Goal: Task Accomplishment & Management: Use online tool/utility

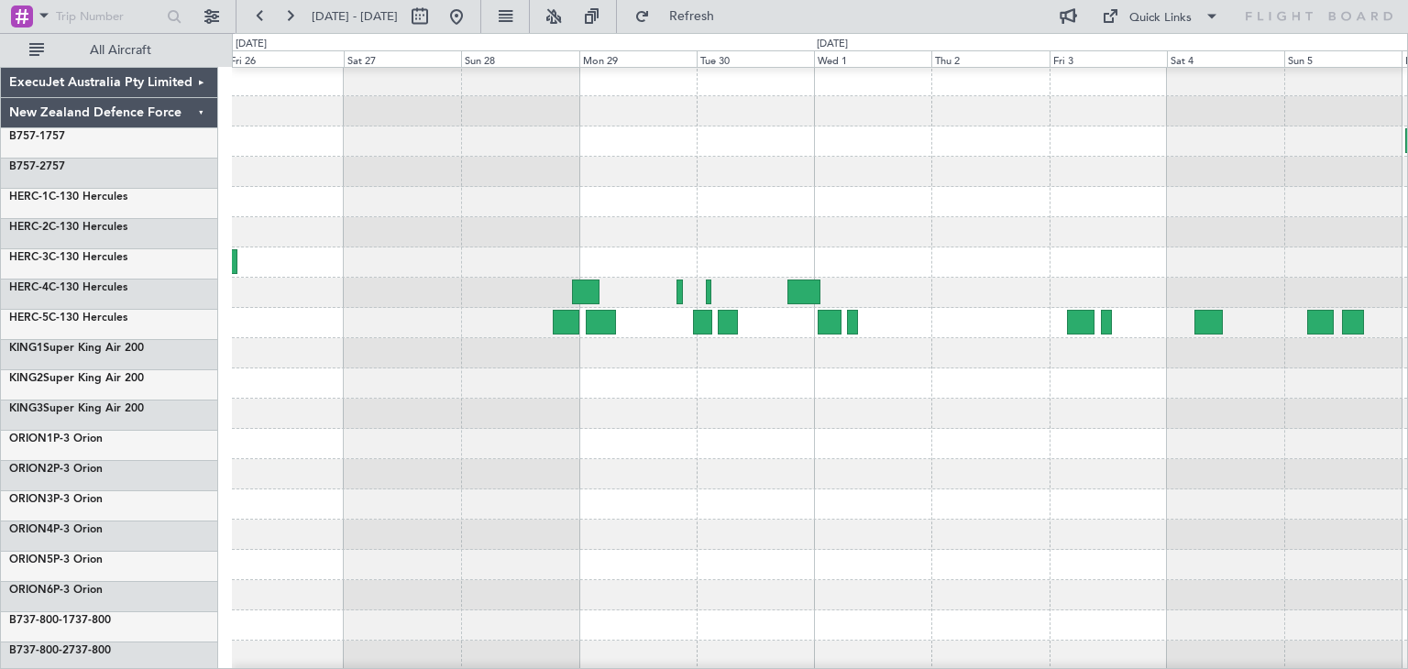
scroll to position [2, 0]
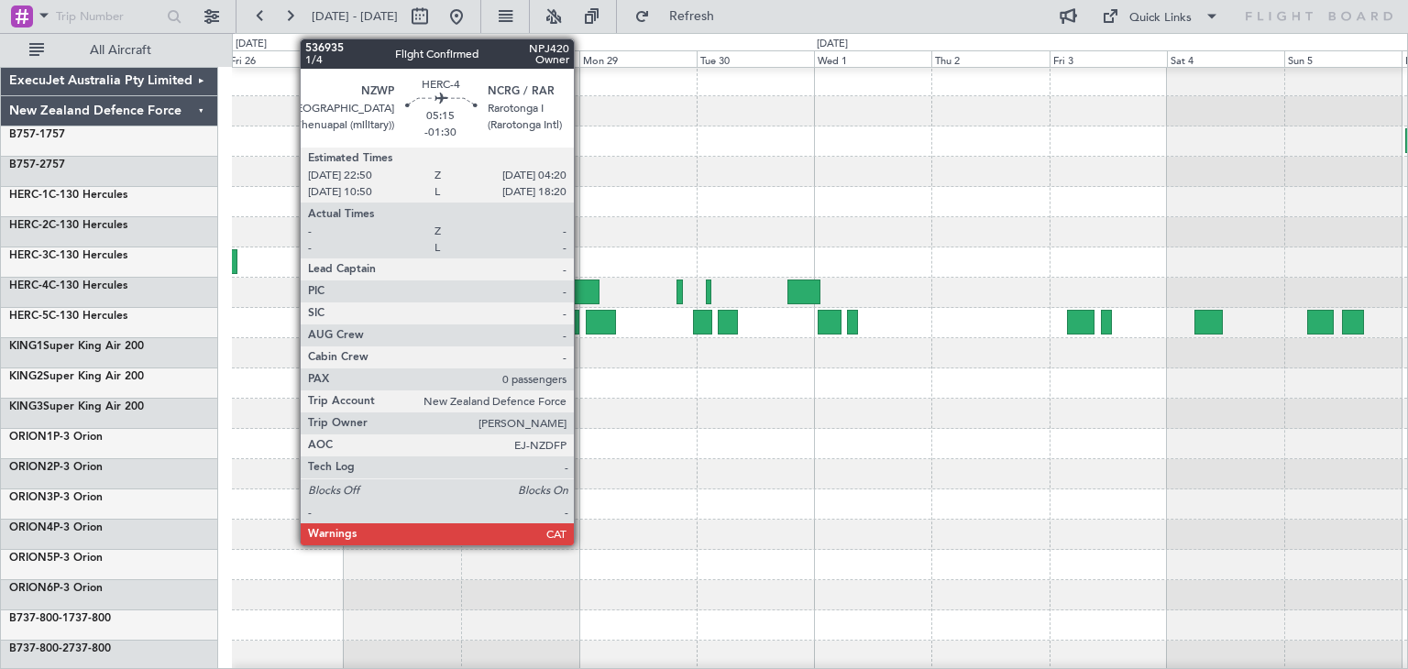
click at [582, 282] on div at bounding box center [585, 292] width 27 height 25
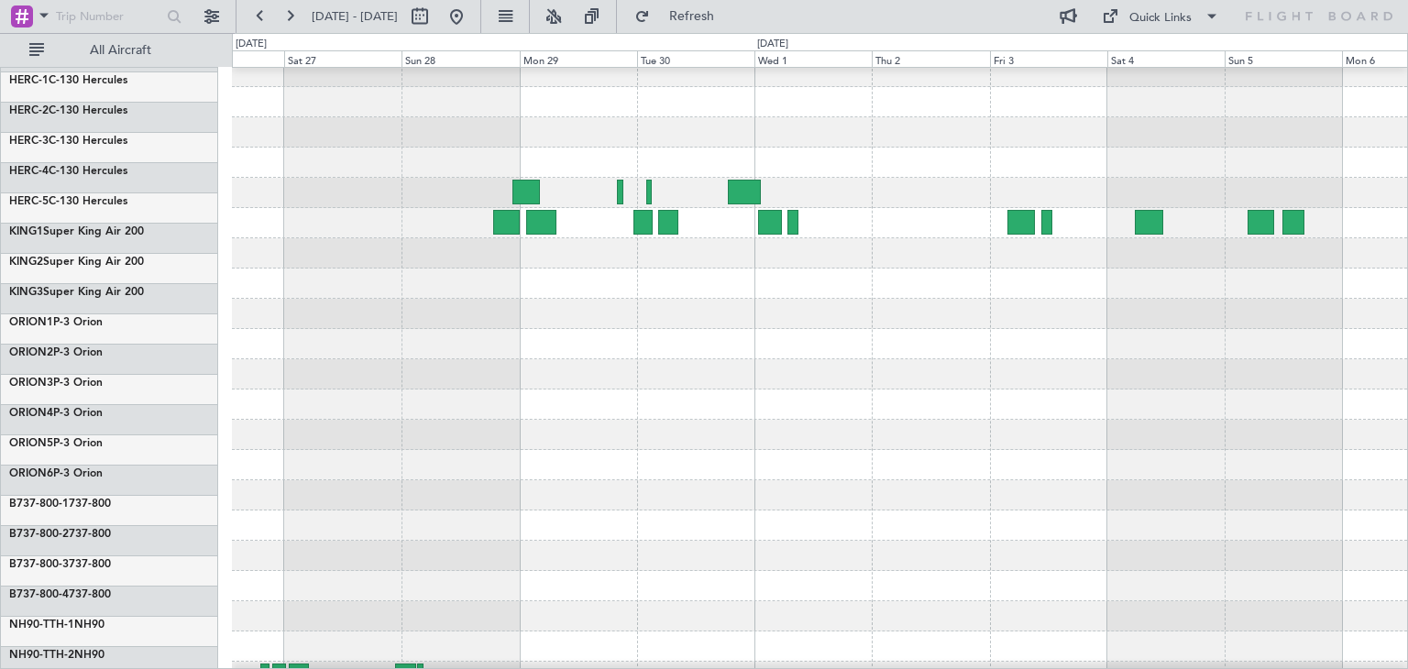
scroll to position [154, 0]
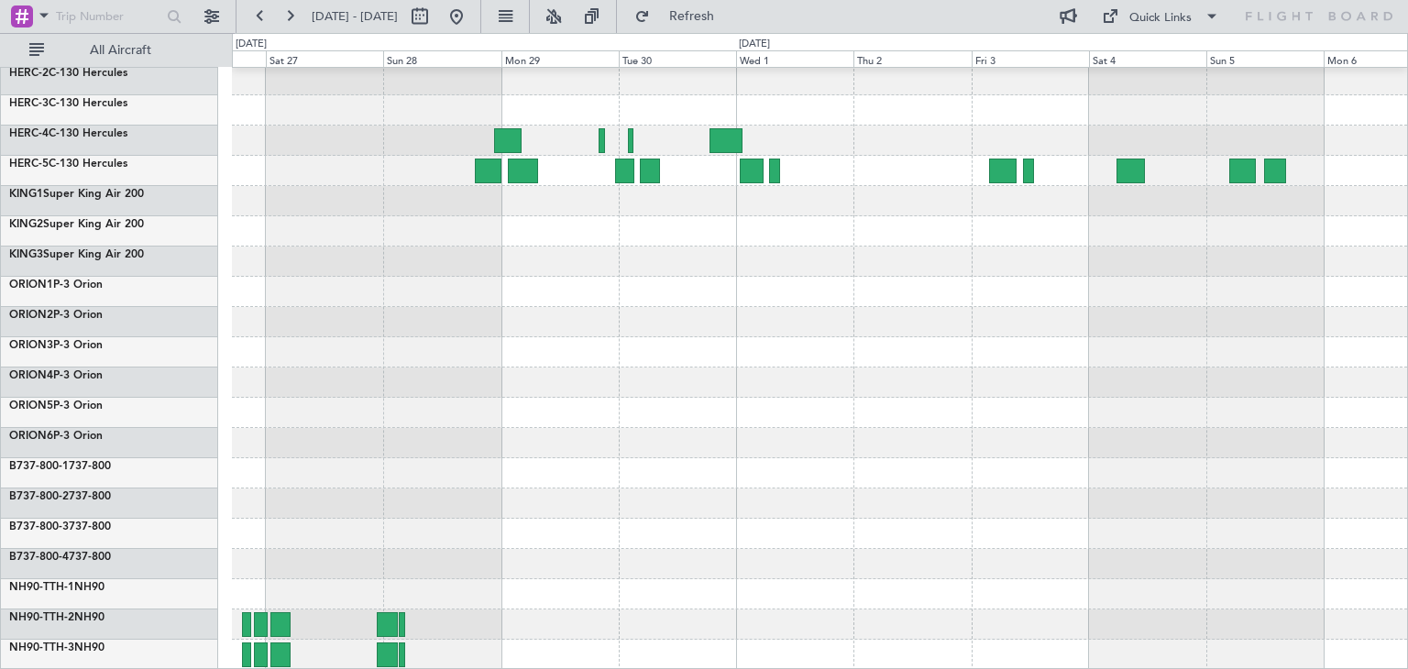
click at [874, 186] on div at bounding box center [819, 292] width 1175 height 756
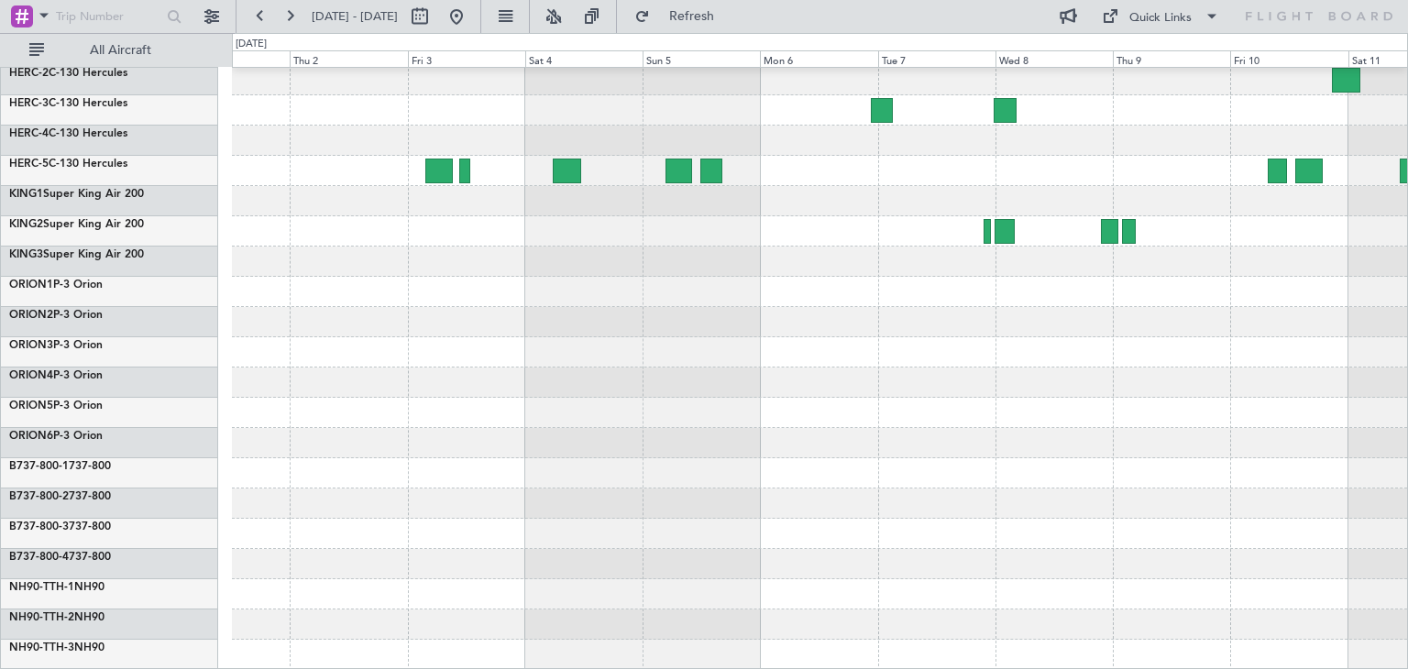
click at [333, 389] on div at bounding box center [819, 292] width 1175 height 756
click at [710, 12] on span "Refresh" at bounding box center [691, 16] width 77 height 13
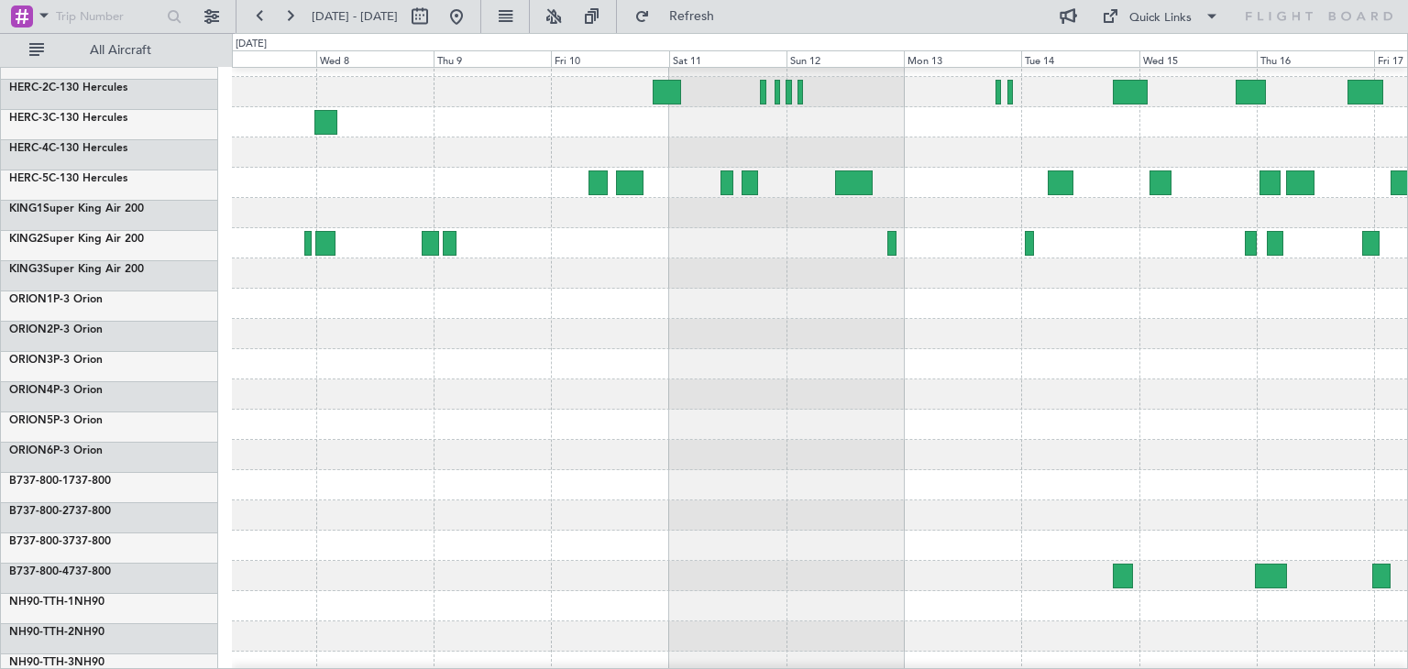
scroll to position [142, 0]
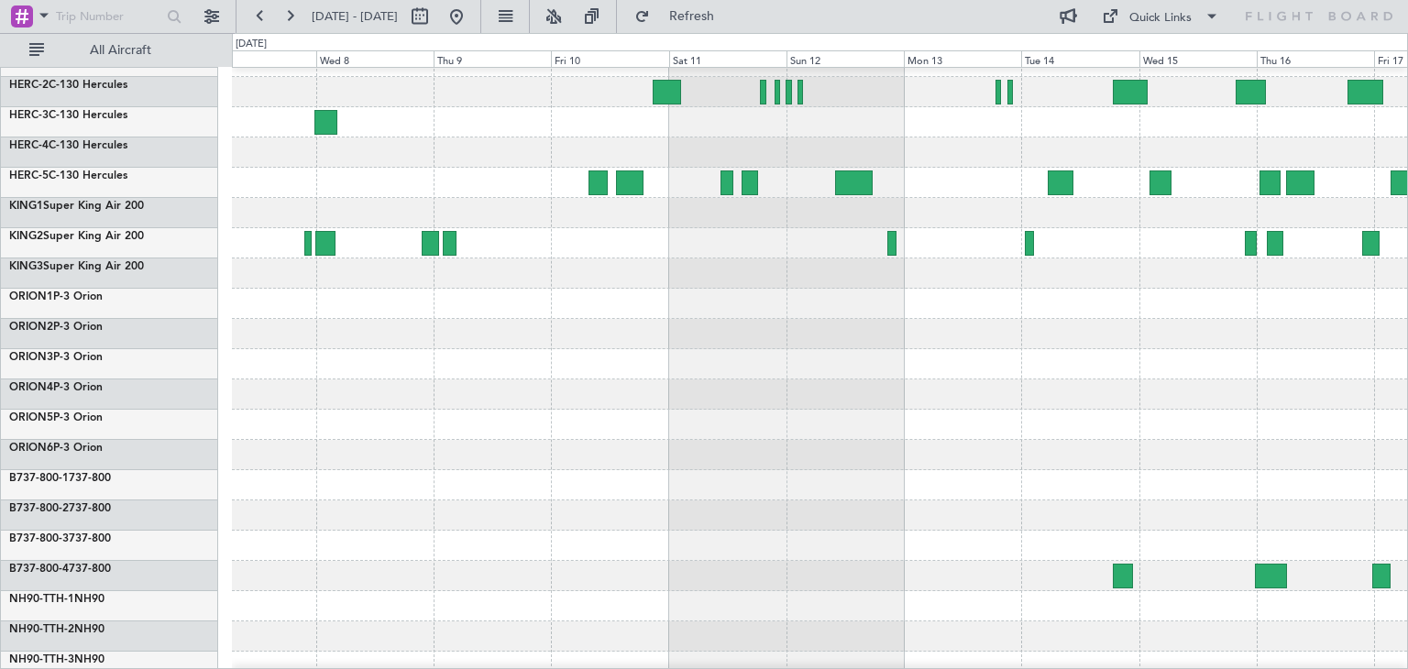
click at [294, 481] on div at bounding box center [819, 485] width 1175 height 30
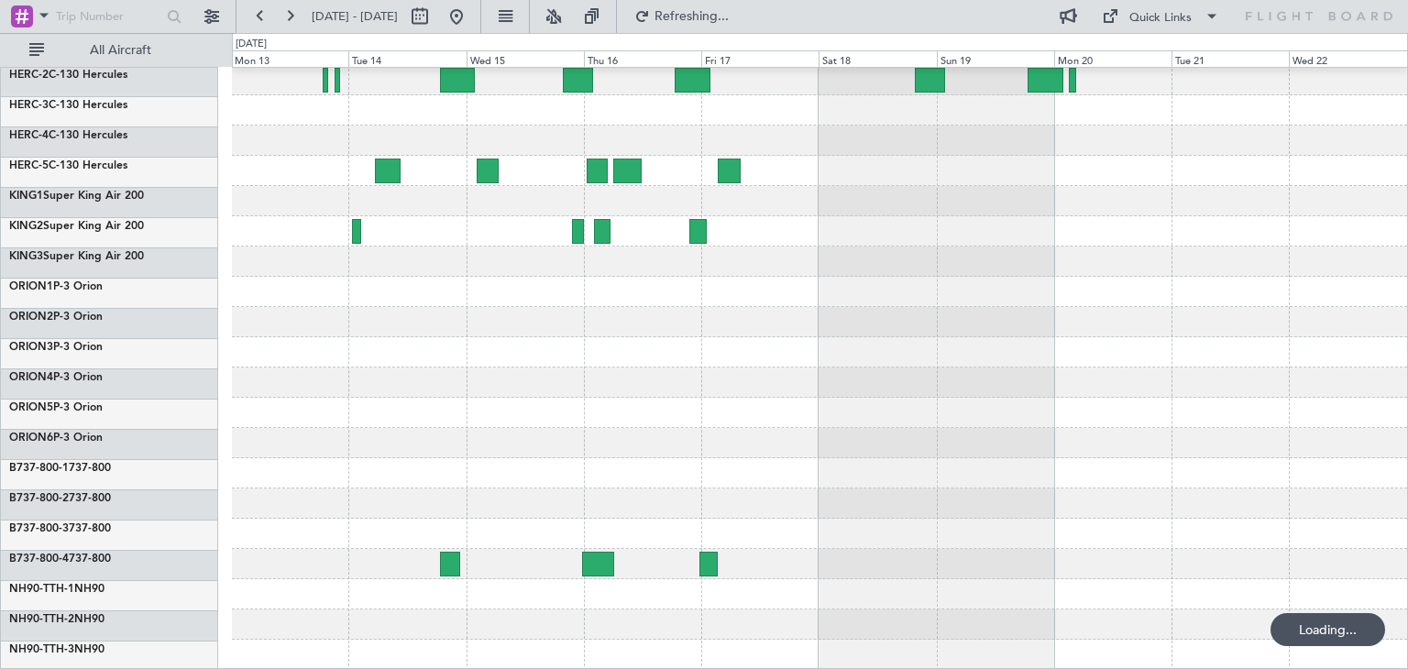
scroll to position [154, 0]
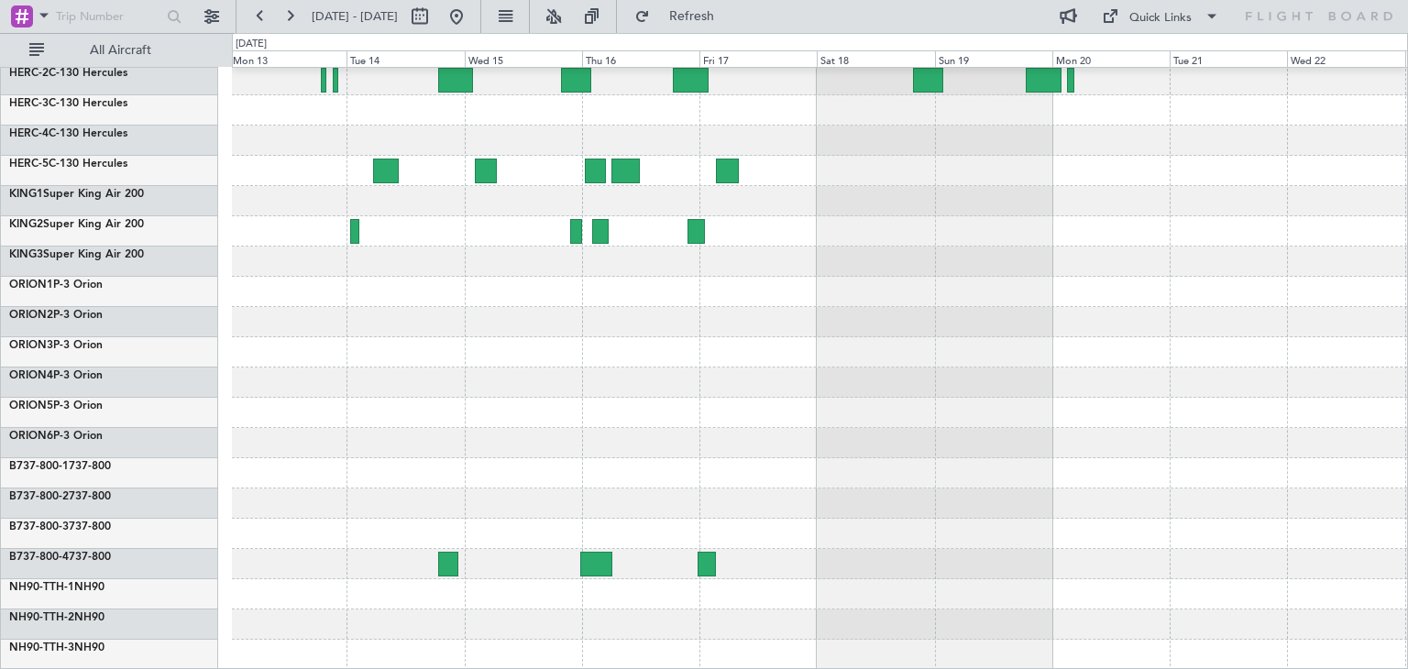
click at [505, 574] on div at bounding box center [819, 564] width 1175 height 30
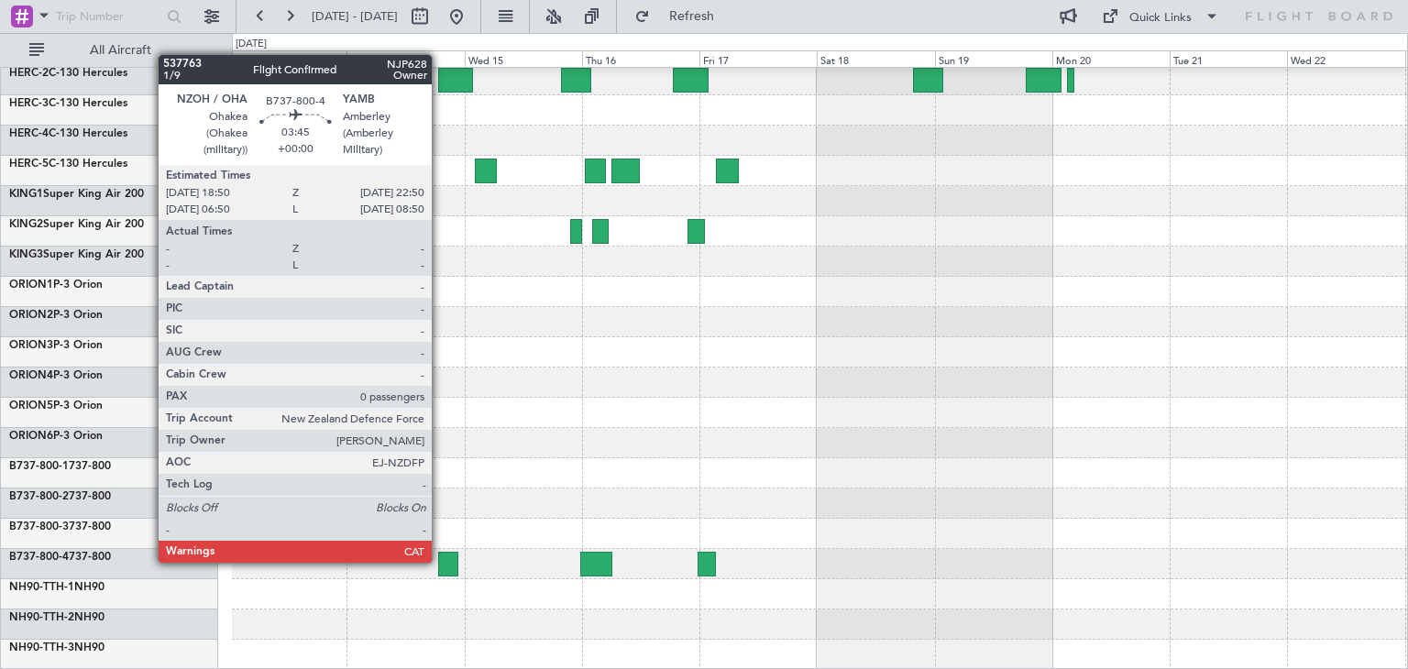
click at [440, 561] on div at bounding box center [448, 564] width 20 height 25
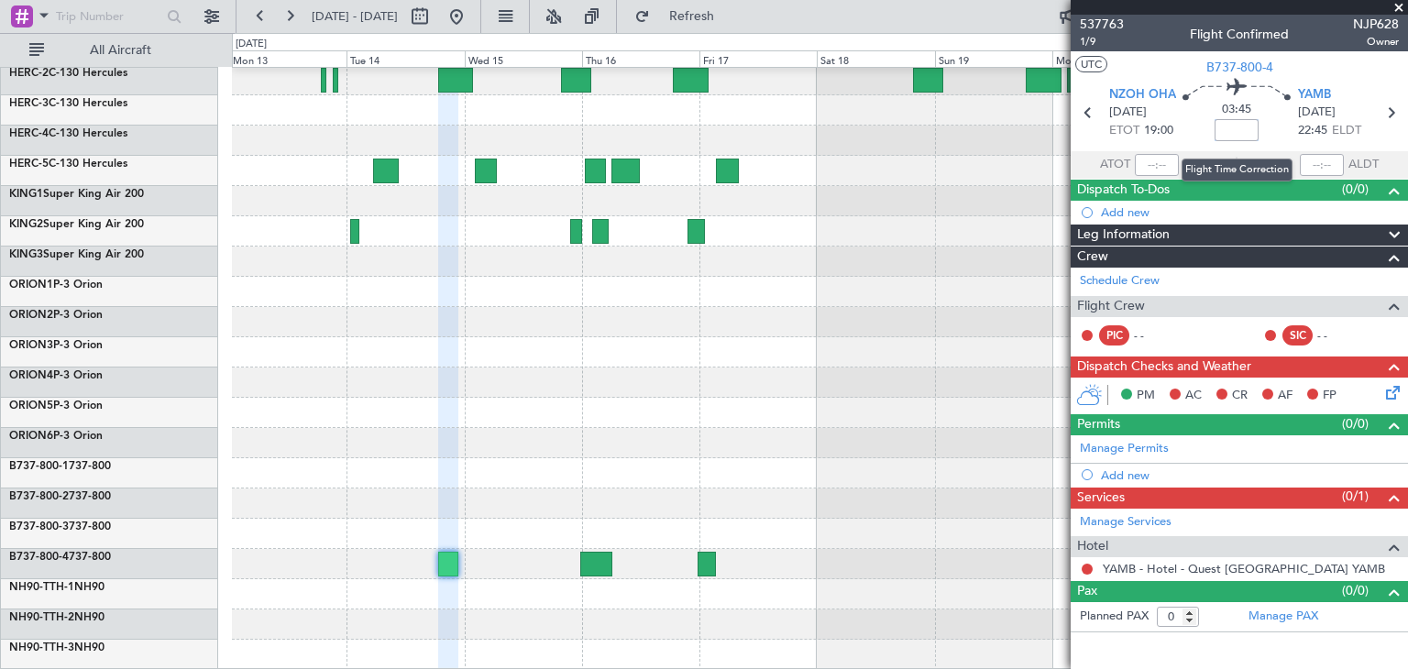
click at [1231, 125] on input at bounding box center [1236, 130] width 44 height 22
type input "+00:15"
click at [1401, 5] on span at bounding box center [1398, 8] width 18 height 16
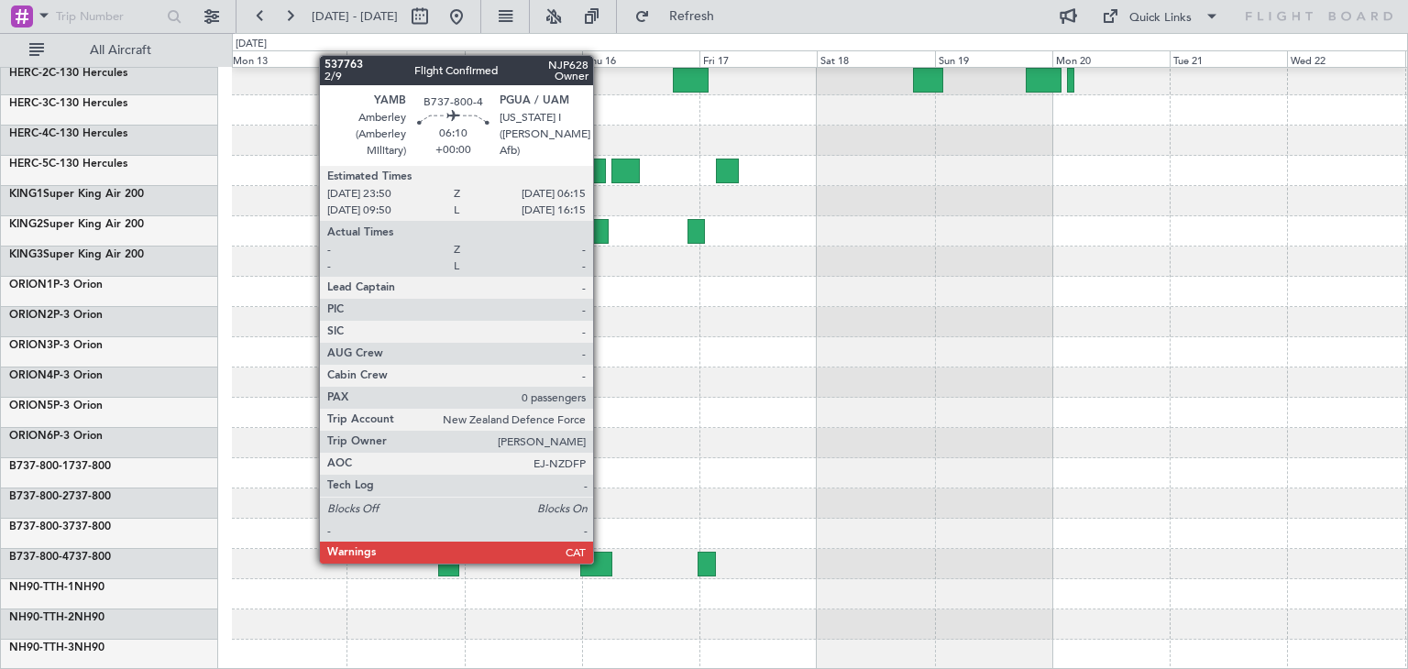
click at [601, 562] on div at bounding box center [596, 564] width 32 height 25
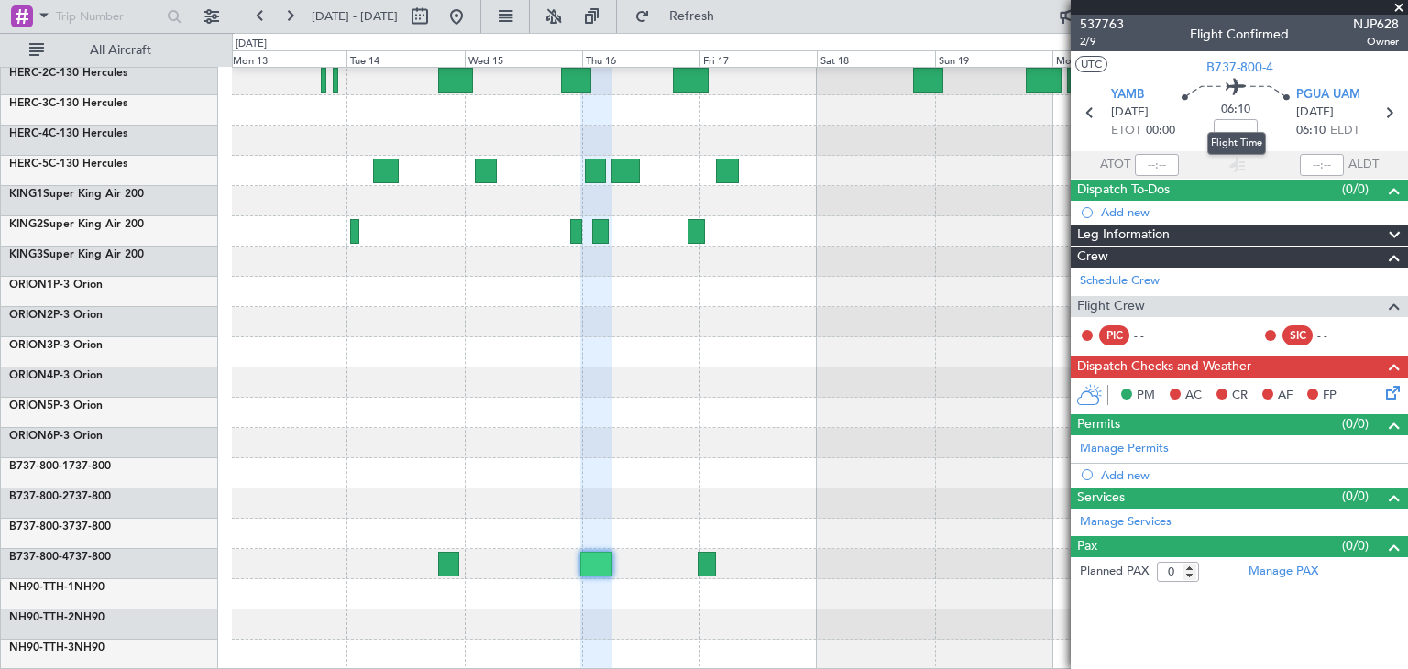
click at [1246, 127] on mat-tooltip-component "Flight Time" at bounding box center [1236, 143] width 84 height 49
click at [1243, 126] on input at bounding box center [1235, 130] width 44 height 22
type input "-00:10"
click at [1401, 5] on span at bounding box center [1398, 8] width 18 height 16
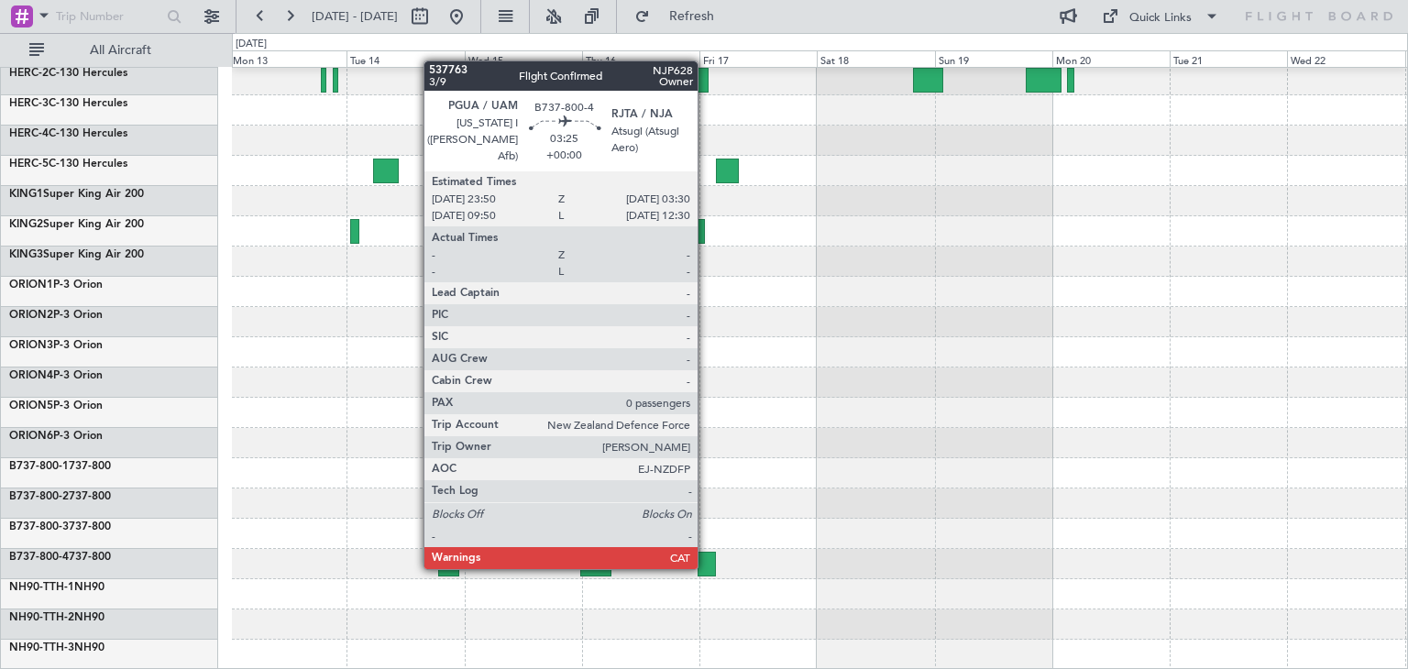
click at [706, 565] on div at bounding box center [706, 564] width 18 height 25
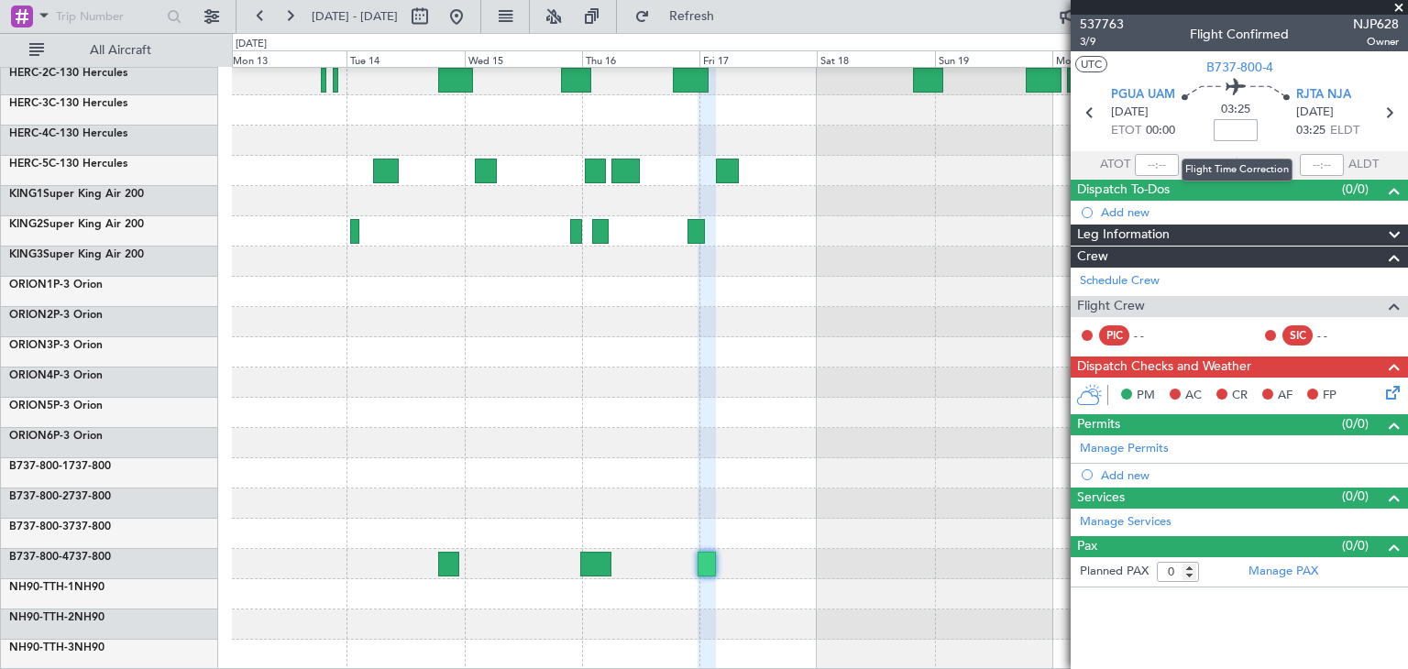
click at [1239, 129] on input at bounding box center [1235, 130] width 44 height 22
type input "+00:05"
click at [1399, 6] on span at bounding box center [1398, 8] width 18 height 16
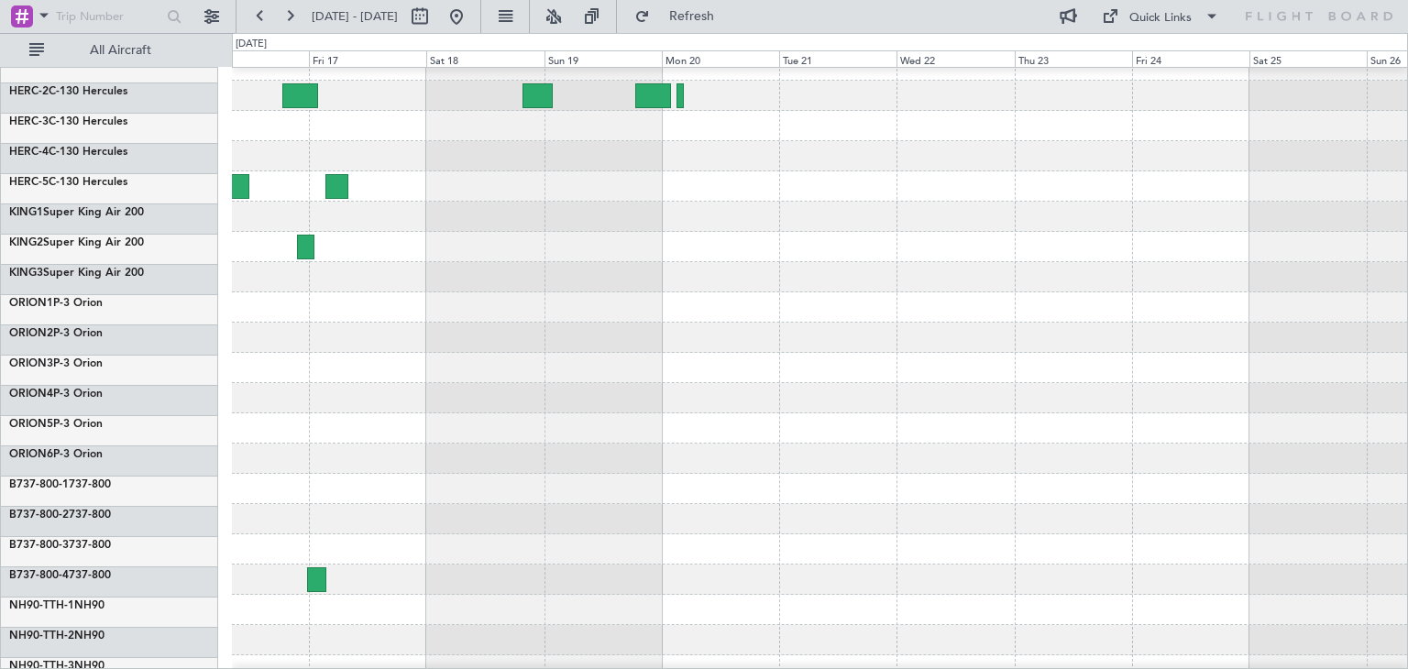
click at [532, 455] on div at bounding box center [819, 459] width 1175 height 30
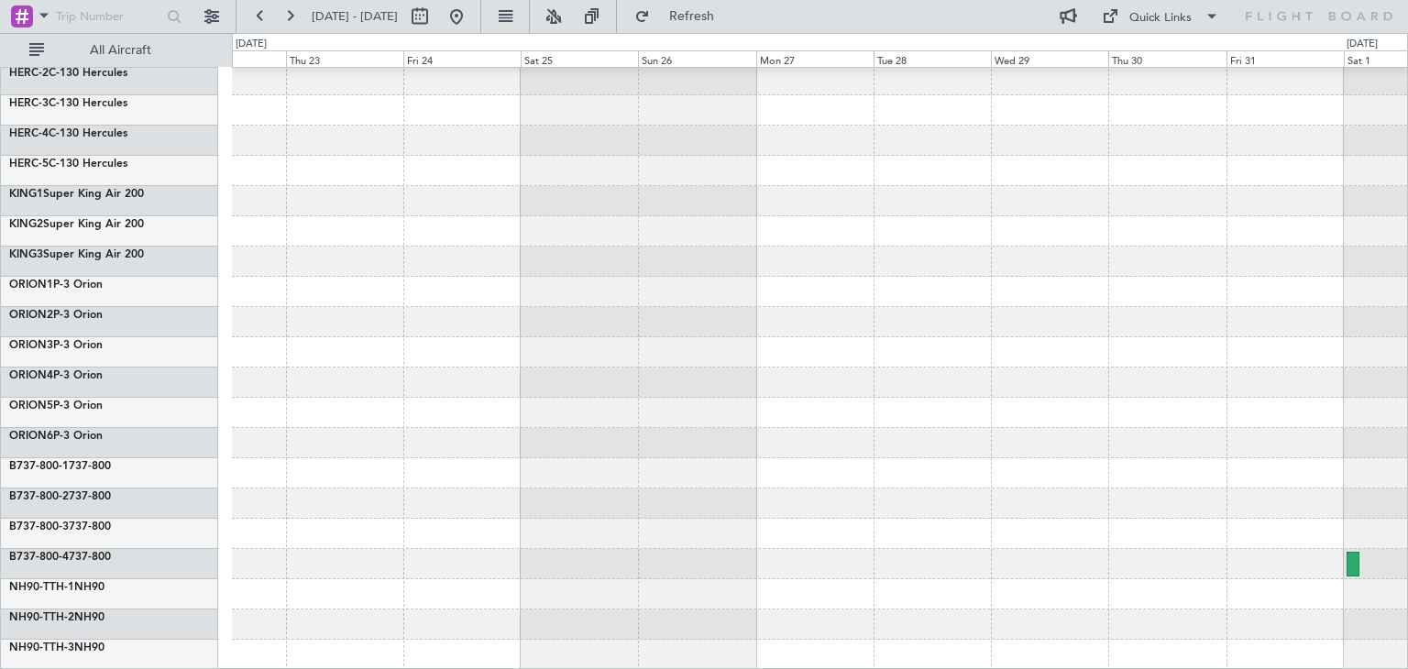
click at [498, 379] on div at bounding box center [819, 383] width 1175 height 30
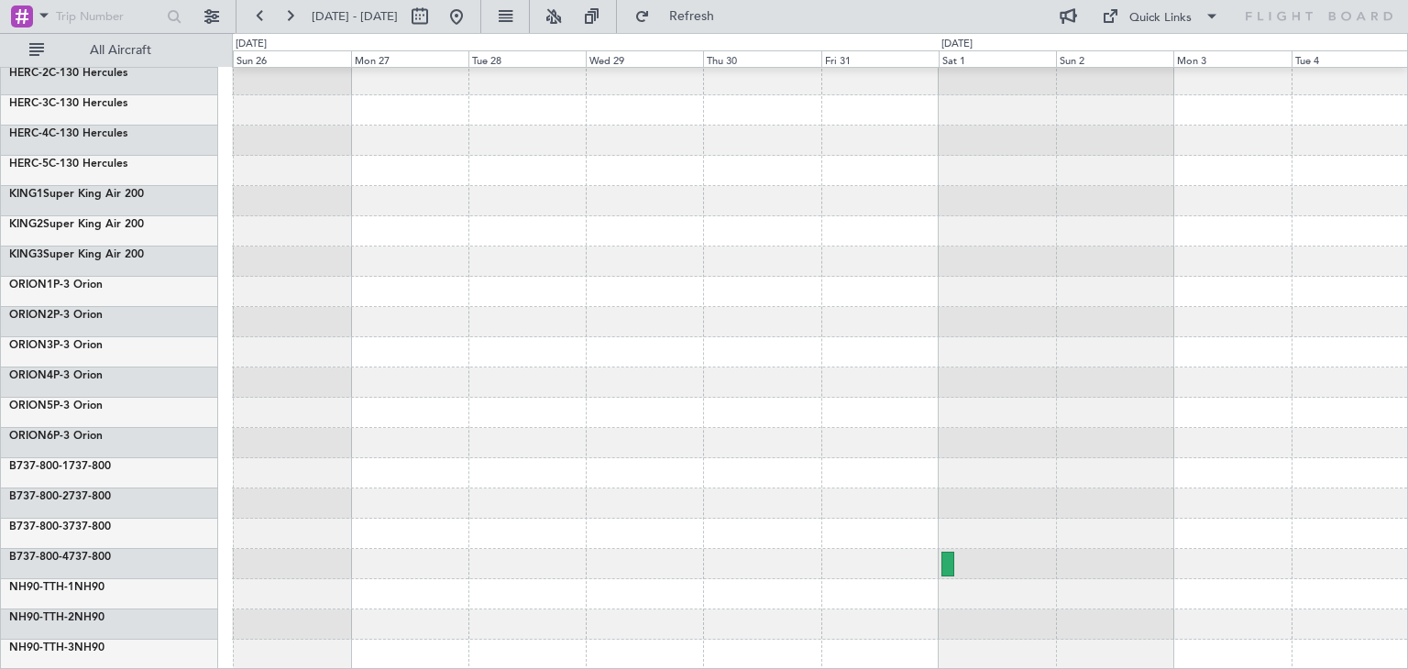
click at [682, 368] on div at bounding box center [819, 383] width 1175 height 30
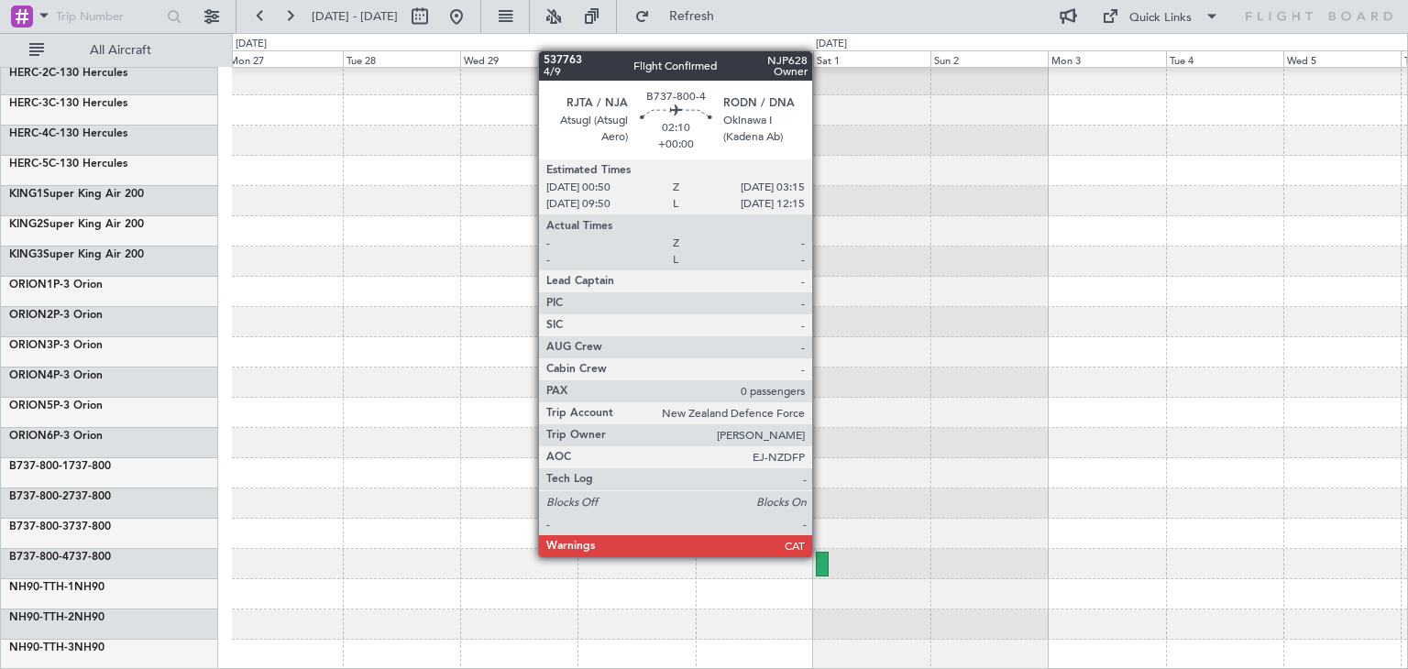
click at [820, 555] on div at bounding box center [822, 564] width 12 height 25
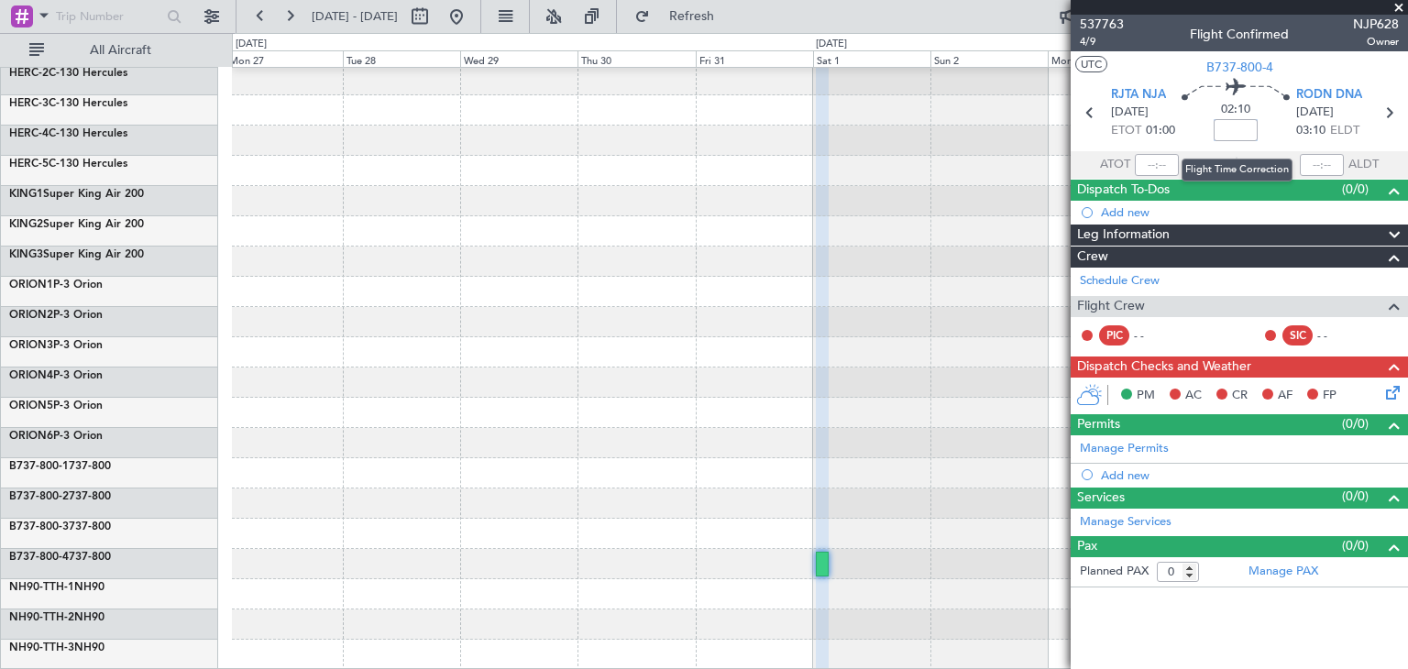
click at [1230, 126] on input at bounding box center [1235, 130] width 44 height 22
type input "+00:20"
click at [1397, 8] on span at bounding box center [1398, 8] width 18 height 16
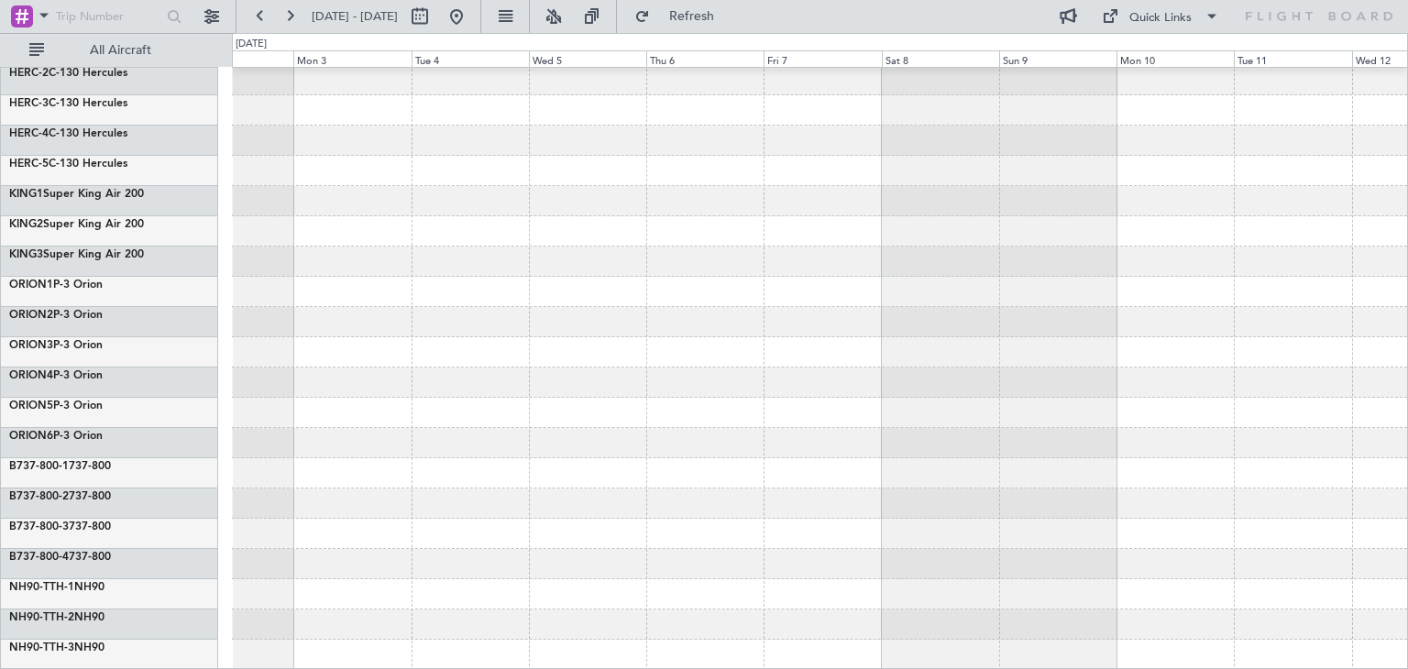
click at [433, 440] on div at bounding box center [819, 443] width 1175 height 30
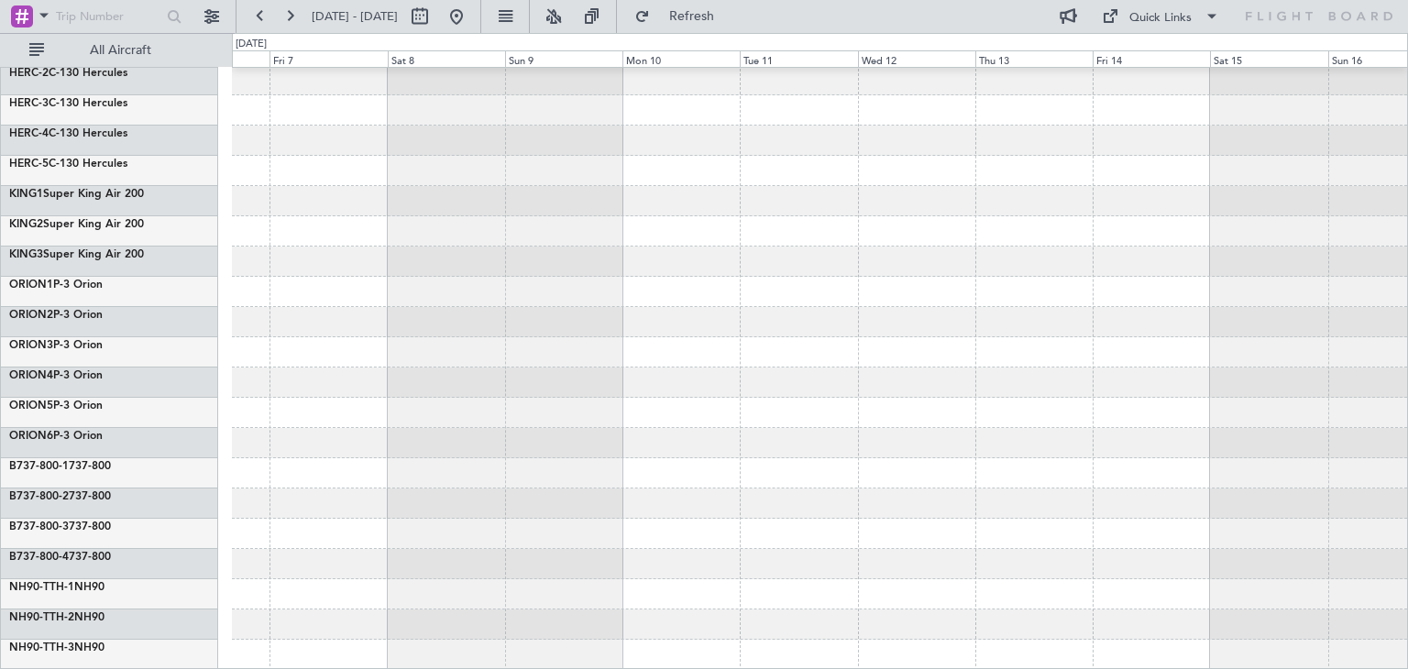
click at [656, 382] on div at bounding box center [819, 383] width 1175 height 30
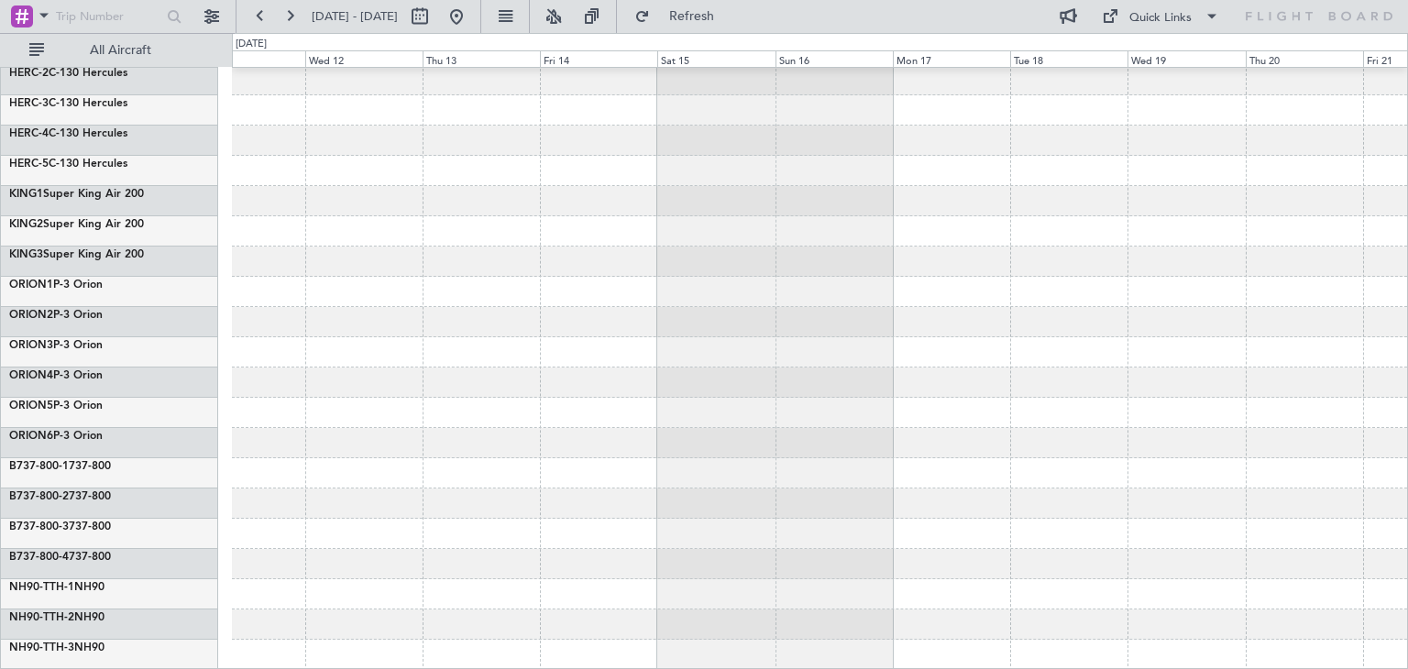
click at [545, 379] on div at bounding box center [819, 383] width 1175 height 30
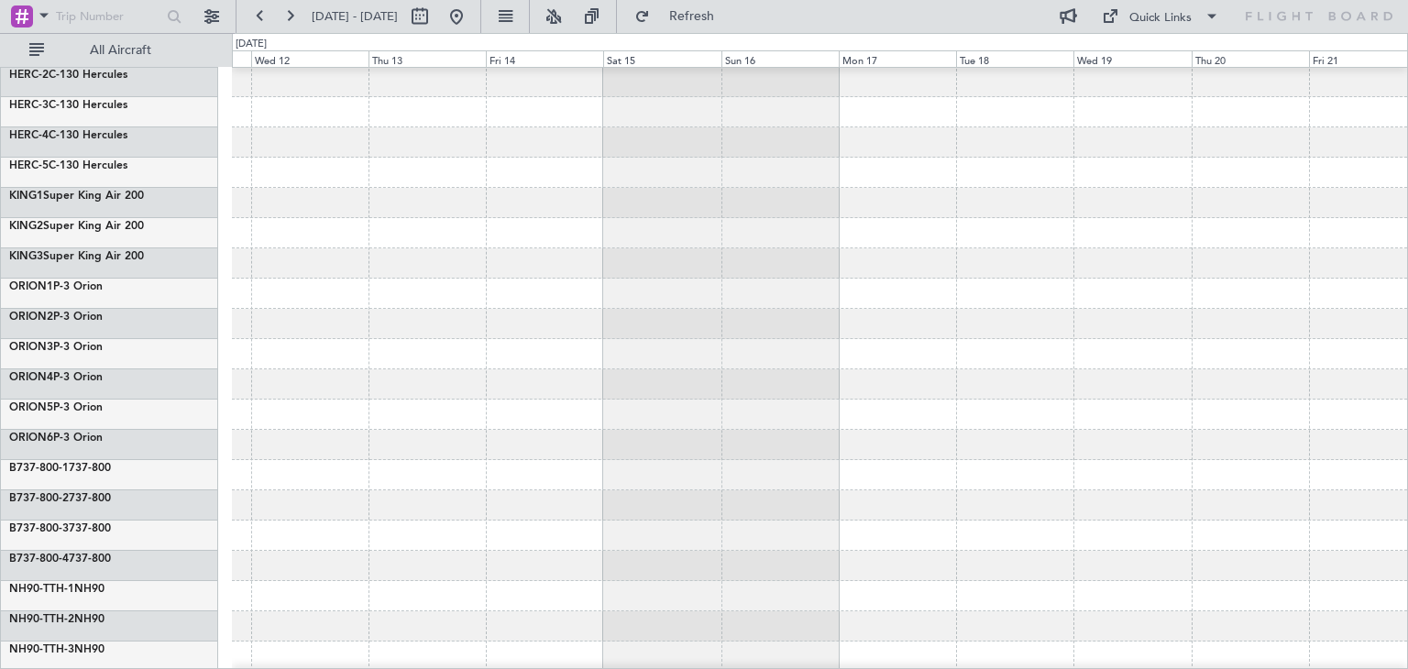
click at [493, 377] on div at bounding box center [819, 384] width 1175 height 30
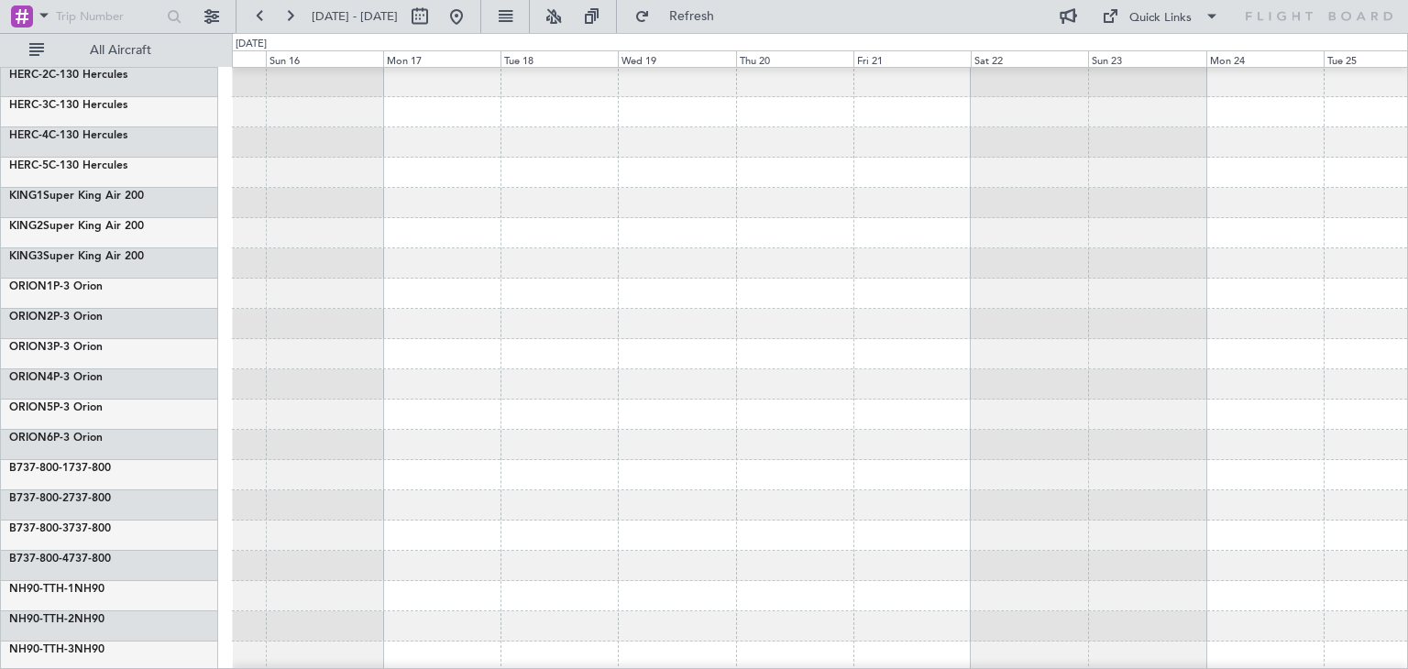
click at [471, 379] on div at bounding box center [819, 384] width 1175 height 30
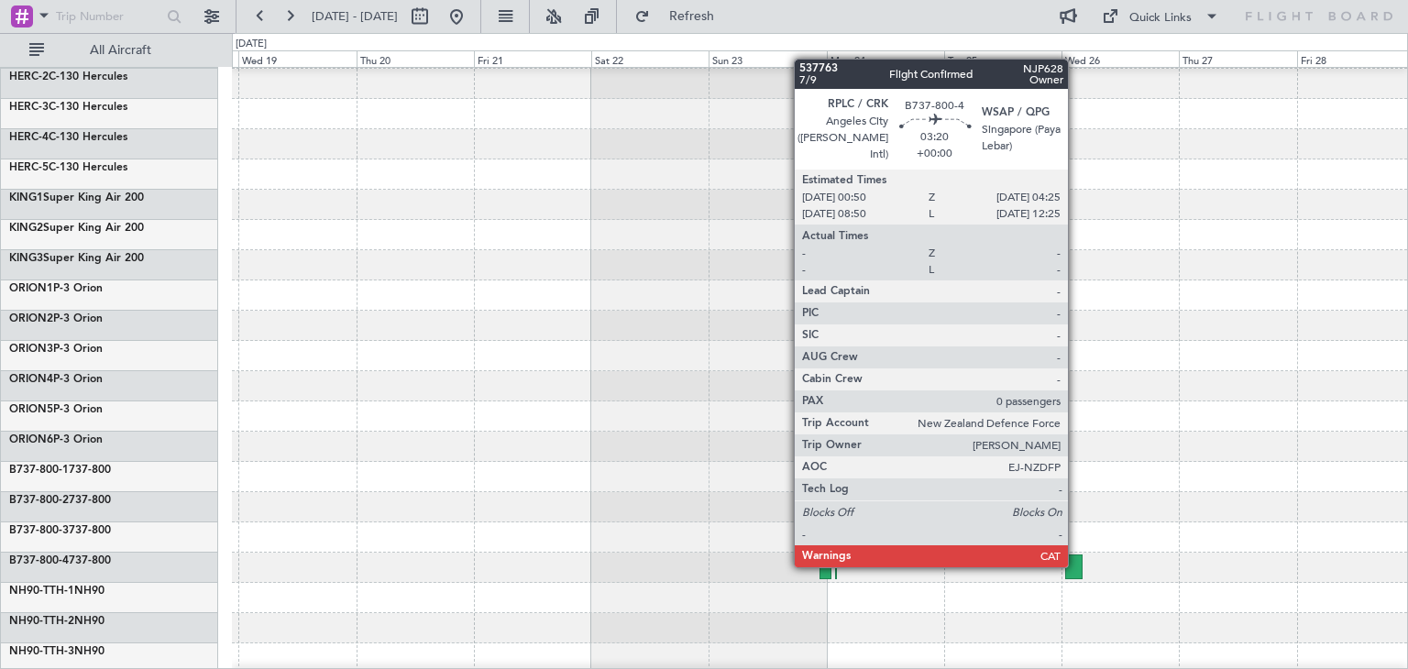
click at [1076, 565] on div at bounding box center [1074, 566] width 18 height 25
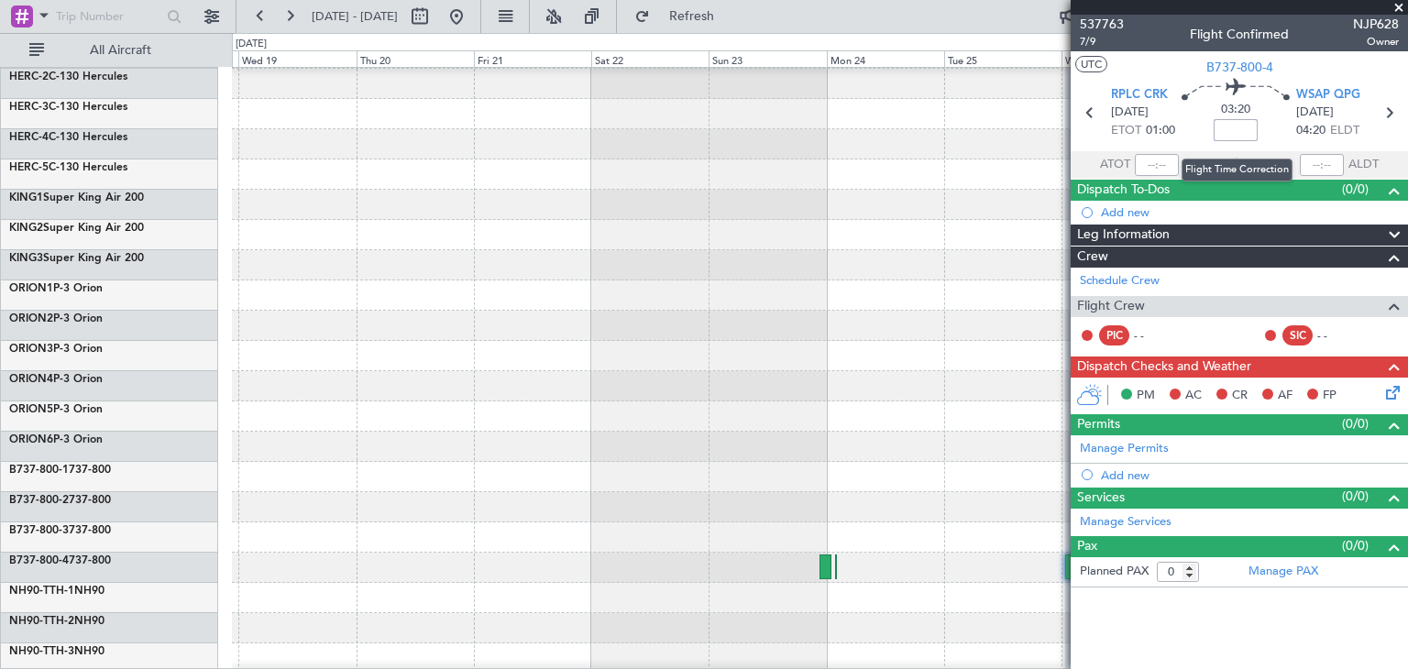
click at [1228, 128] on input at bounding box center [1235, 130] width 44 height 22
type input "+01:20"
click at [1216, 126] on input "+01:20" at bounding box center [1235, 130] width 44 height 22
drag, startPoint x: 1216, startPoint y: 126, endPoint x: 1267, endPoint y: 126, distance: 51.3
click at [1267, 126] on div "04:40 +01:20" at bounding box center [1235, 113] width 121 height 68
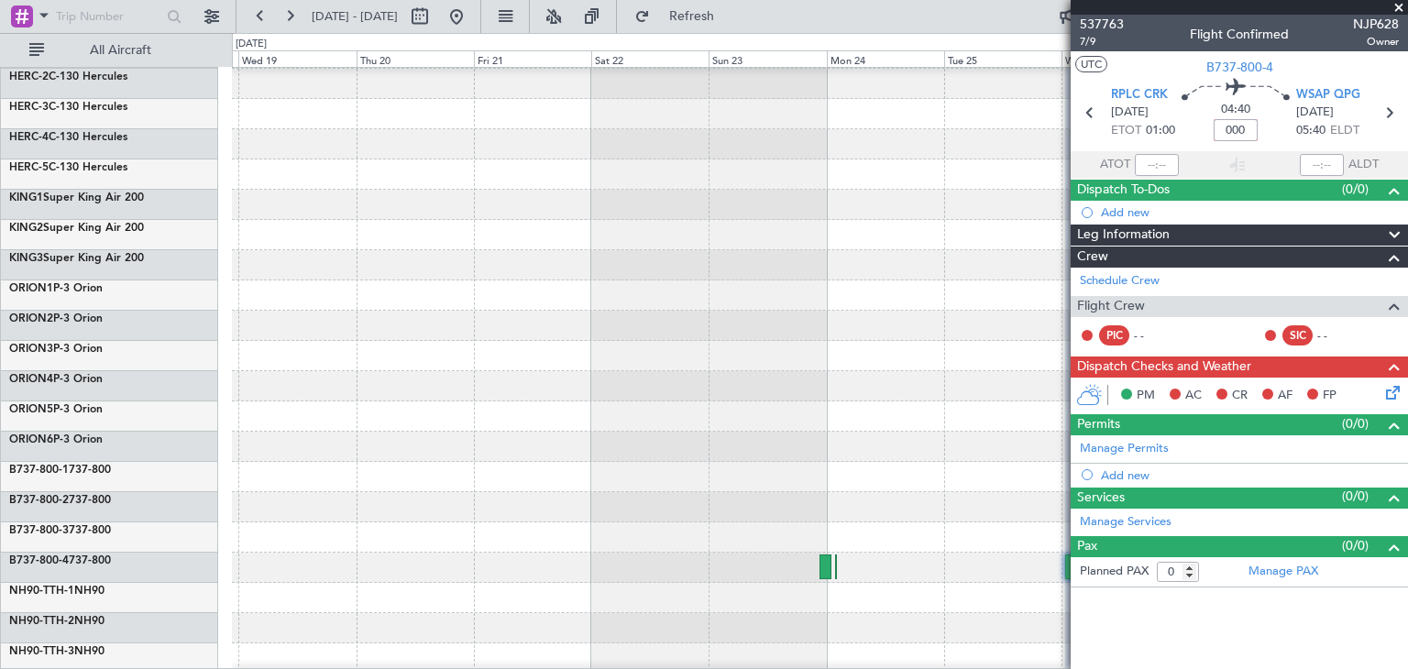
type input "+00:00"
type input "+01:10"
click at [1398, 2] on span at bounding box center [1398, 8] width 18 height 16
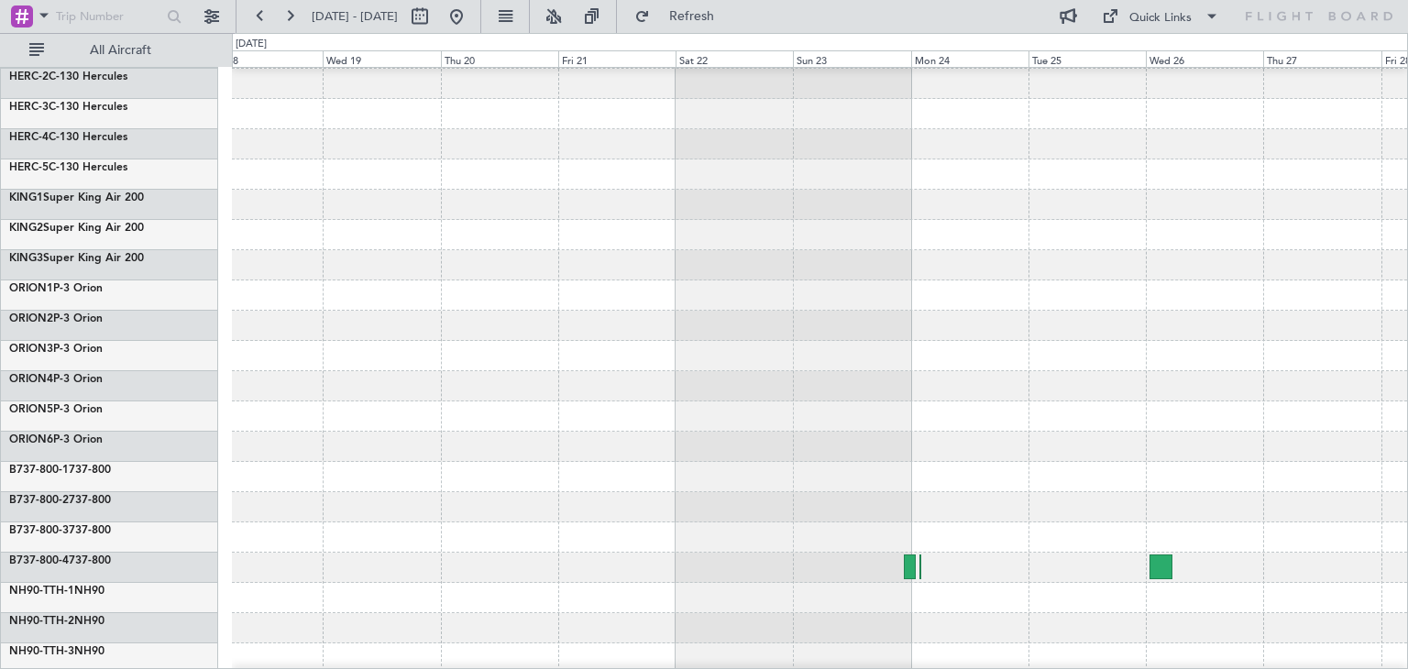
click at [1027, 562] on div at bounding box center [819, 568] width 1175 height 30
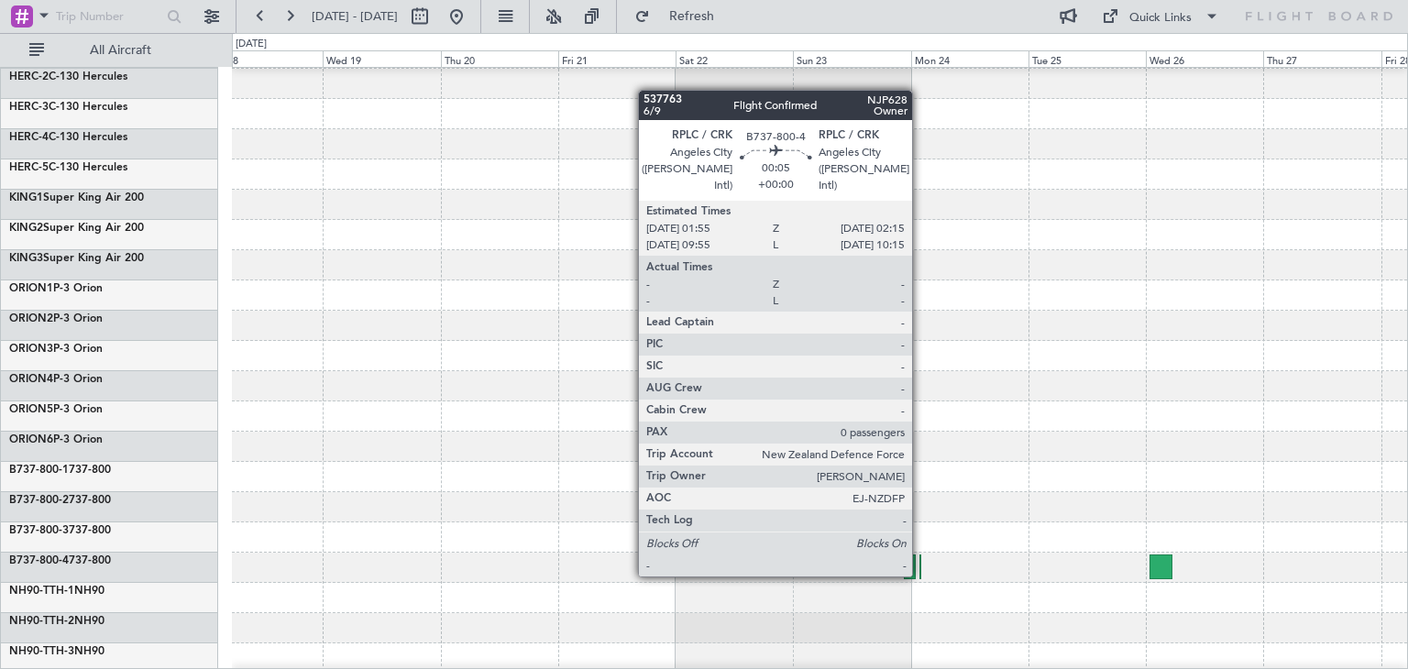
click at [920, 575] on div at bounding box center [920, 566] width 2 height 25
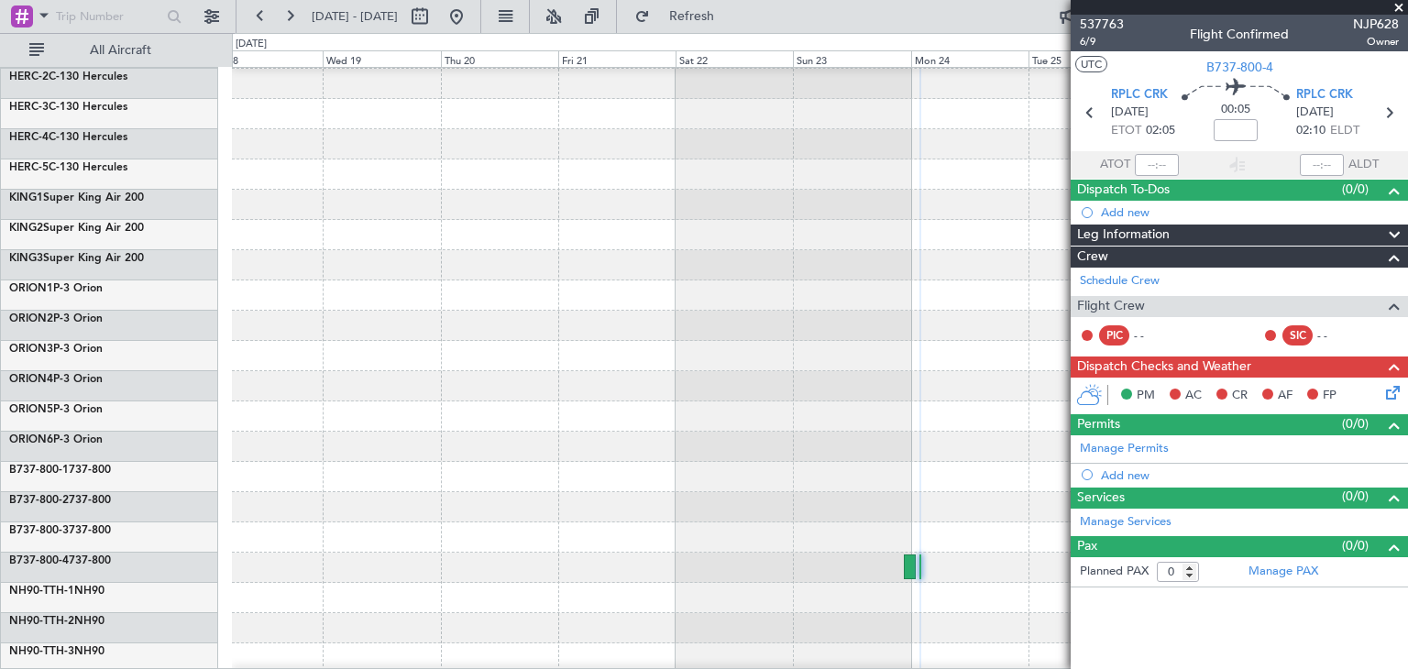
click at [1401, 6] on span at bounding box center [1398, 8] width 18 height 16
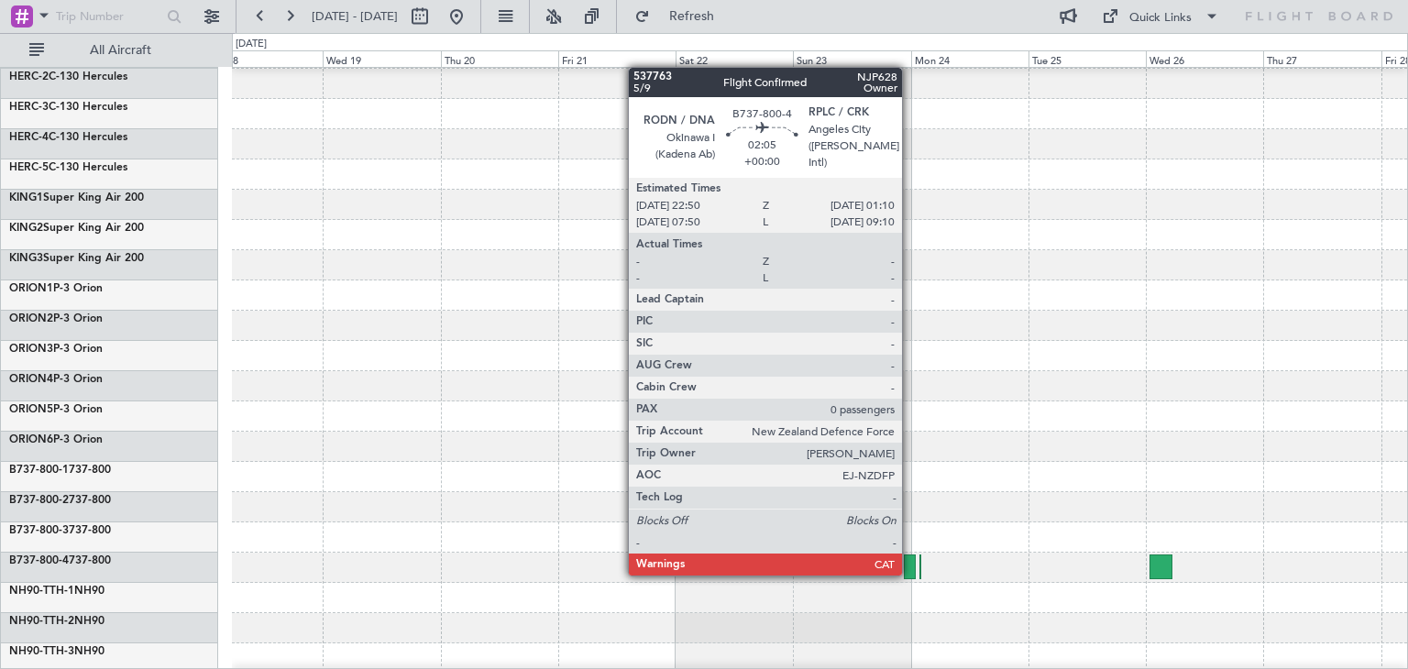
click at [910, 574] on div at bounding box center [910, 566] width 12 height 25
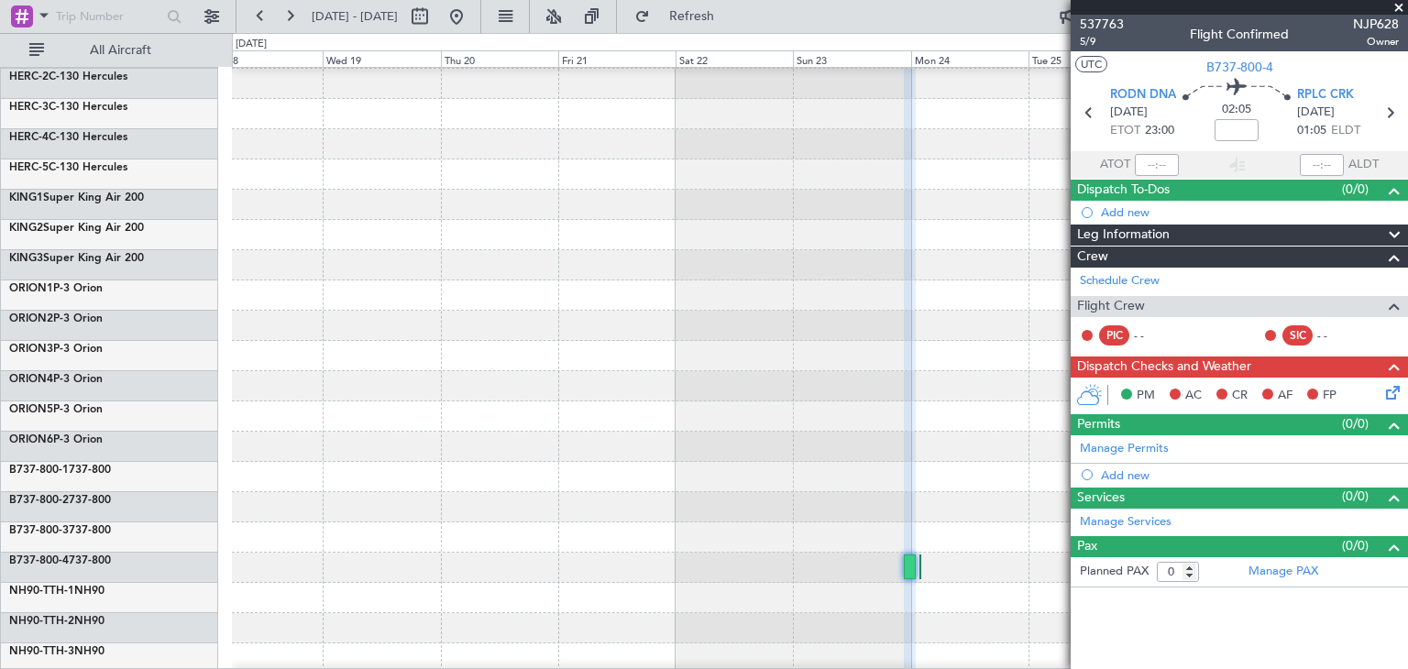
click at [1399, 5] on span at bounding box center [1398, 8] width 18 height 16
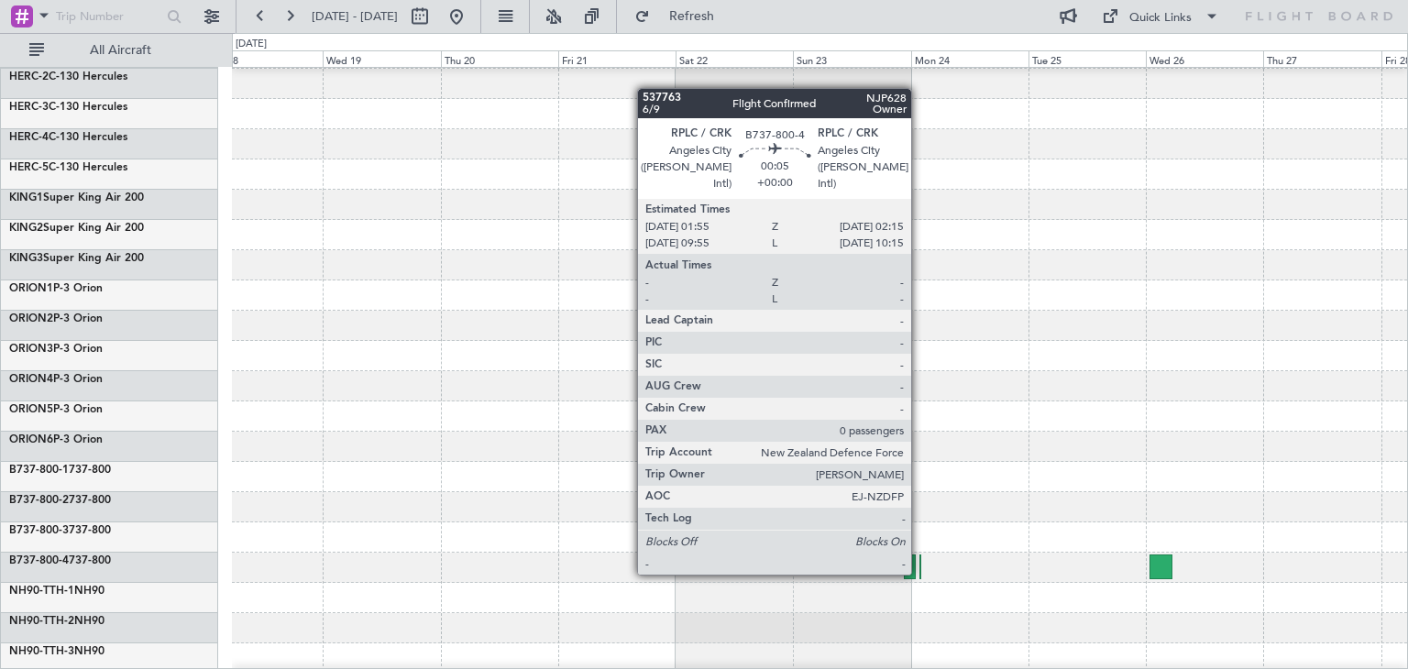
click at [919, 573] on div at bounding box center [920, 566] width 2 height 25
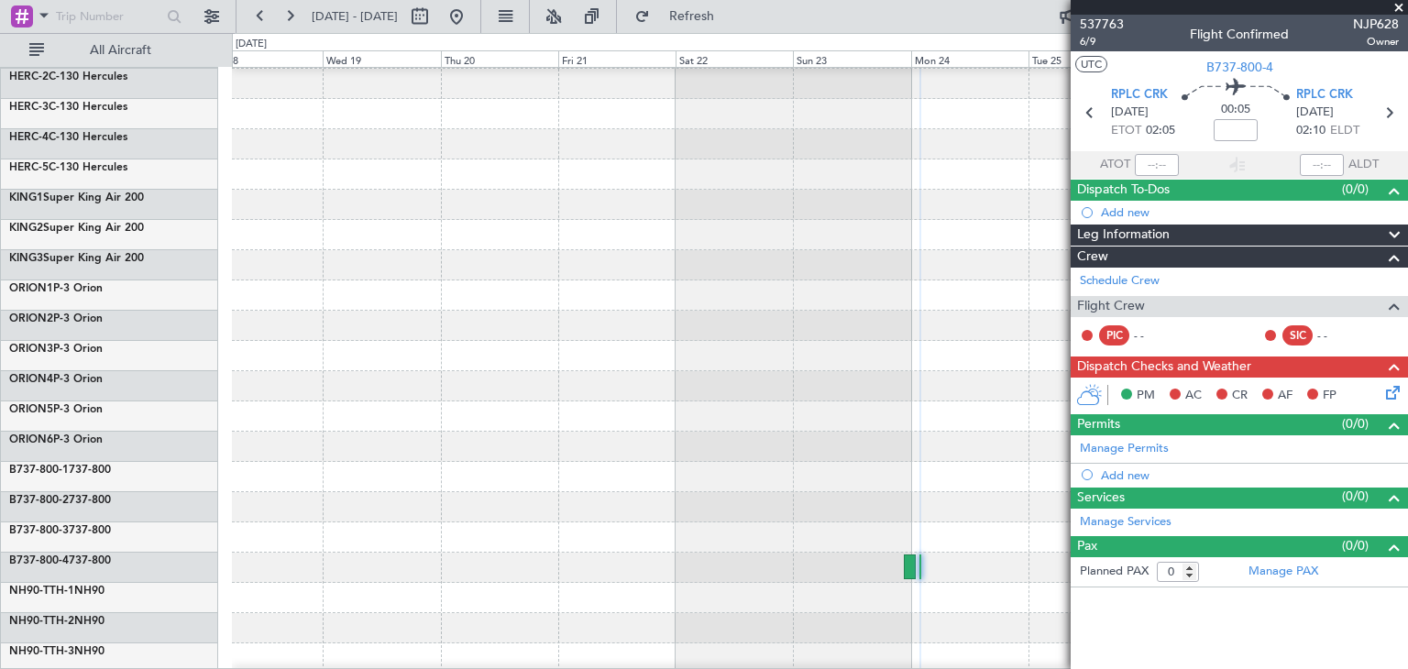
click at [1396, 4] on span at bounding box center [1398, 8] width 18 height 16
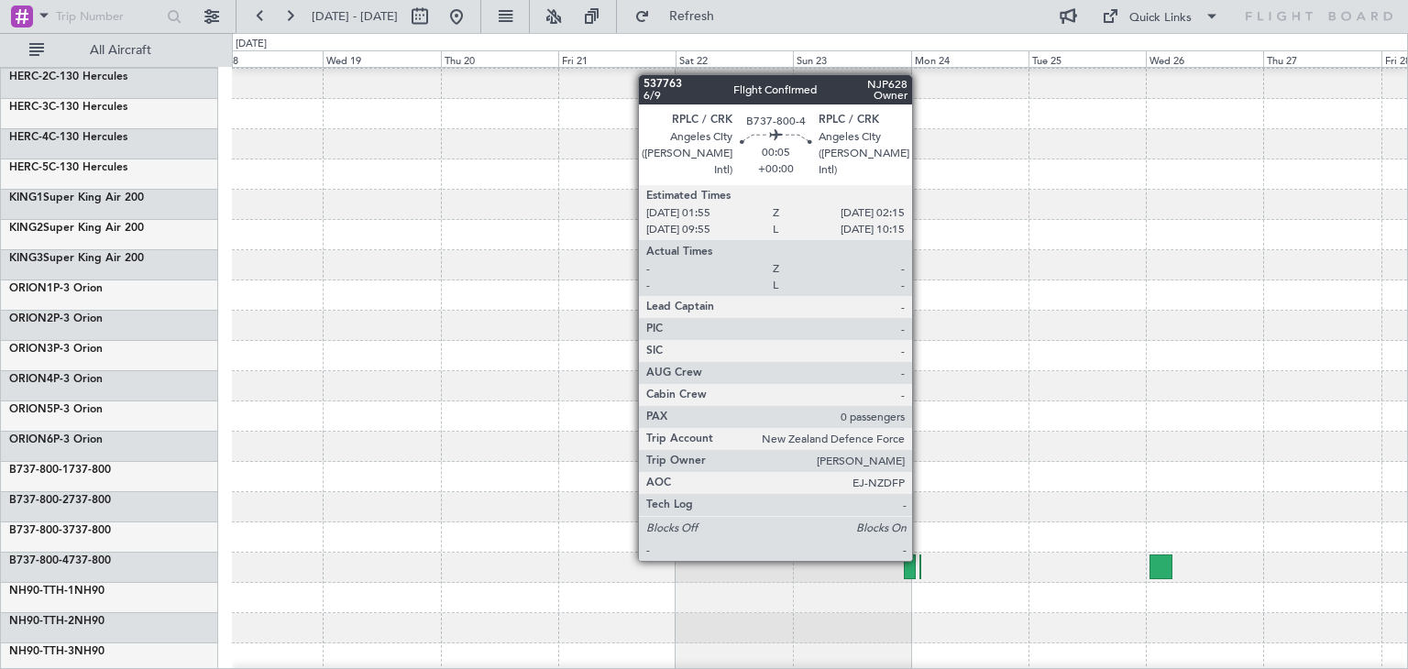
click at [920, 559] on div at bounding box center [920, 566] width 2 height 25
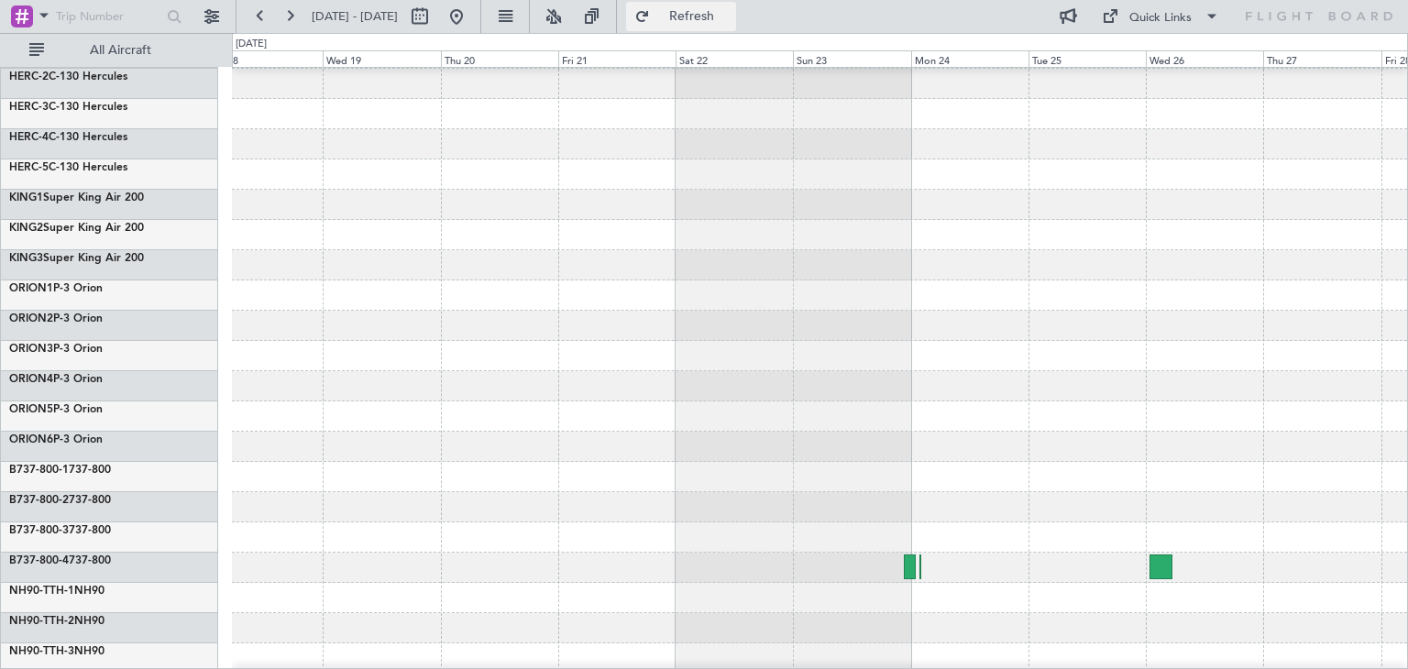
click at [730, 10] on span "Refresh" at bounding box center [691, 16] width 77 height 13
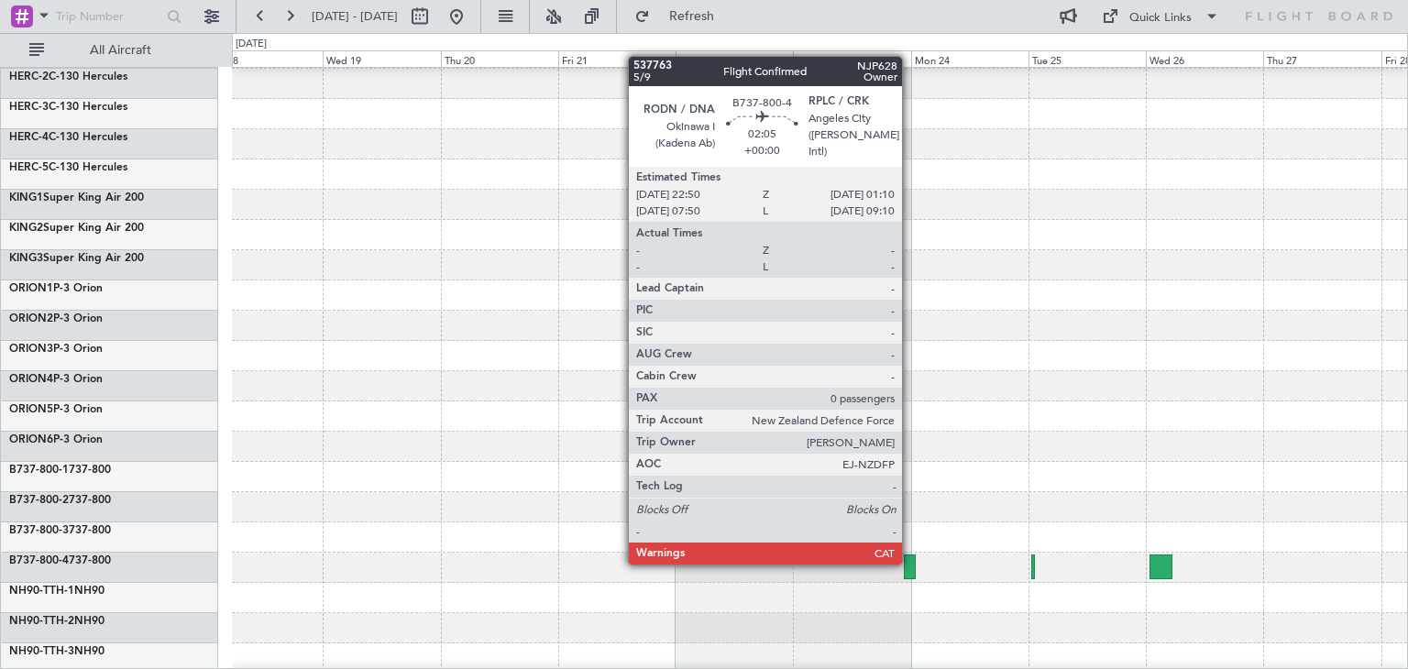
click at [910, 563] on div at bounding box center [910, 566] width 12 height 25
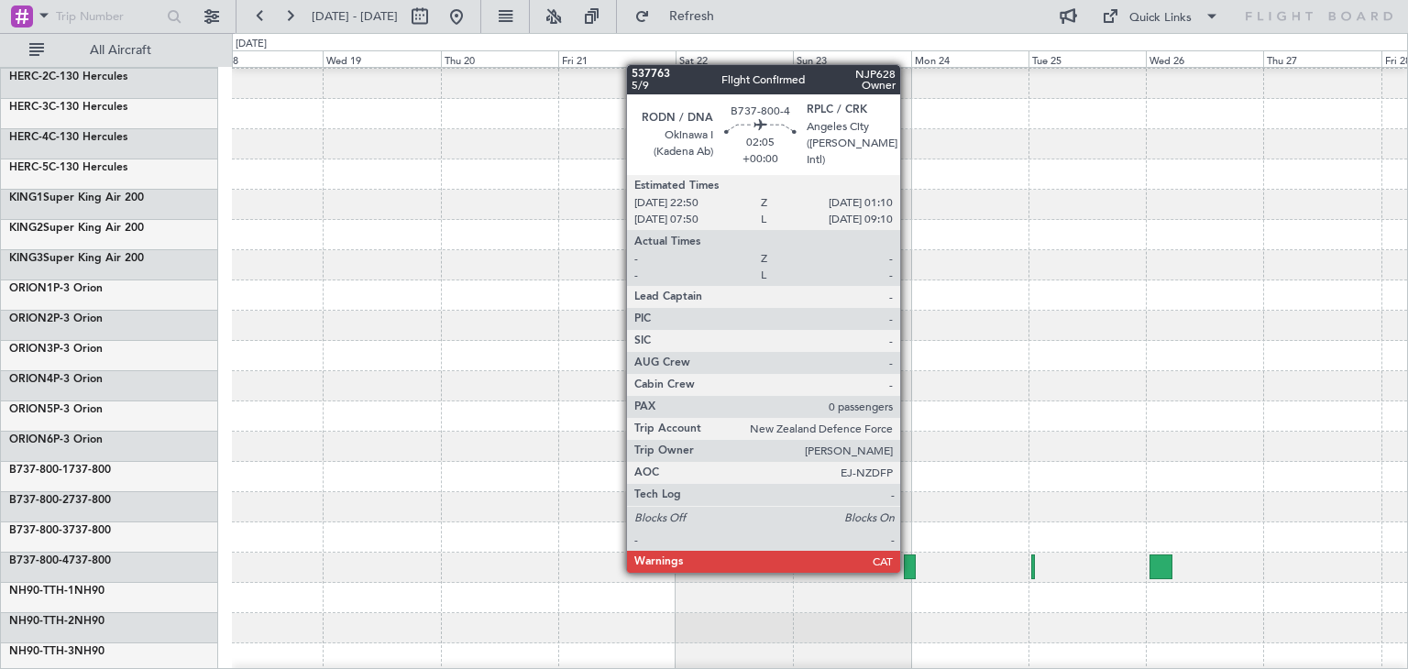
click at [908, 571] on div at bounding box center [910, 566] width 12 height 25
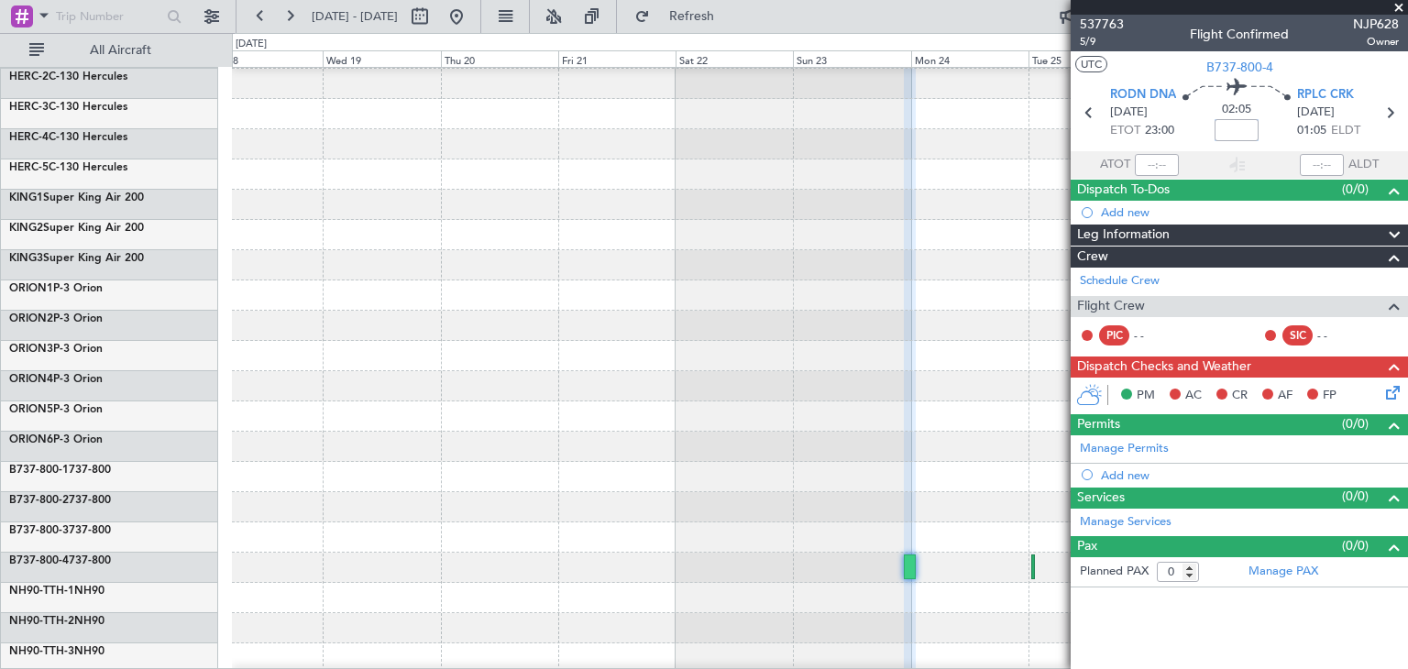
click at [1238, 127] on input at bounding box center [1236, 130] width 44 height 22
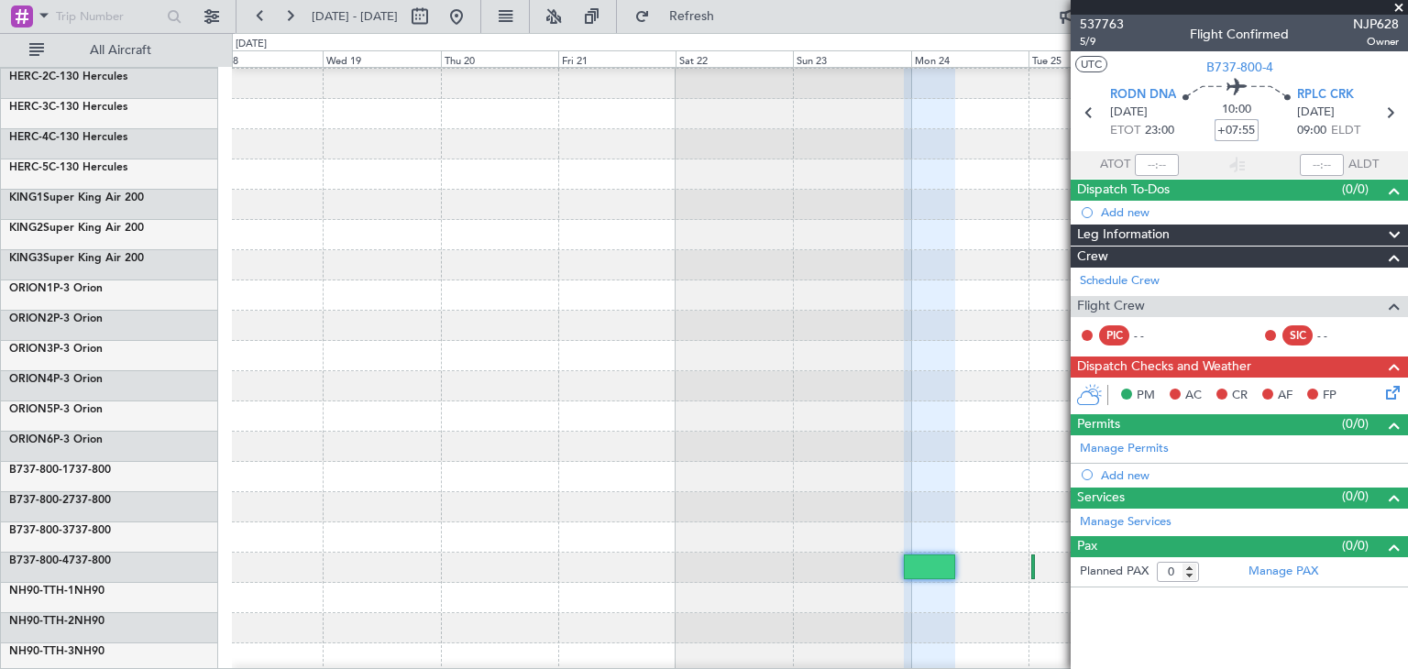
type input "+07:55"
drag, startPoint x: 1398, startPoint y: 12, endPoint x: 1388, endPoint y: 13, distance: 9.2
click at [1398, 10] on span at bounding box center [1398, 8] width 18 height 16
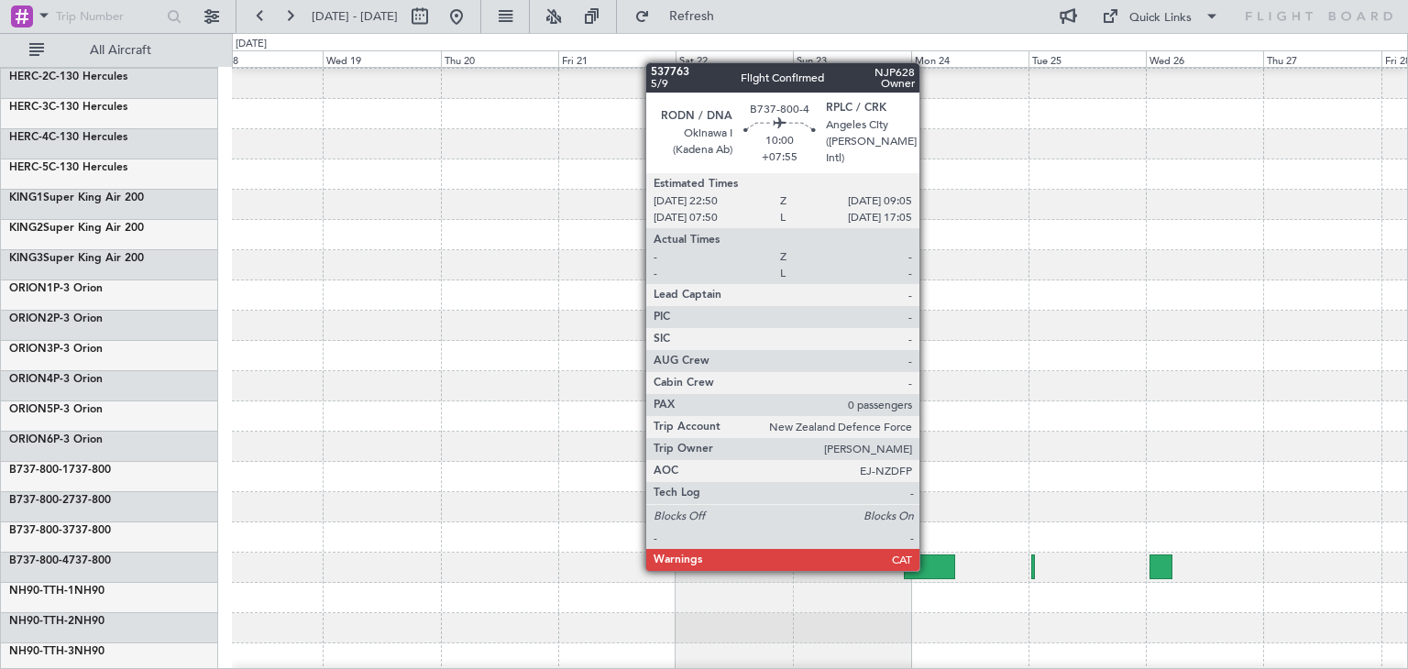
click at [918, 620] on div at bounding box center [819, 628] width 1175 height 30
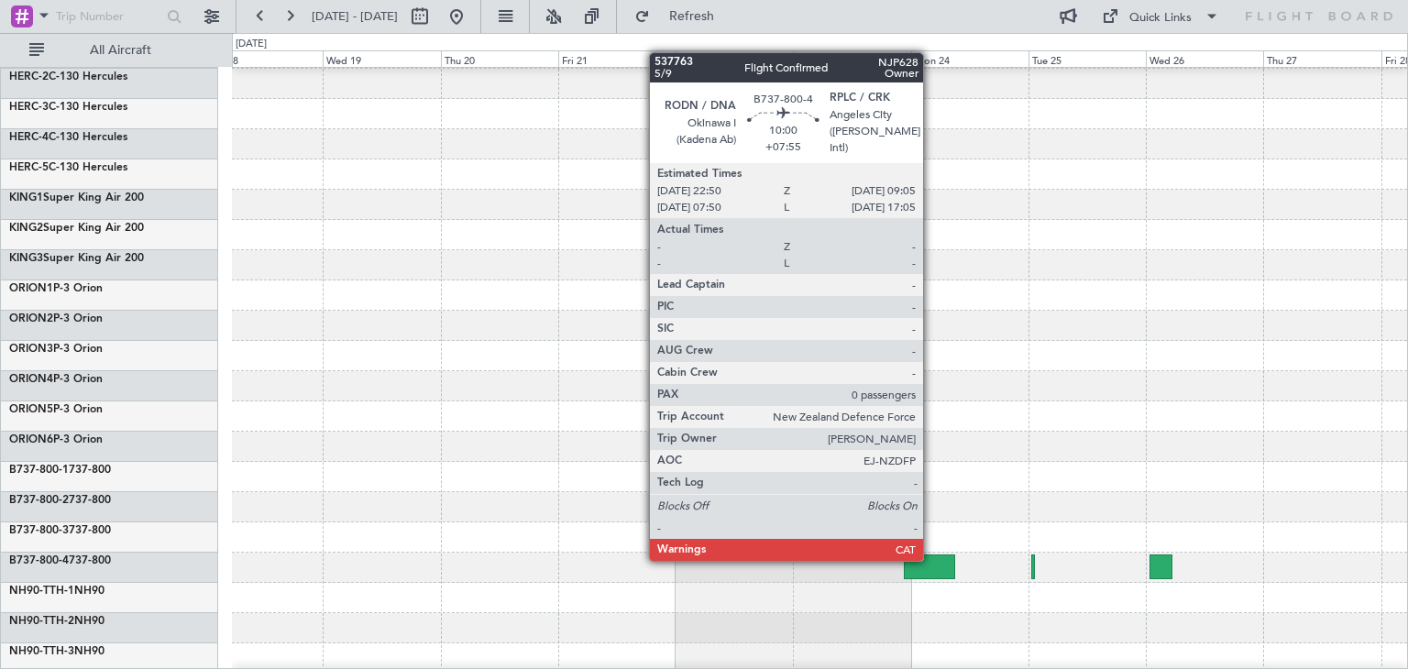
click at [931, 559] on div at bounding box center [929, 566] width 50 height 25
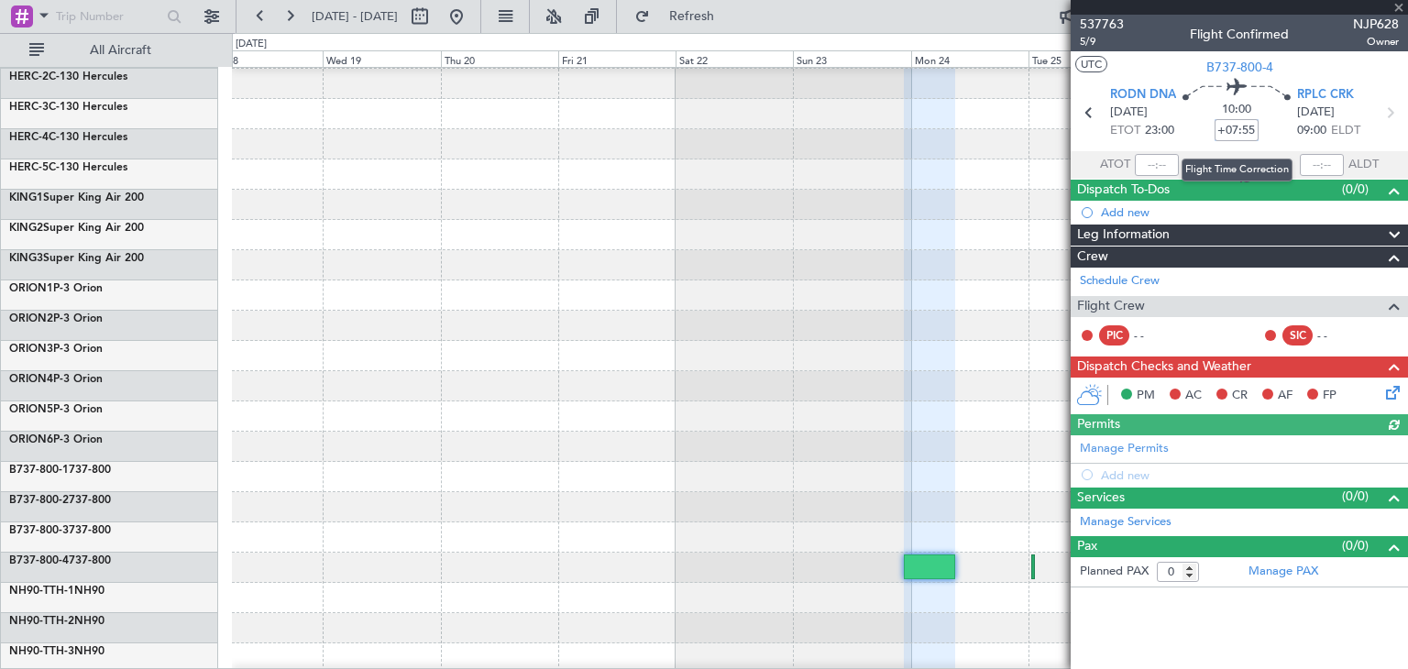
click at [1219, 131] on input "+07:55" at bounding box center [1236, 130] width 44 height 22
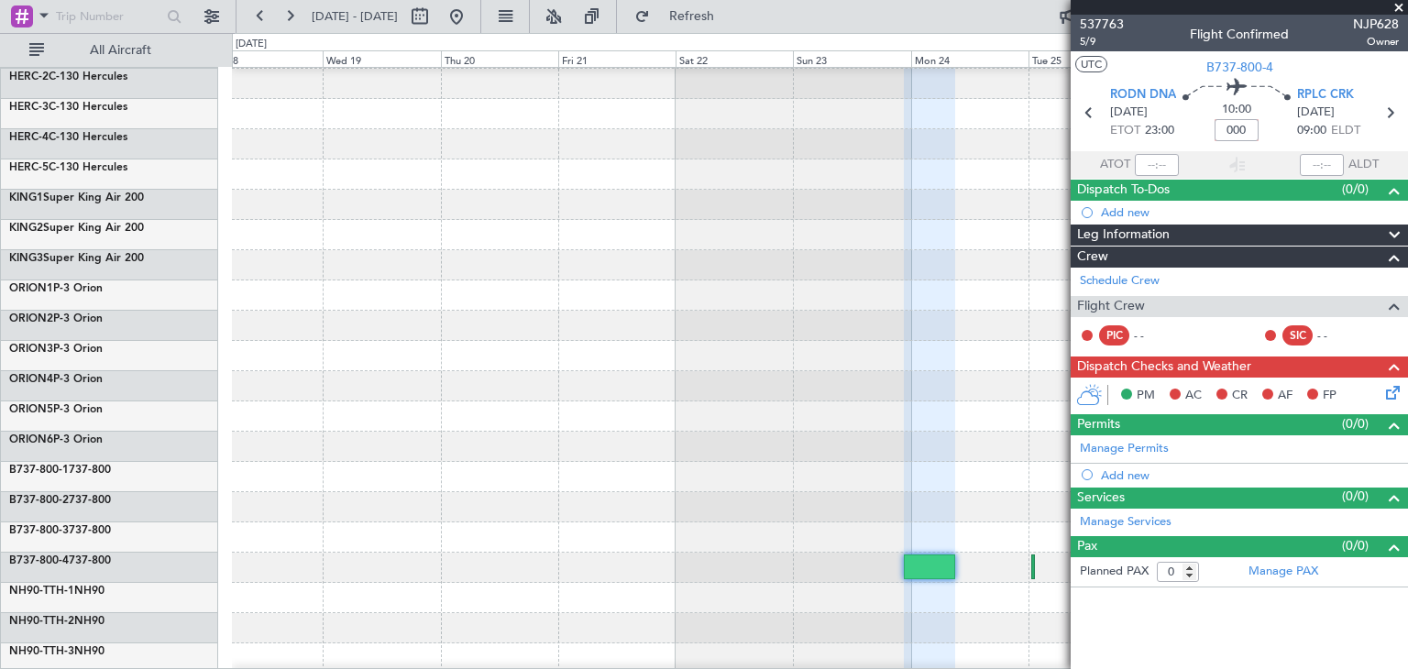
type input "+00:00"
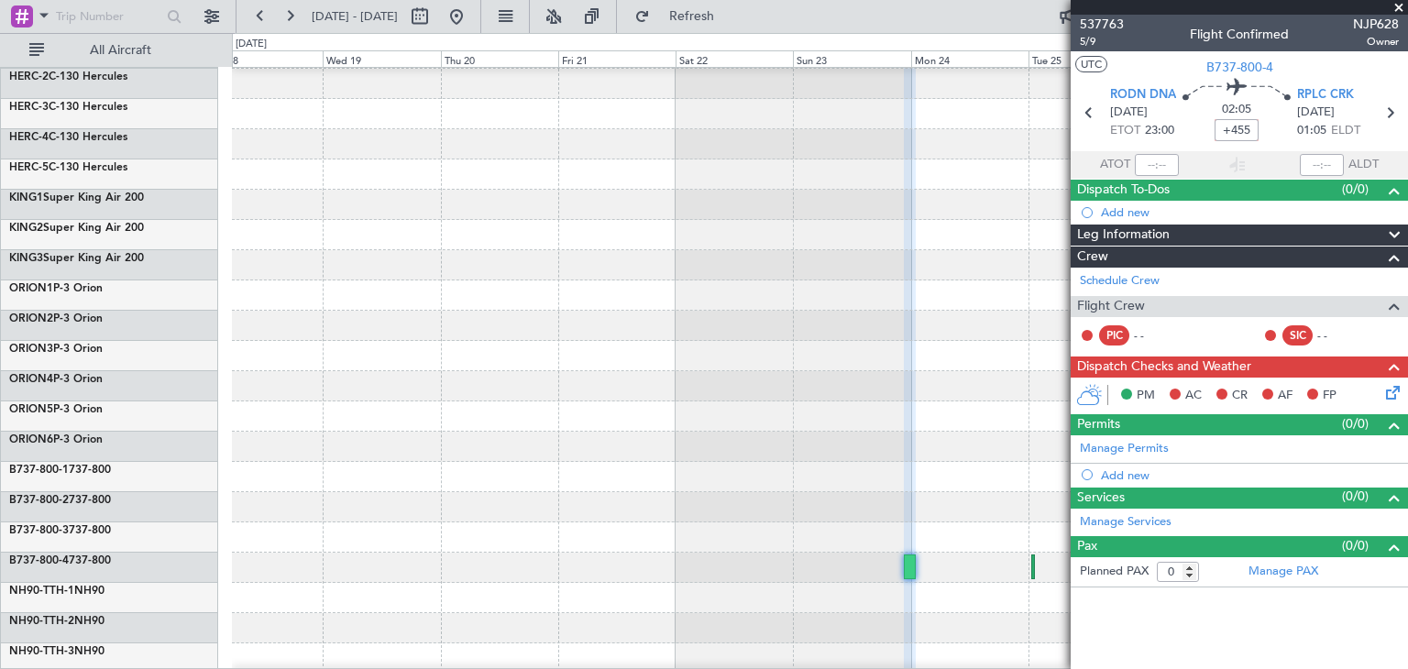
type input "+07:35"
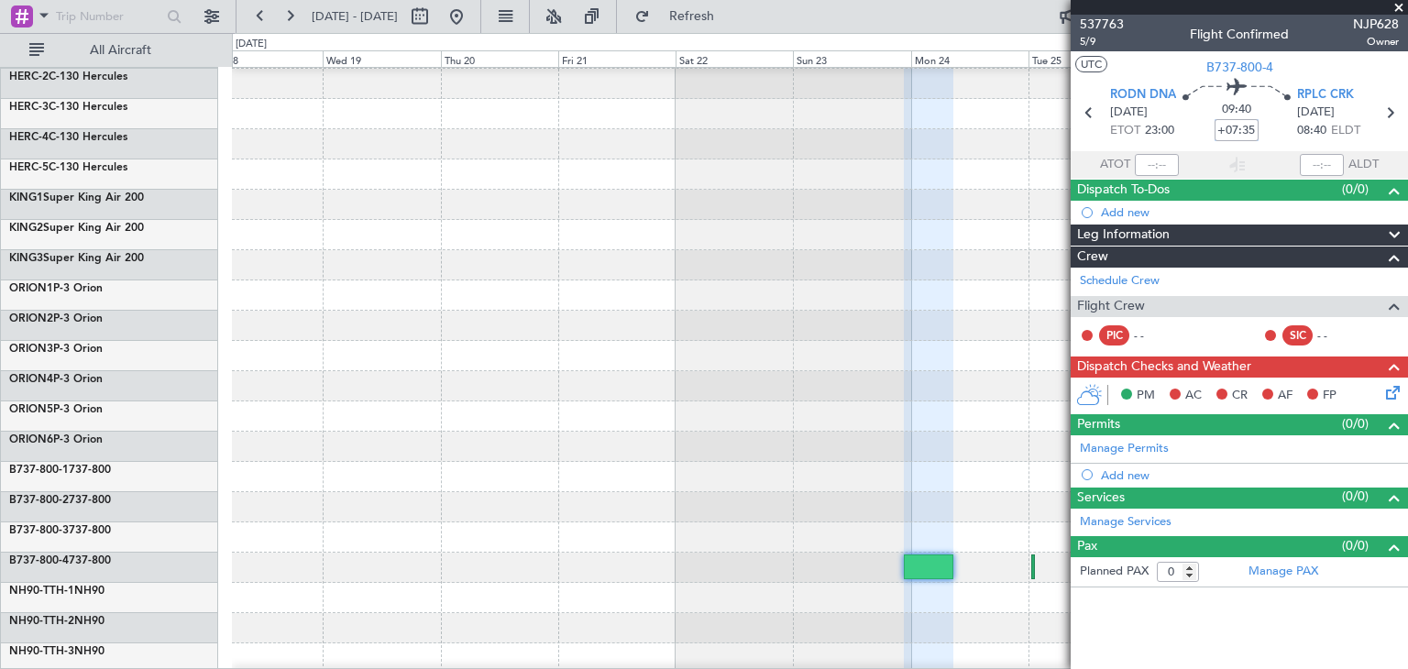
drag, startPoint x: 1217, startPoint y: 129, endPoint x: 1259, endPoint y: 124, distance: 42.5
click at [1259, 124] on div "09:40 +07:35" at bounding box center [1236, 113] width 121 height 68
type input "+00:00"
type input "+05:55"
click at [1401, 11] on span at bounding box center [1398, 8] width 18 height 16
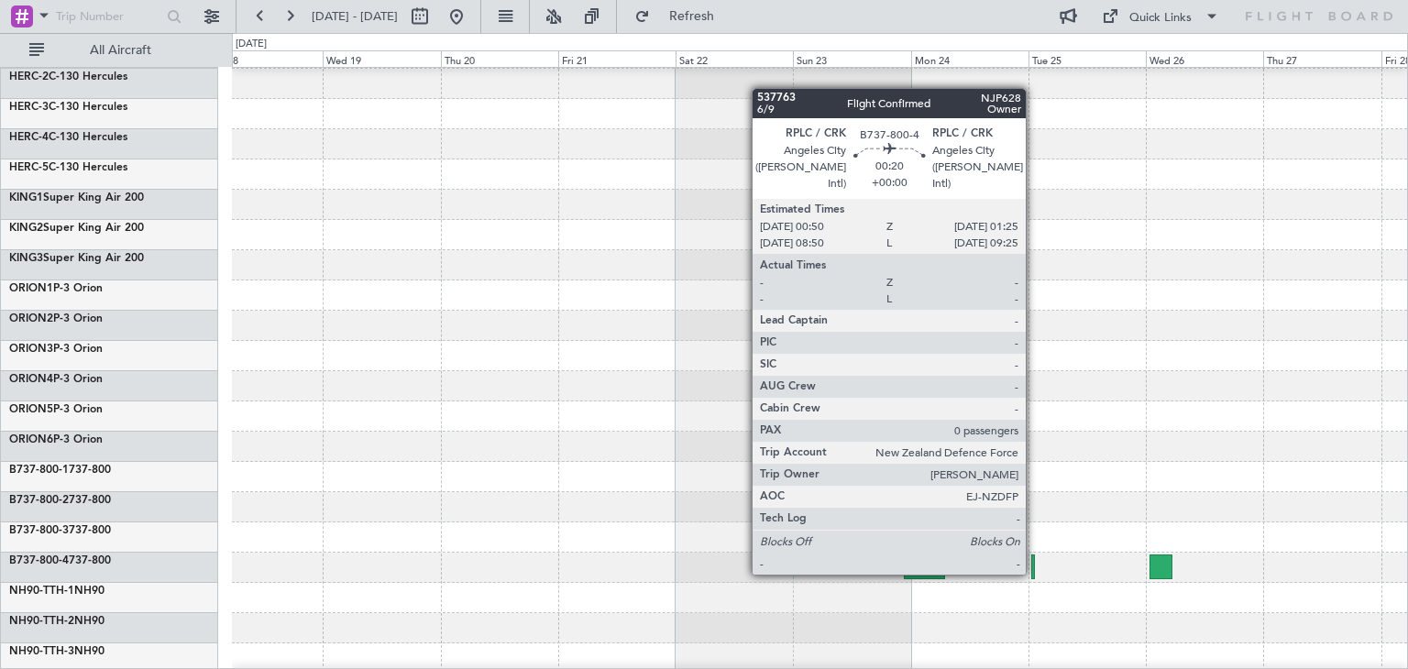
click at [1034, 573] on div at bounding box center [1033, 566] width 4 height 25
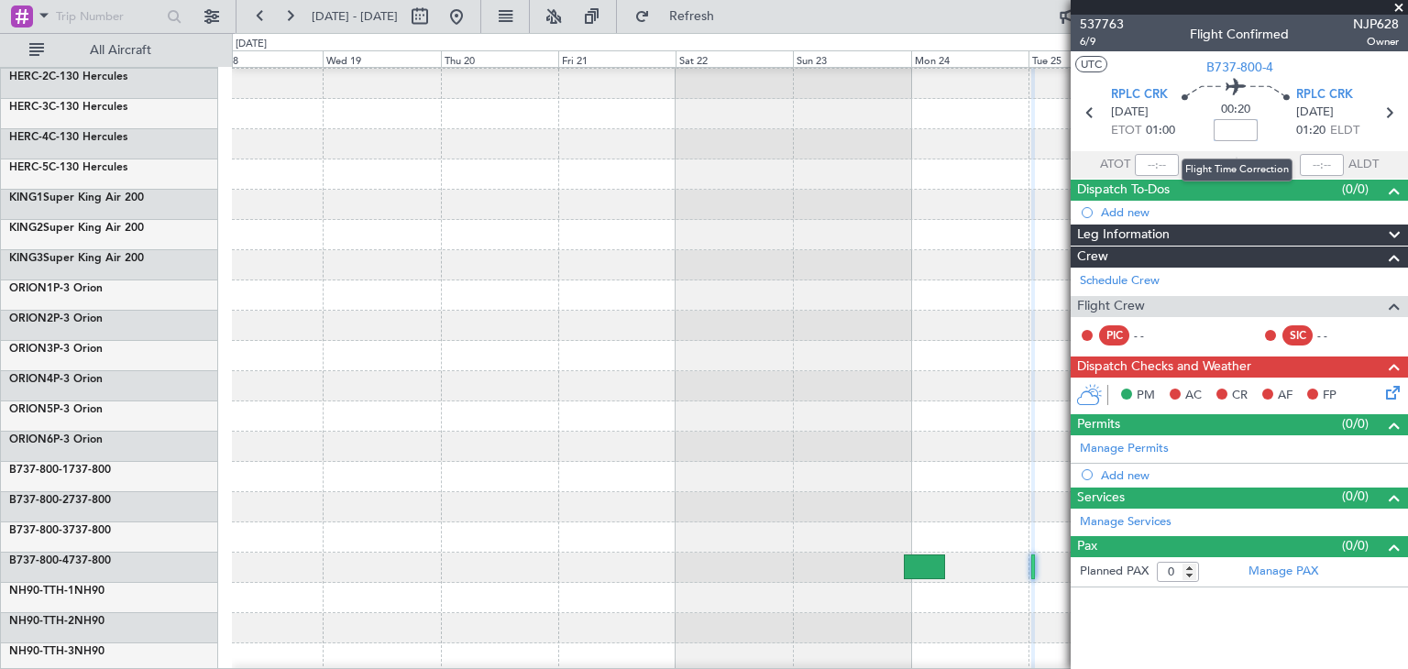
click at [1230, 126] on input at bounding box center [1235, 130] width 44 height 22
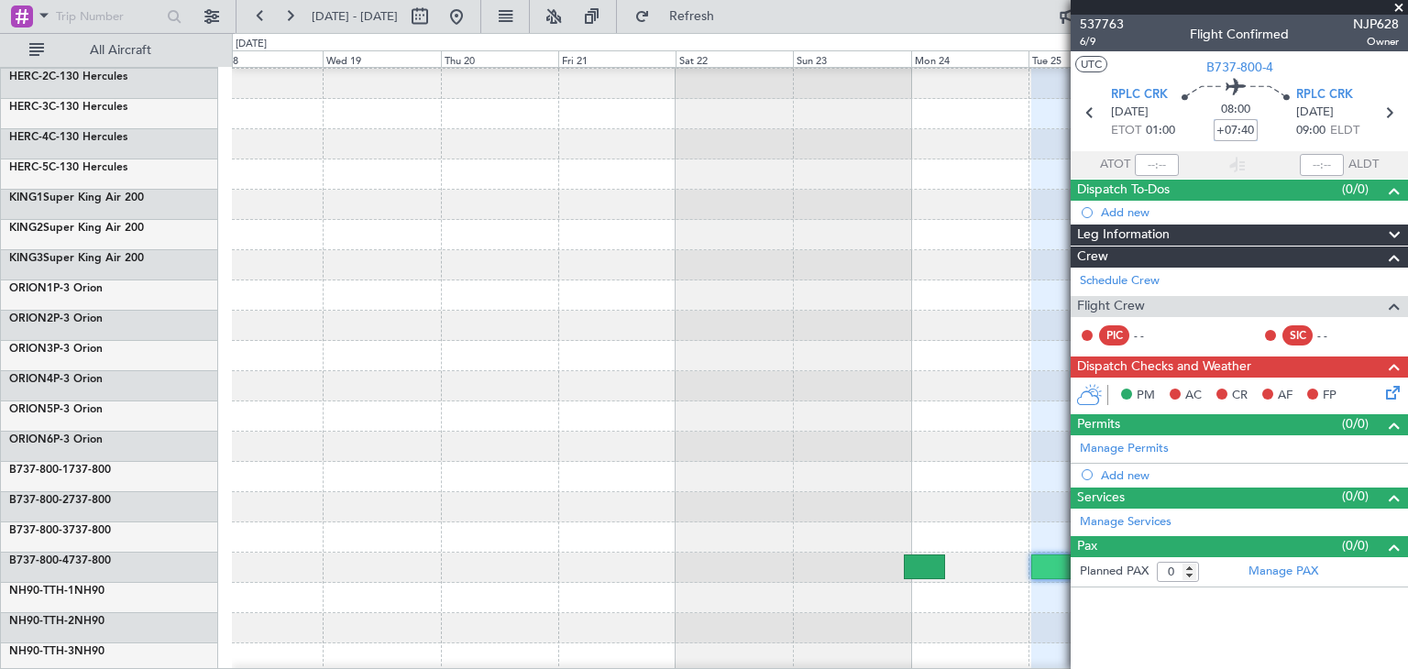
type input "+07:40"
click at [1400, 7] on span at bounding box center [1398, 8] width 18 height 16
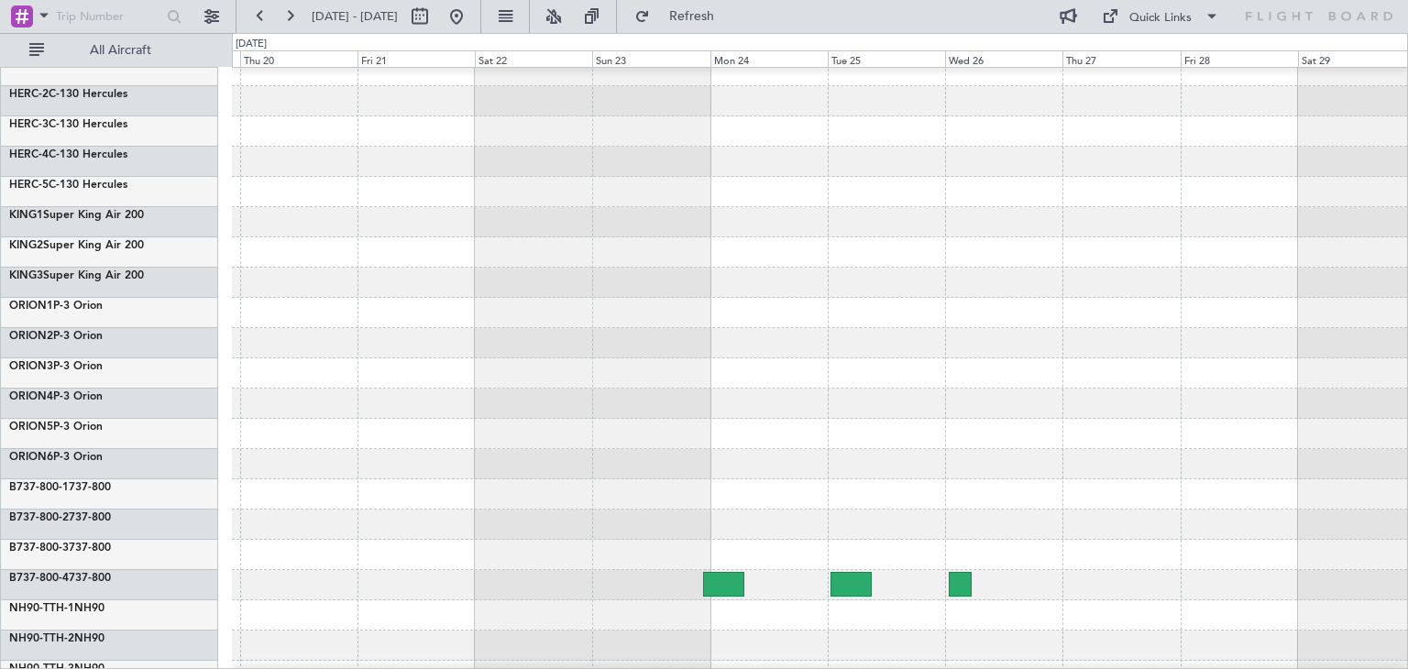
click at [817, 401] on div at bounding box center [819, 404] width 1175 height 30
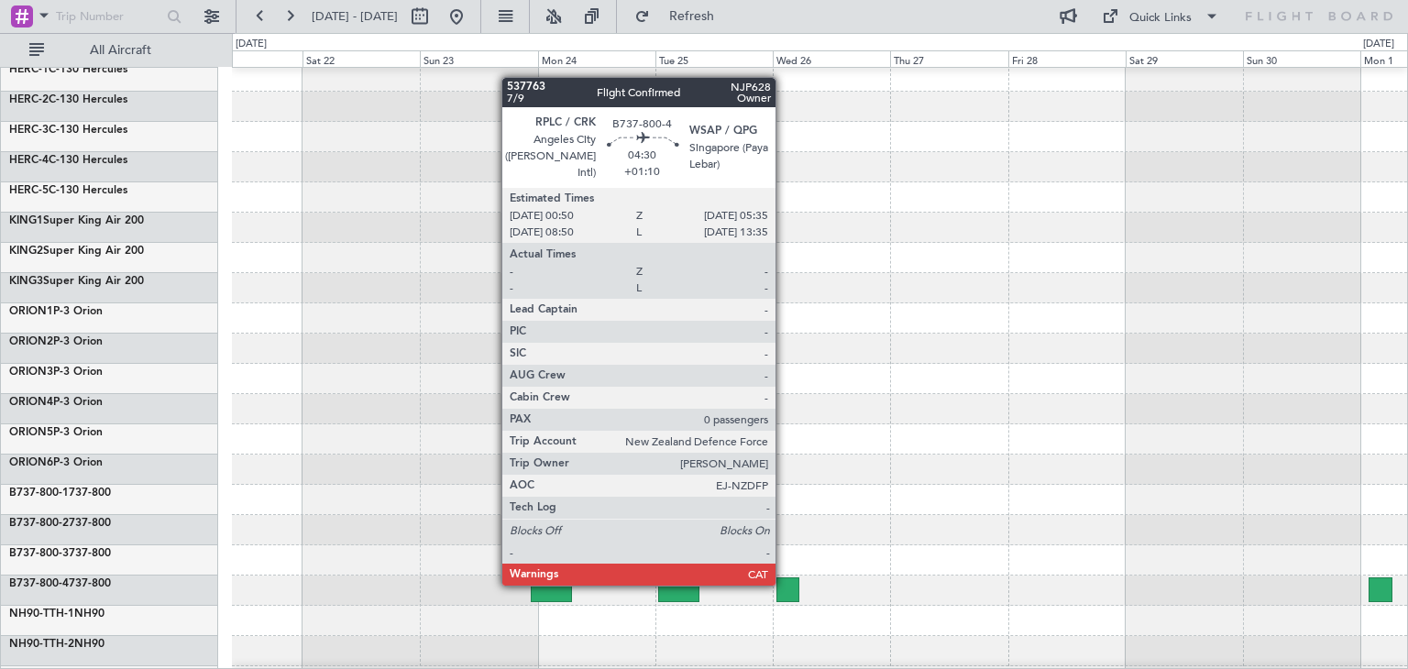
click at [784, 584] on div at bounding box center [788, 589] width 24 height 25
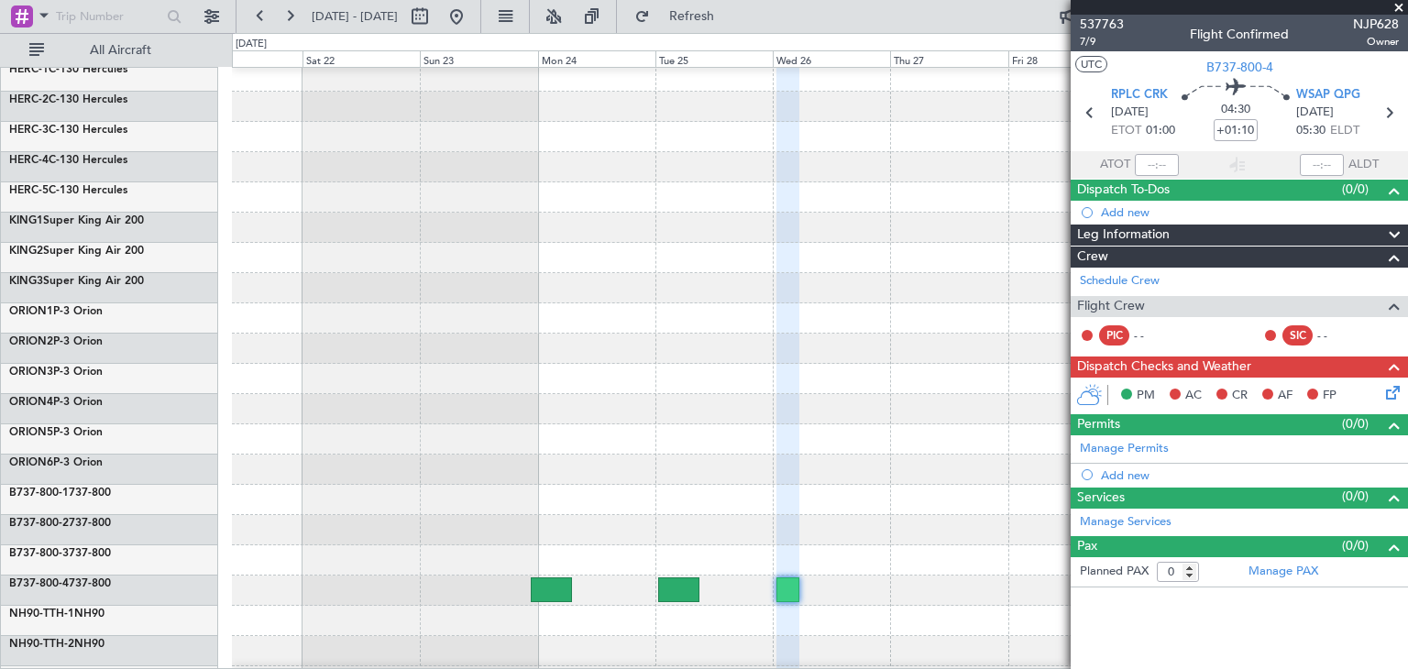
click at [1399, 8] on span at bounding box center [1398, 8] width 18 height 16
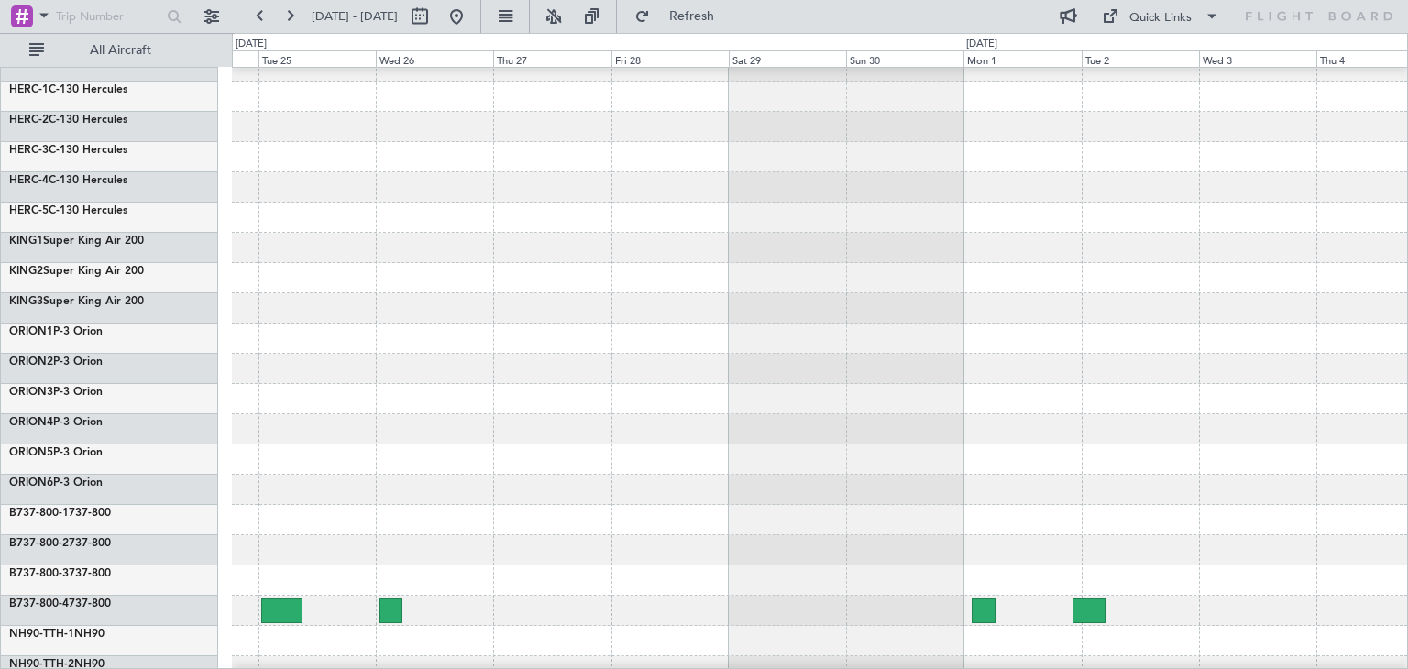
click at [684, 502] on div at bounding box center [819, 490] width 1175 height 30
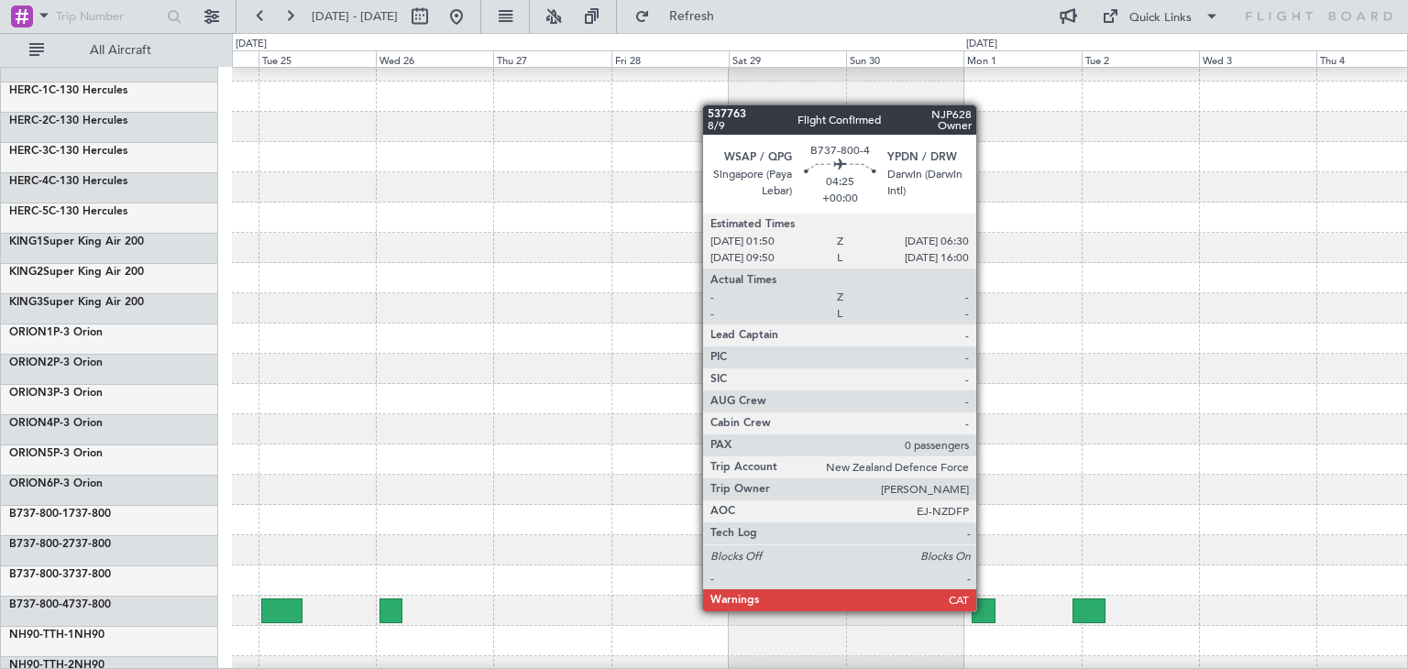
click at [984, 609] on div at bounding box center [982, 610] width 23 height 25
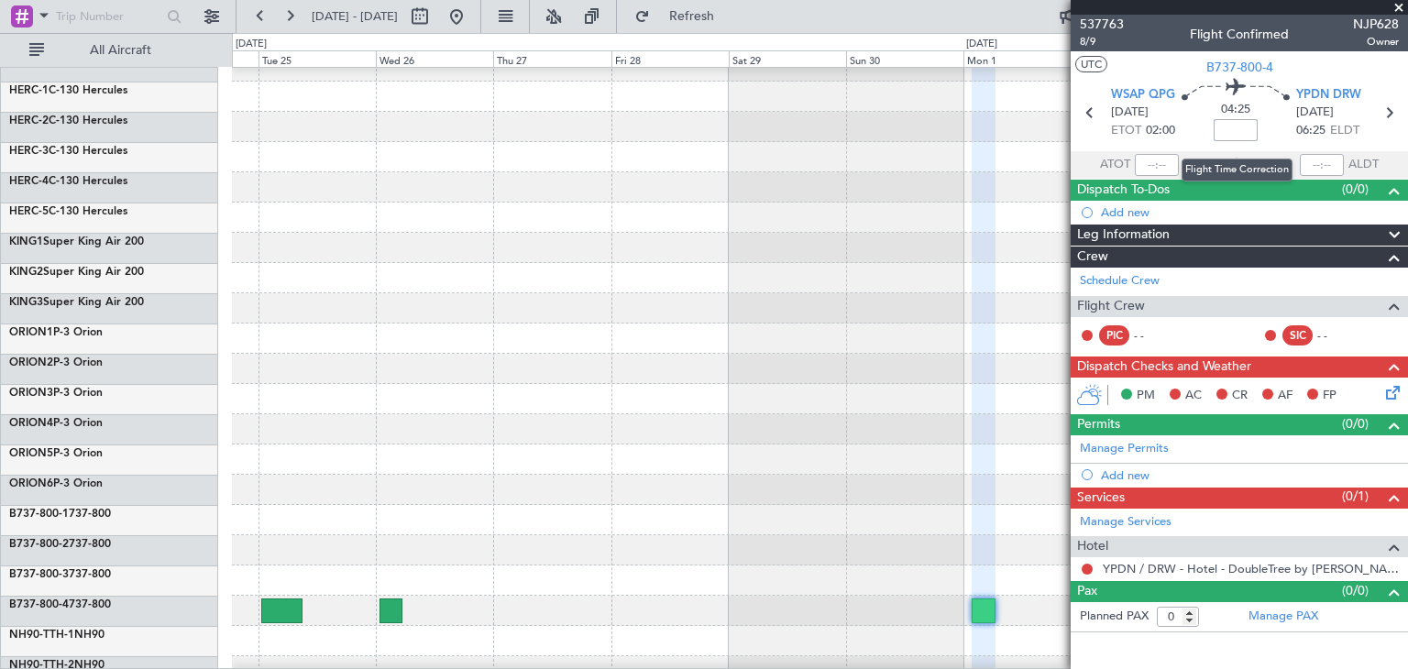
click at [1243, 123] on input at bounding box center [1235, 130] width 44 height 22
type input "+00:05"
click at [1400, 12] on span at bounding box center [1398, 8] width 18 height 16
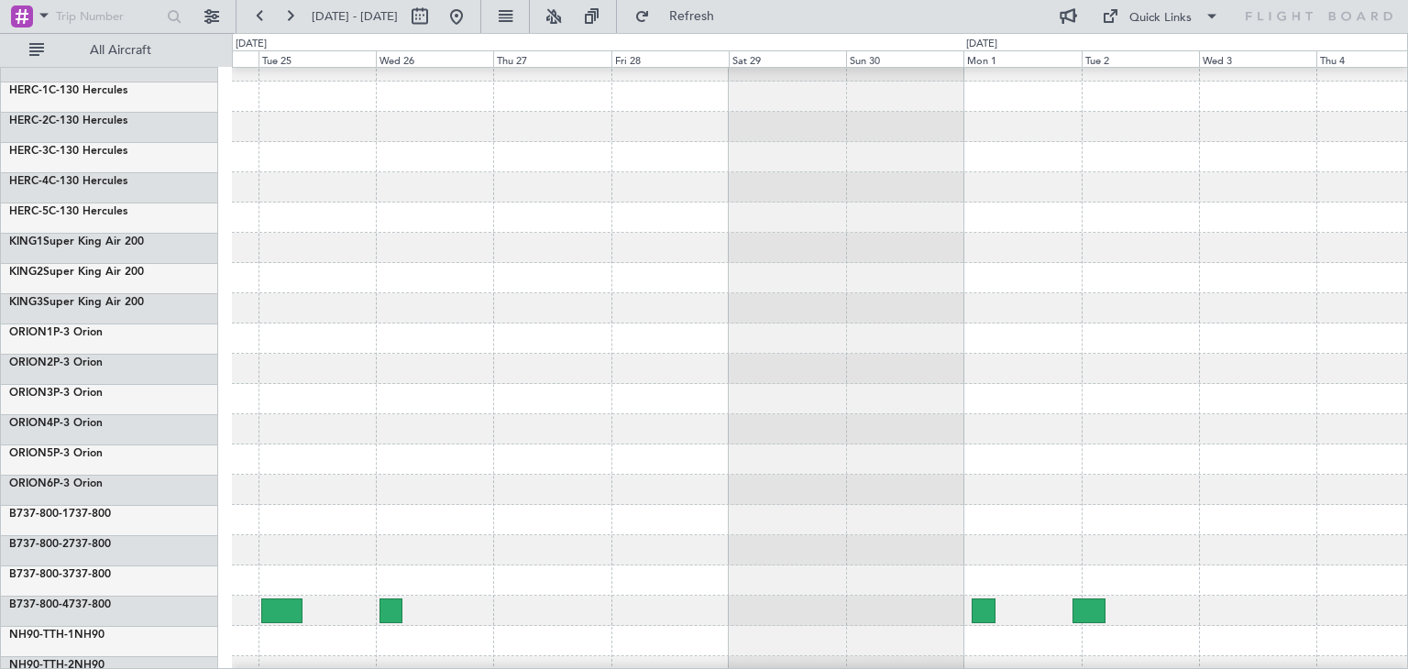
click at [1216, 499] on div at bounding box center [819, 490] width 1175 height 30
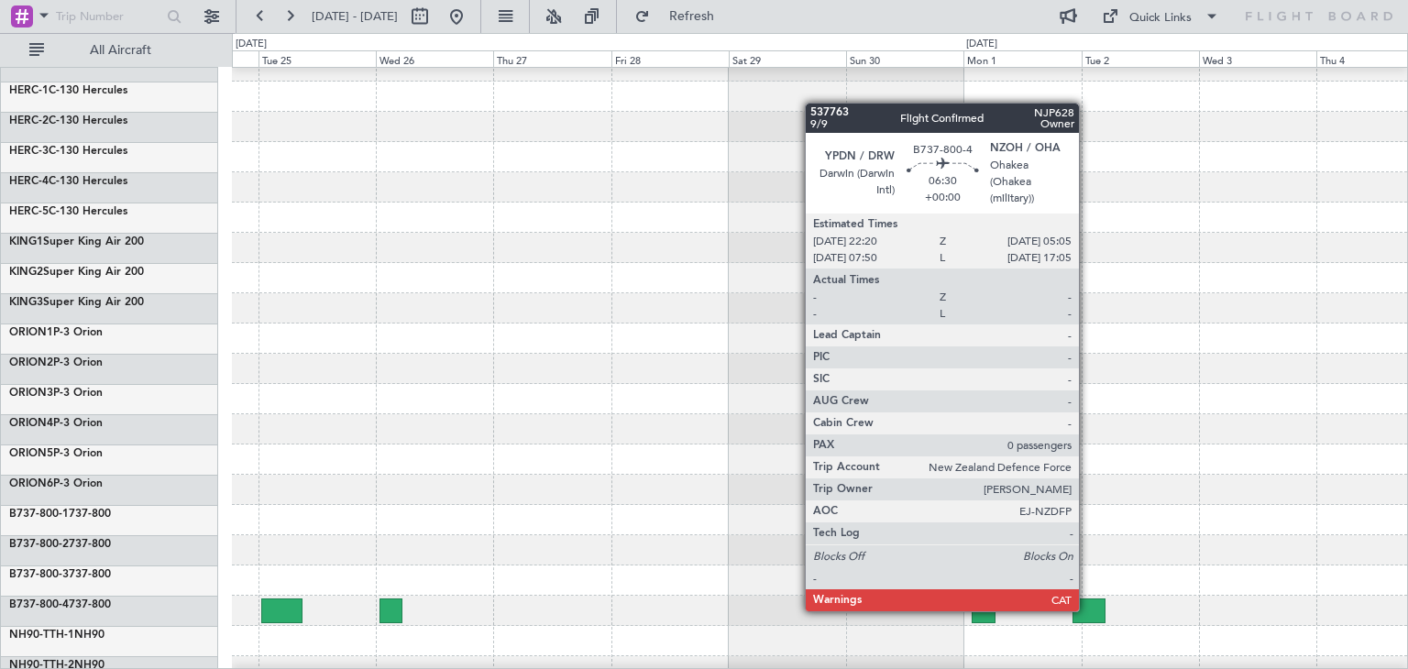
click at [1087, 609] on div at bounding box center [1089, 610] width 34 height 25
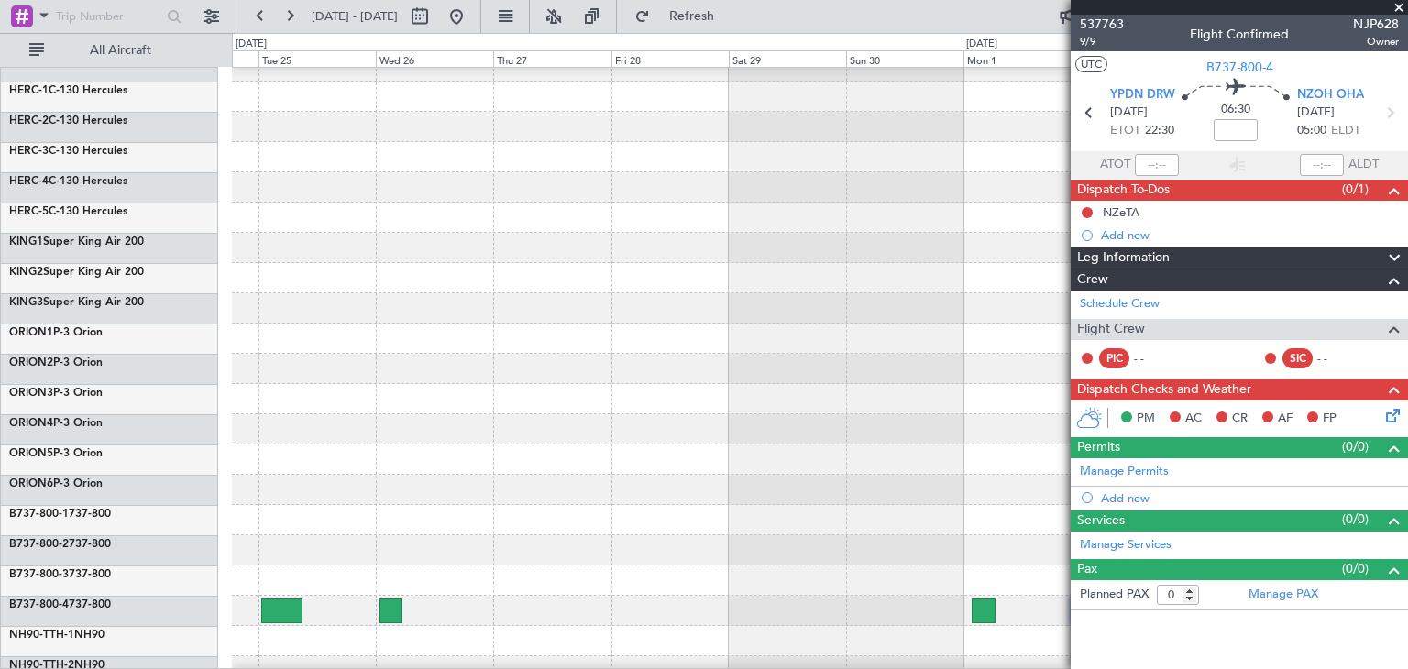
click at [1398, 5] on span at bounding box center [1398, 8] width 18 height 16
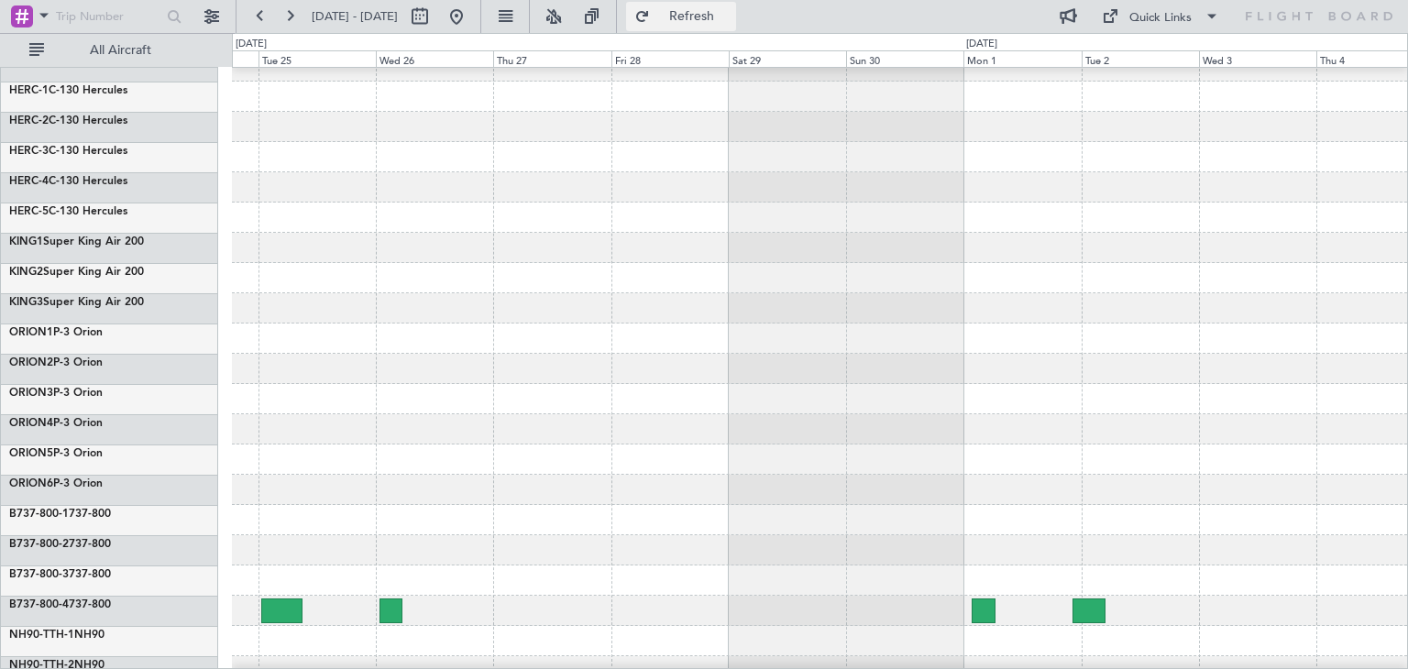
click at [730, 15] on span "Refresh" at bounding box center [691, 16] width 77 height 13
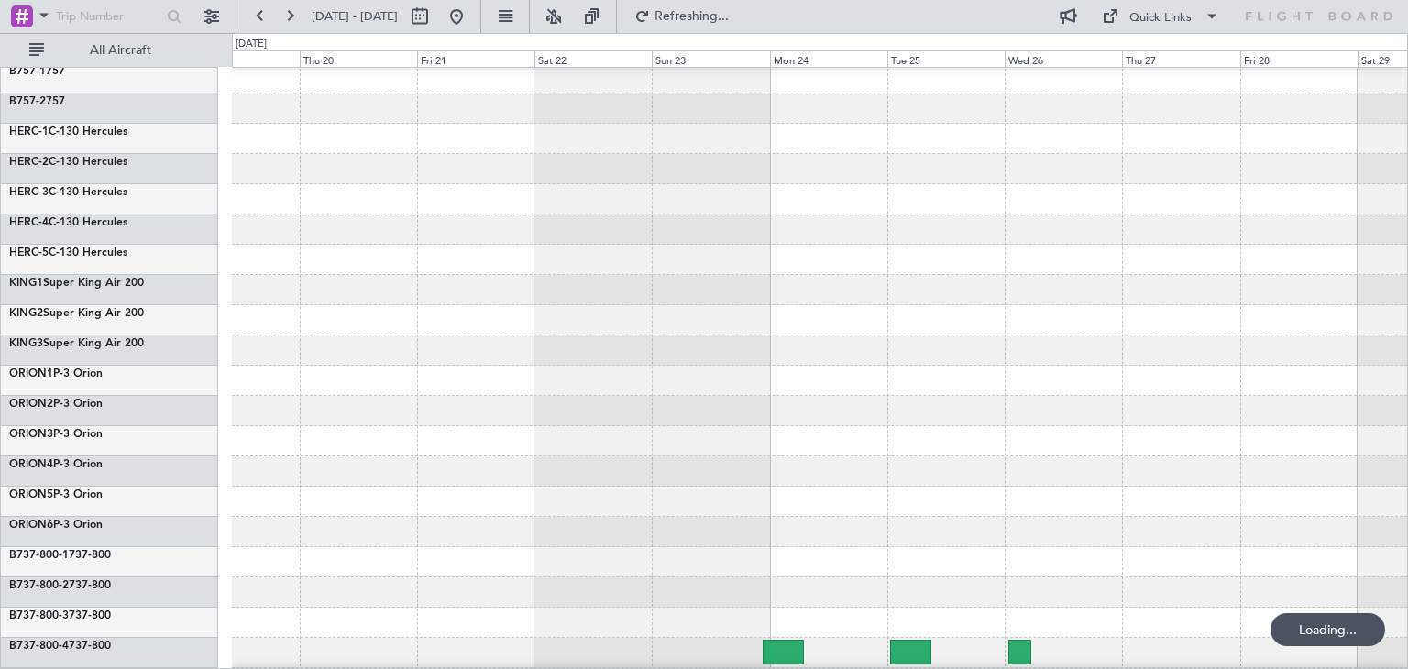
click at [1407, 390] on div "ExecuJet Australia Pty Limited New Zealand Defence Force B757-1 757 B757-2 757 …" at bounding box center [704, 351] width 1408 height 636
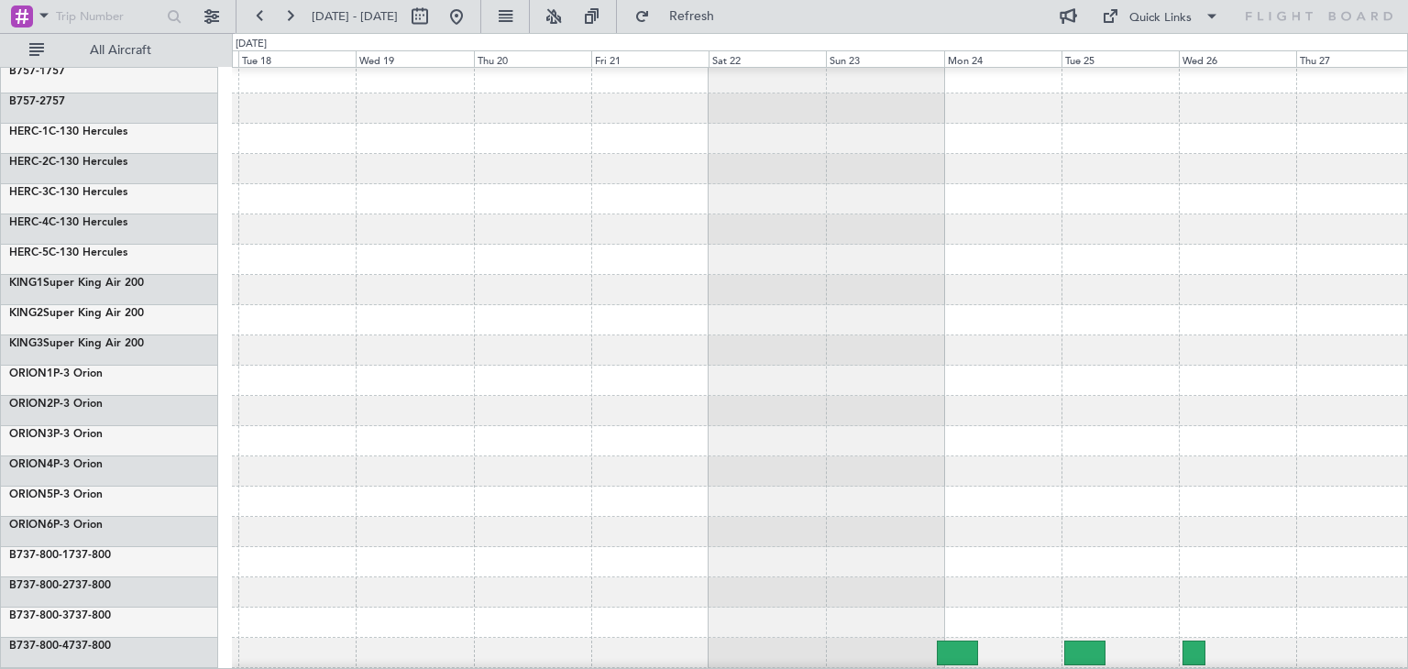
scroll to position [66, 0]
click at [1344, 409] on div at bounding box center [819, 411] width 1175 height 30
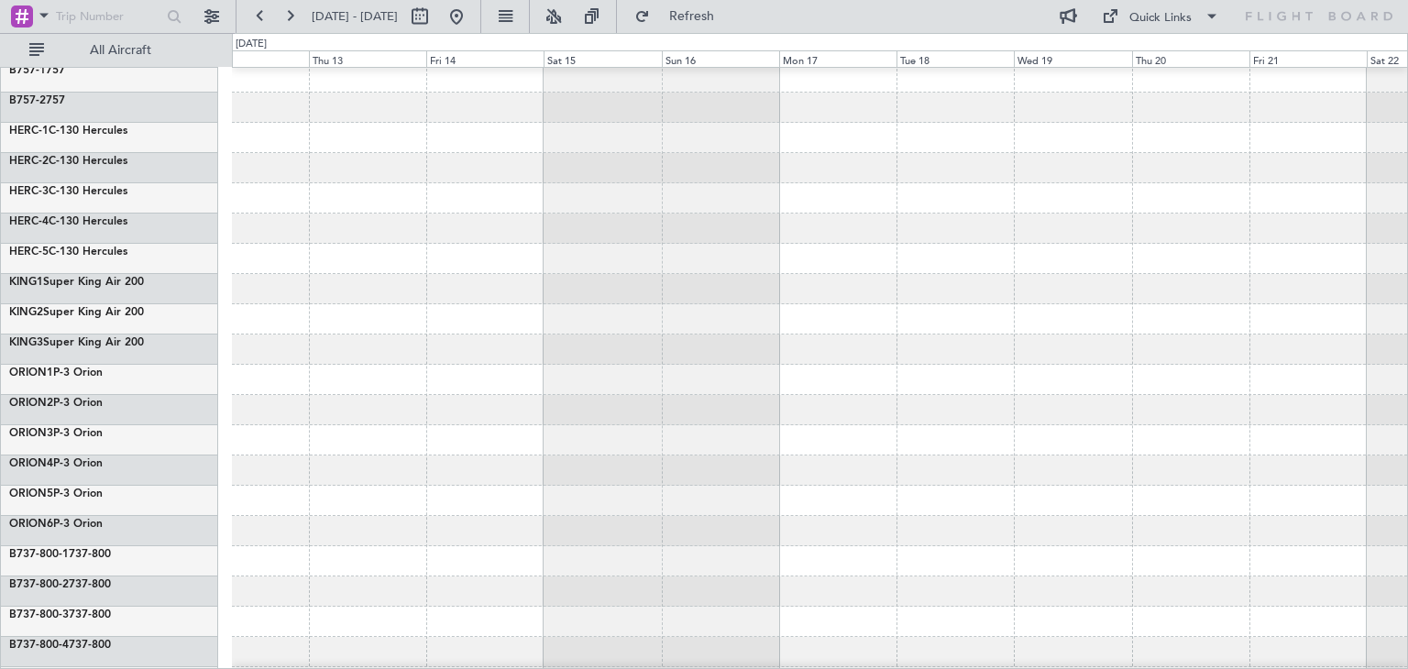
click at [1302, 395] on div at bounding box center [819, 410] width 1175 height 30
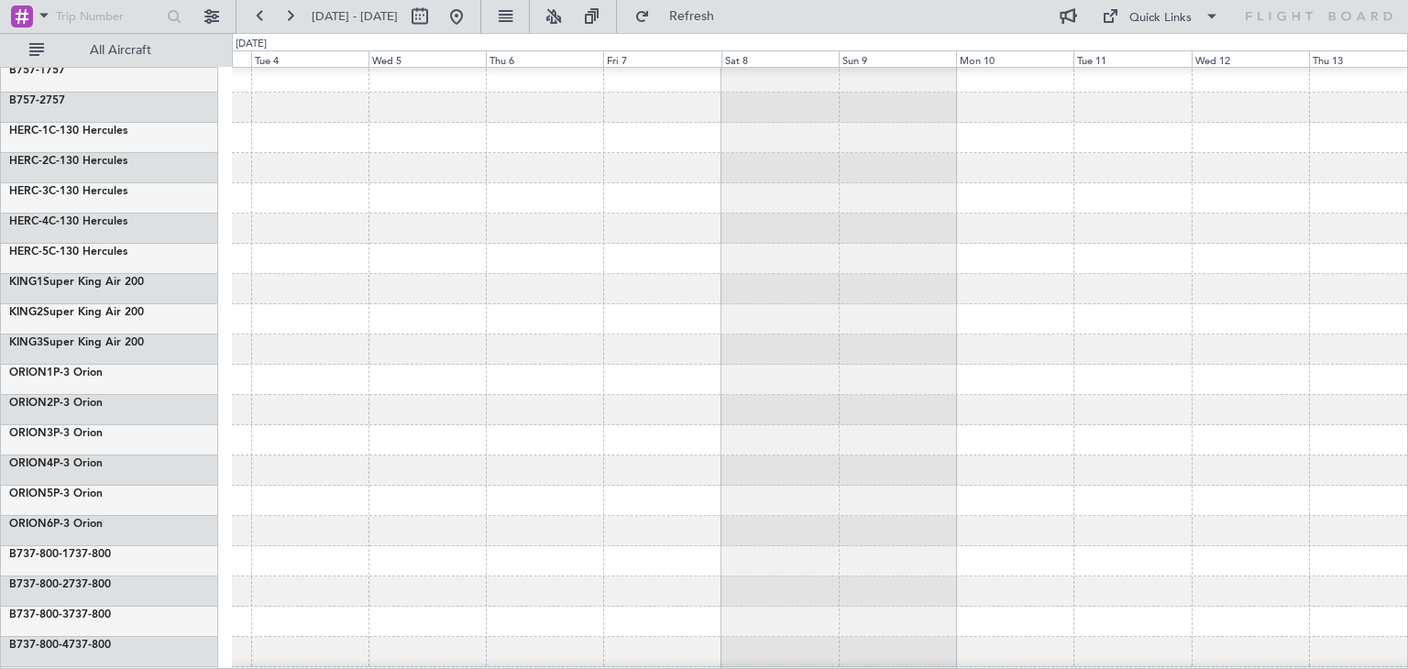
click at [1312, 389] on div at bounding box center [819, 380] width 1175 height 30
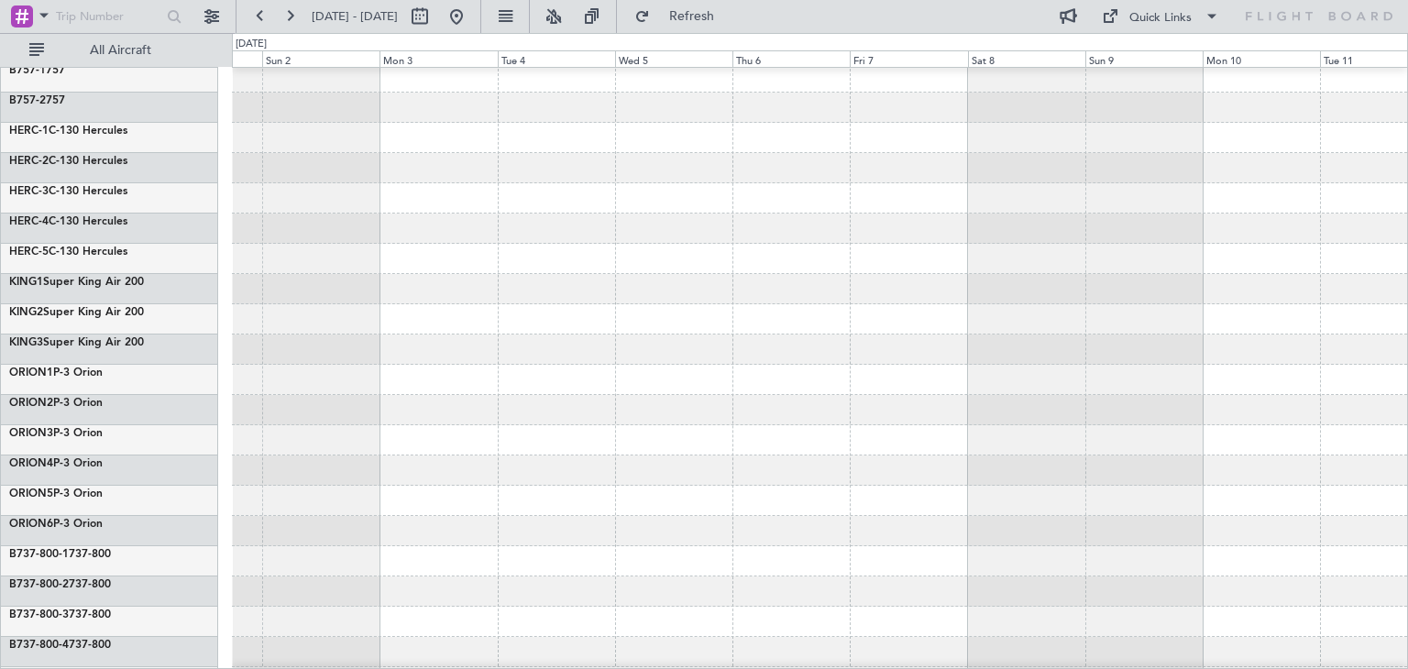
click at [1278, 389] on div at bounding box center [819, 380] width 1175 height 30
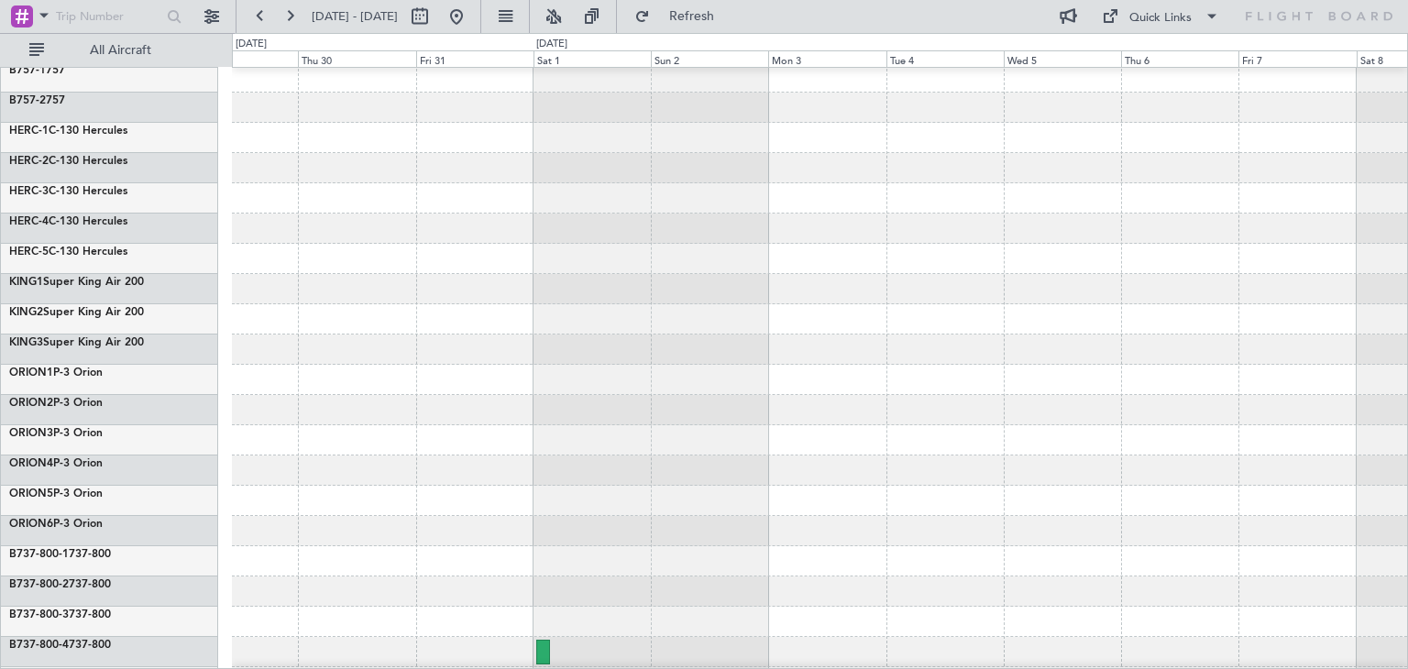
click at [1325, 390] on div at bounding box center [819, 380] width 1175 height 30
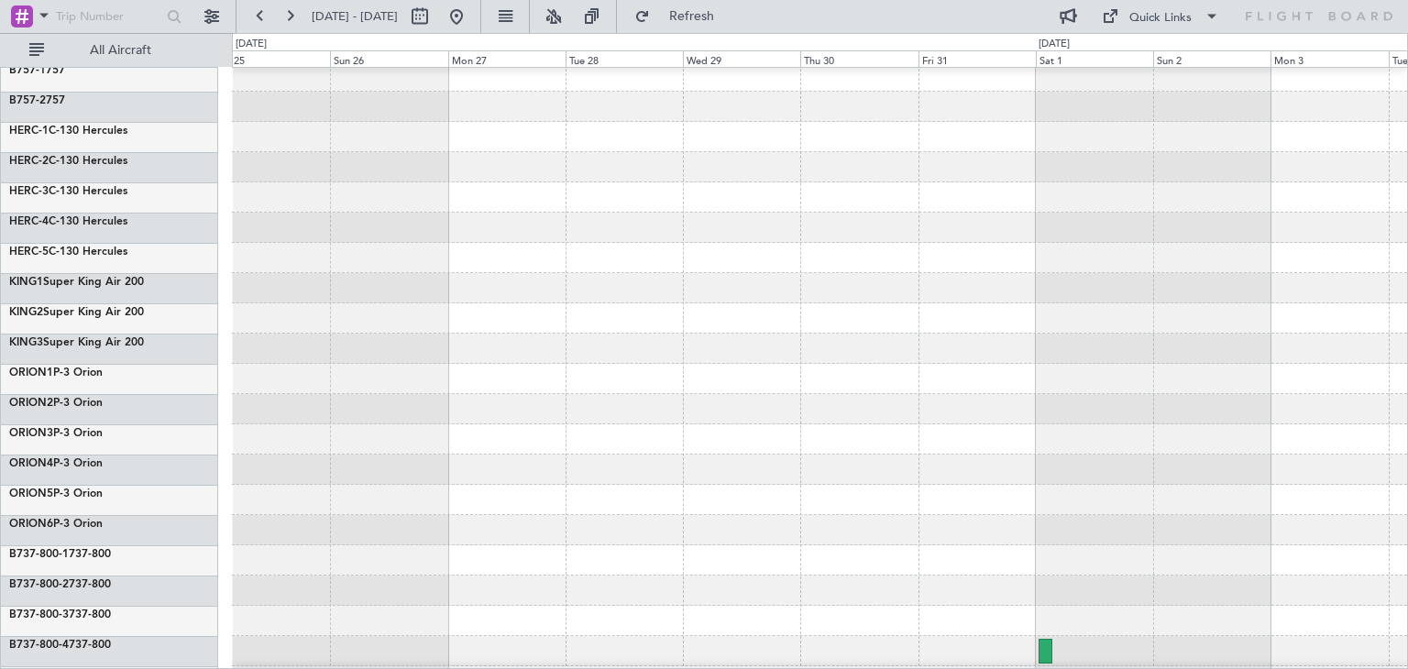
scroll to position [154, 0]
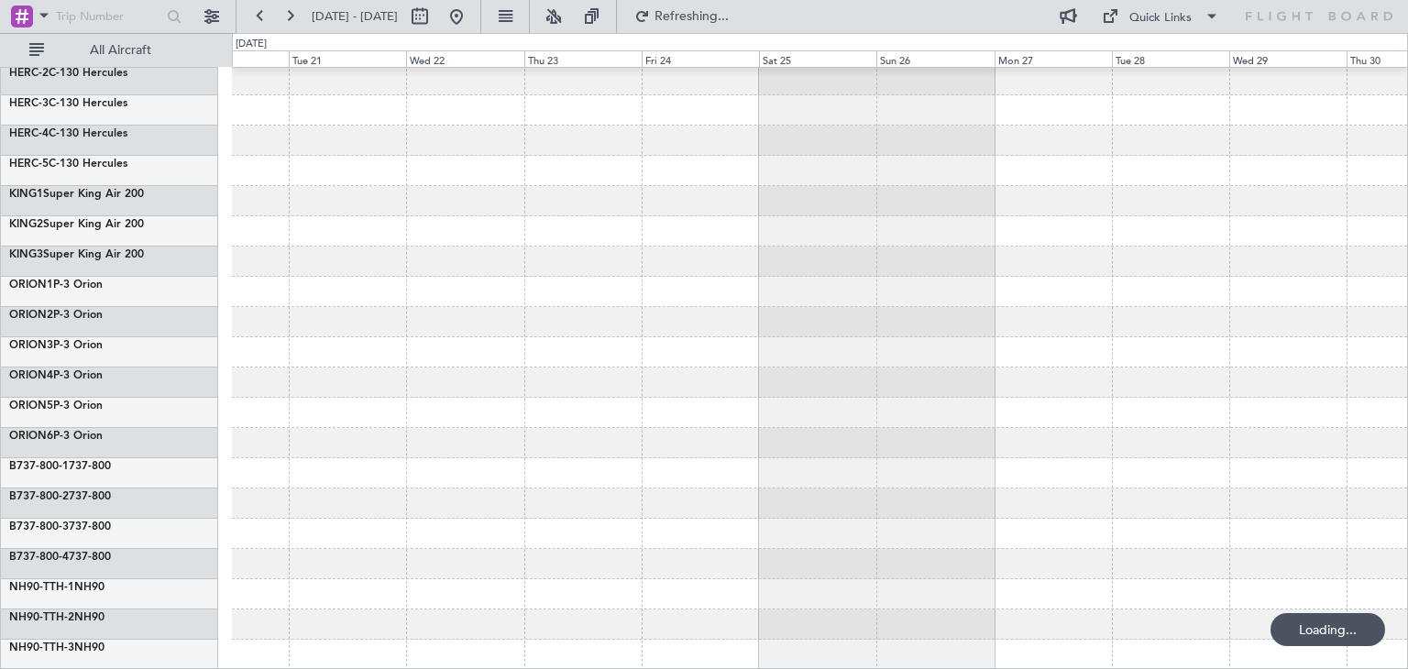
click at [1158, 395] on div at bounding box center [819, 292] width 1175 height 756
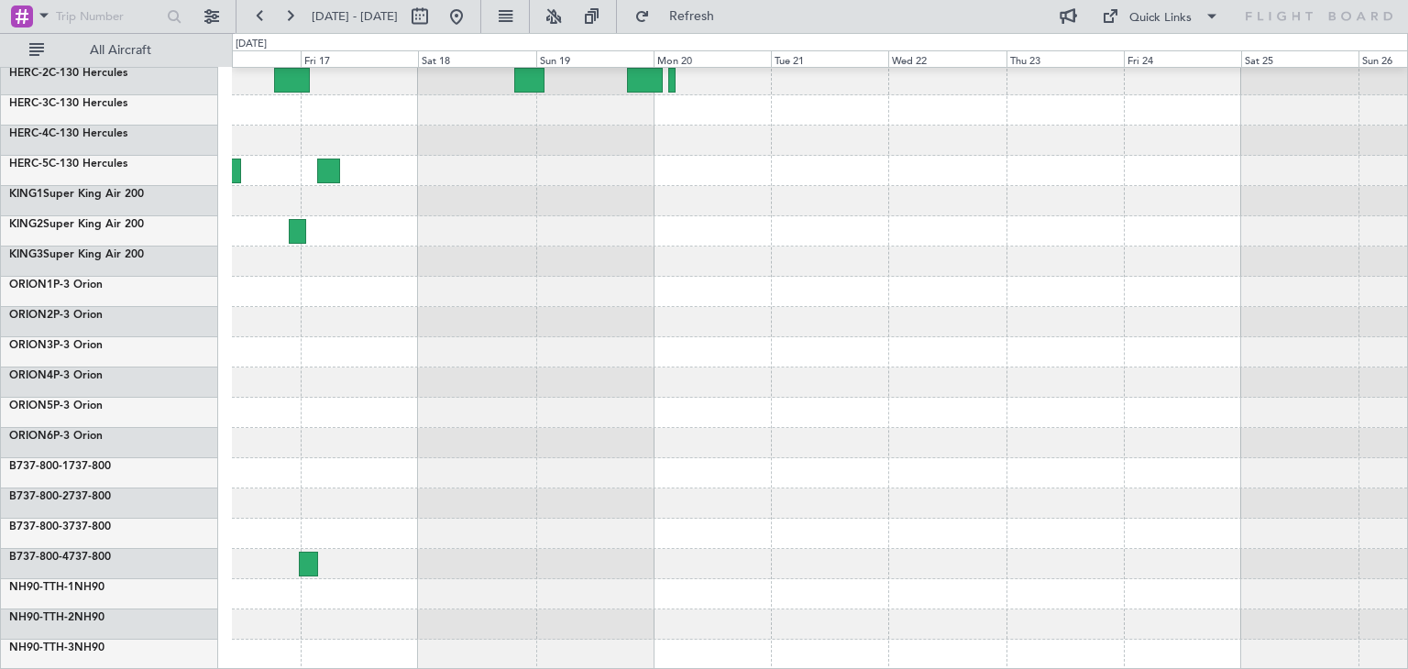
click at [1367, 382] on div at bounding box center [819, 383] width 1175 height 30
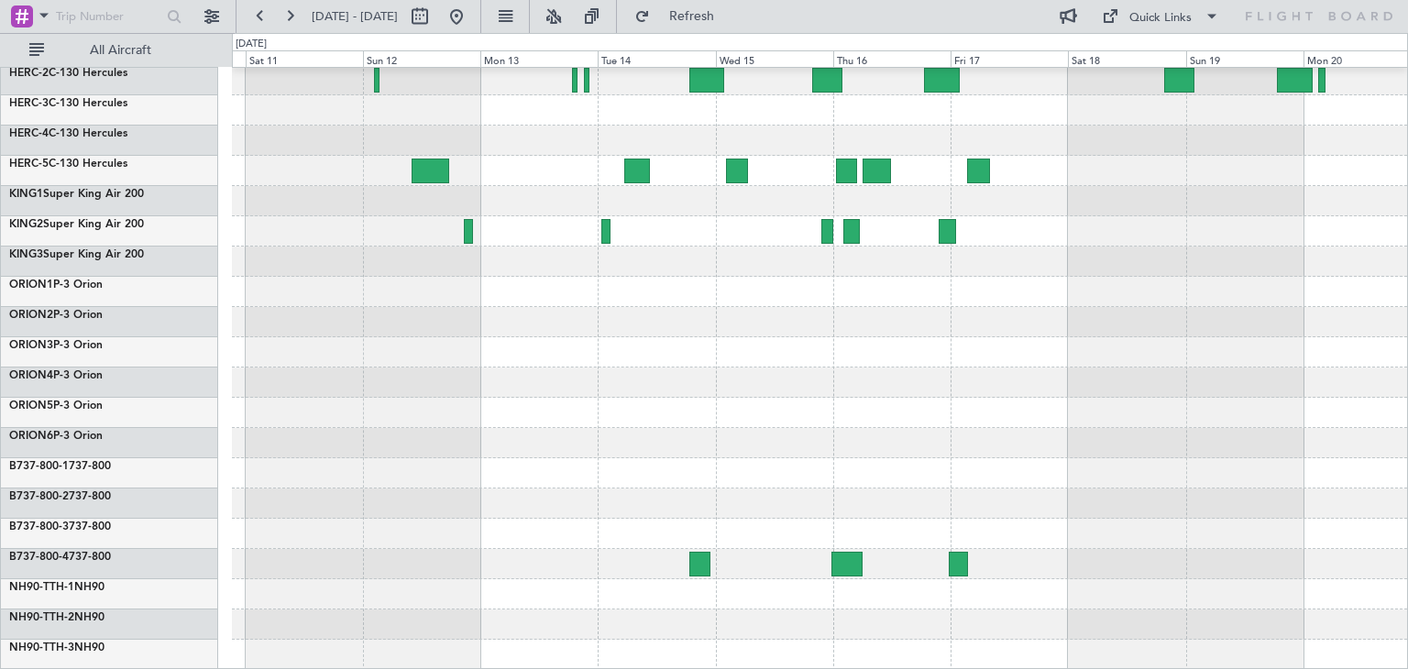
click at [1407, 388] on div "ExecuJet Australia Pty Limited New Zealand Defence Force B757-1 757 B757-2 757 …" at bounding box center [704, 351] width 1408 height 636
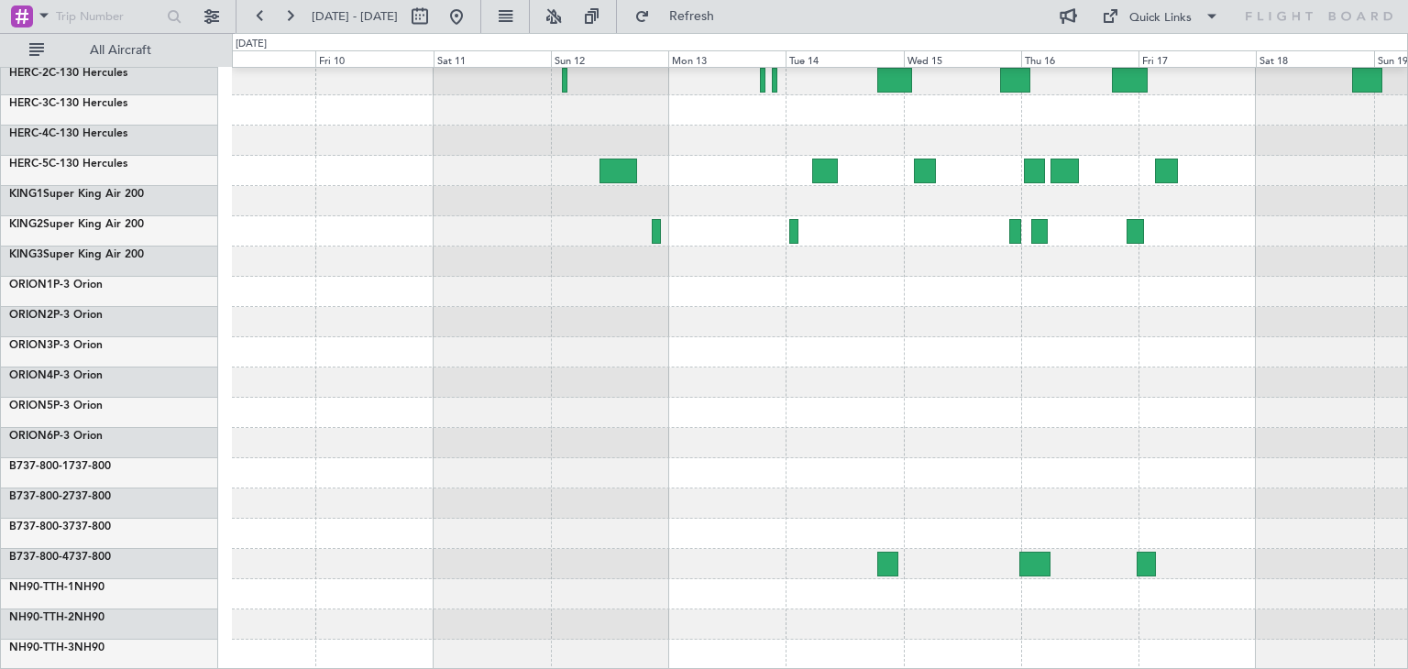
click at [1046, 379] on div at bounding box center [819, 383] width 1175 height 30
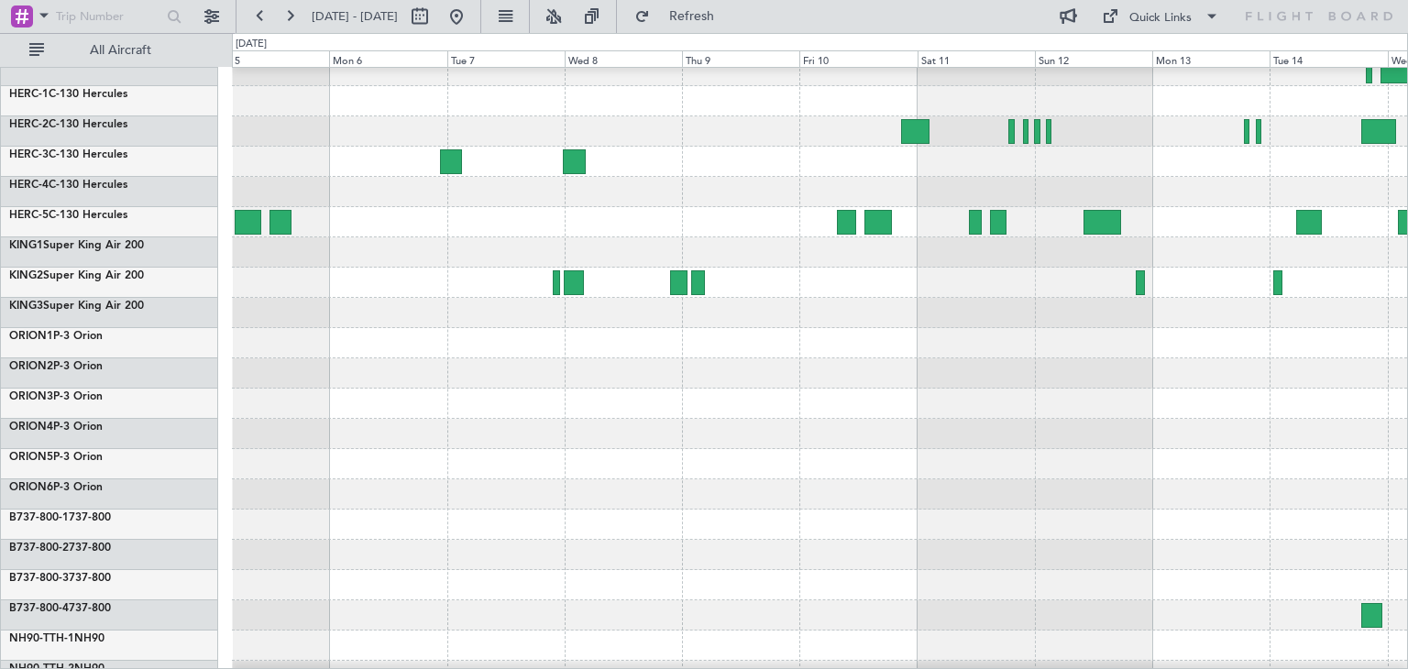
click at [870, 423] on div at bounding box center [819, 434] width 1175 height 30
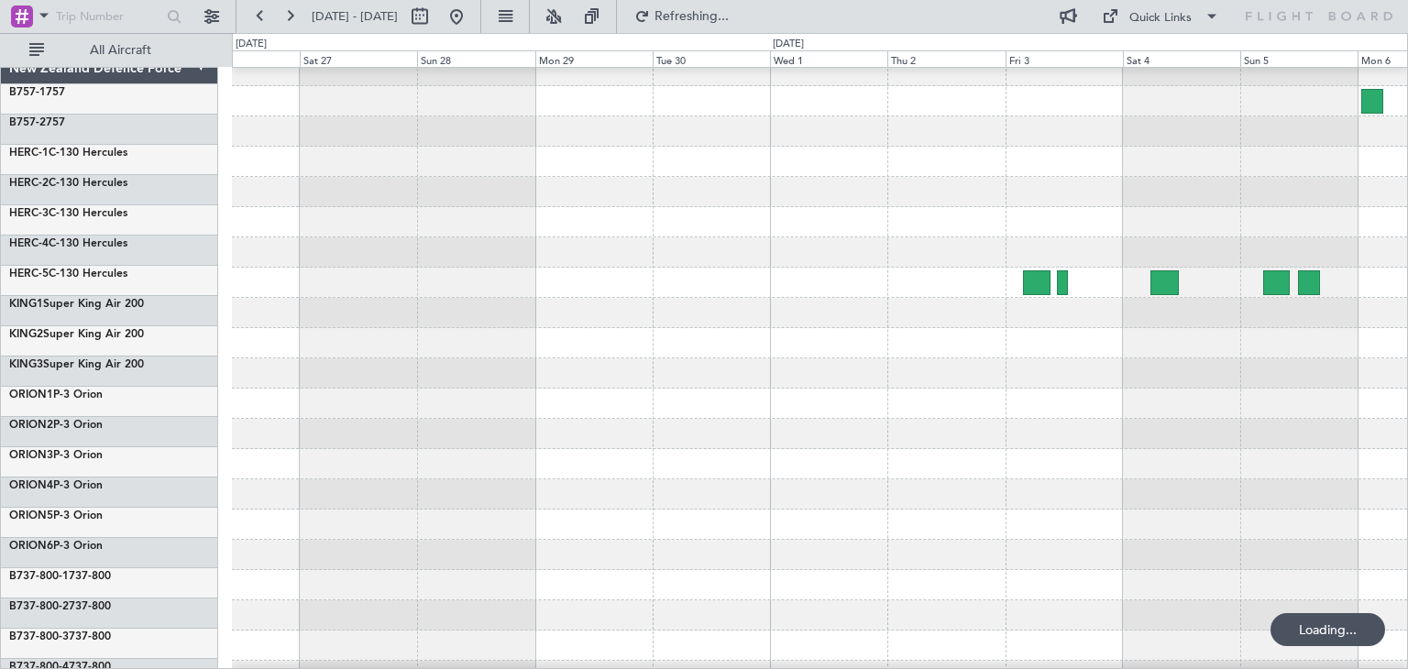
click at [876, 433] on div at bounding box center [819, 434] width 1175 height 30
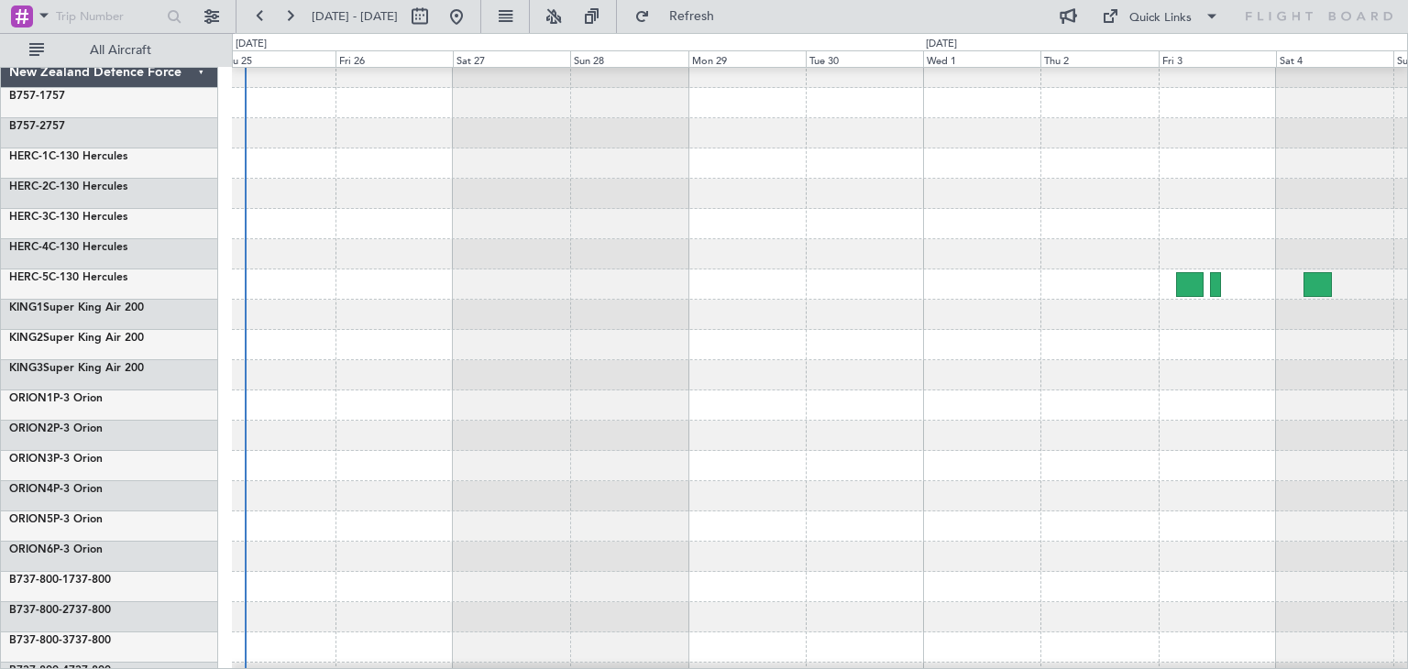
click at [784, 433] on div at bounding box center [819, 436] width 1175 height 30
